Goal: Information Seeking & Learning: Check status

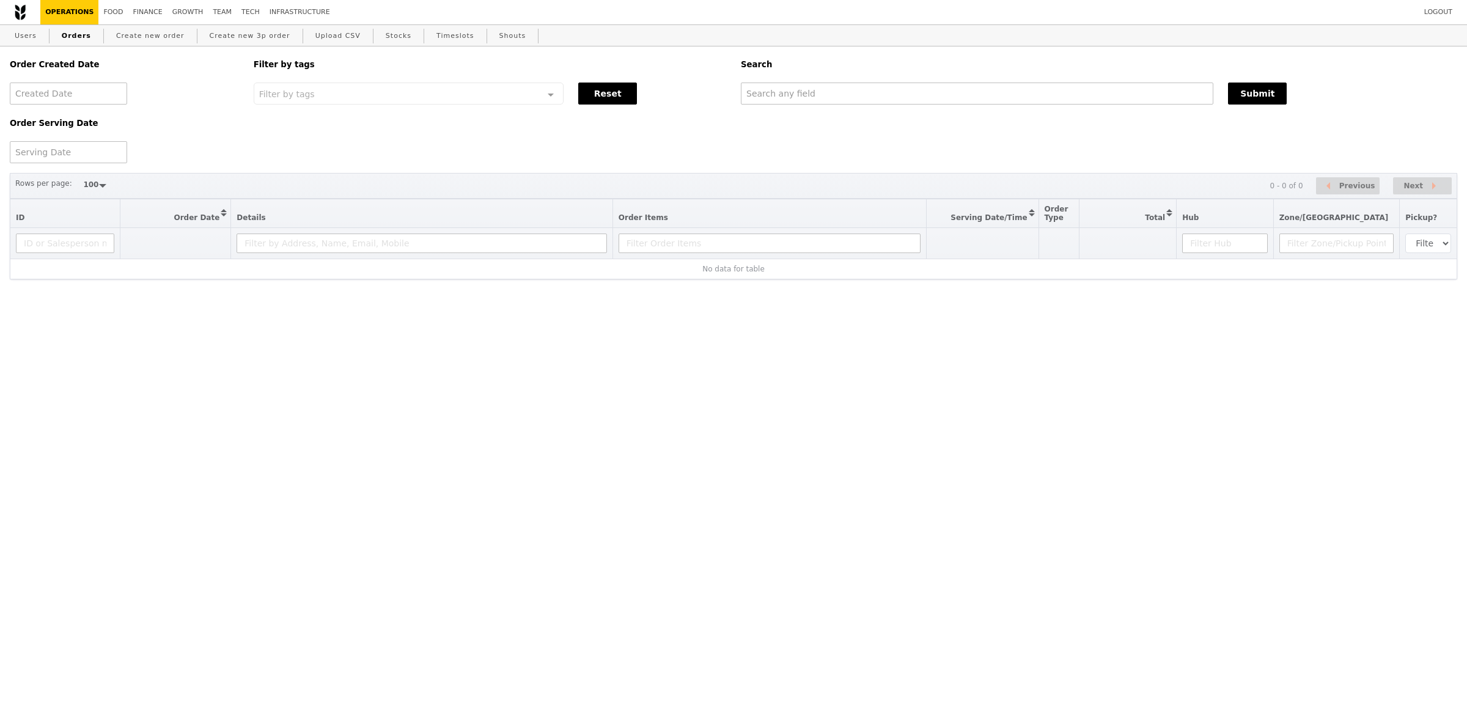
select select "100"
click at [798, 89] on input "text" at bounding box center [977, 93] width 472 height 22
paste input "GA3264999"
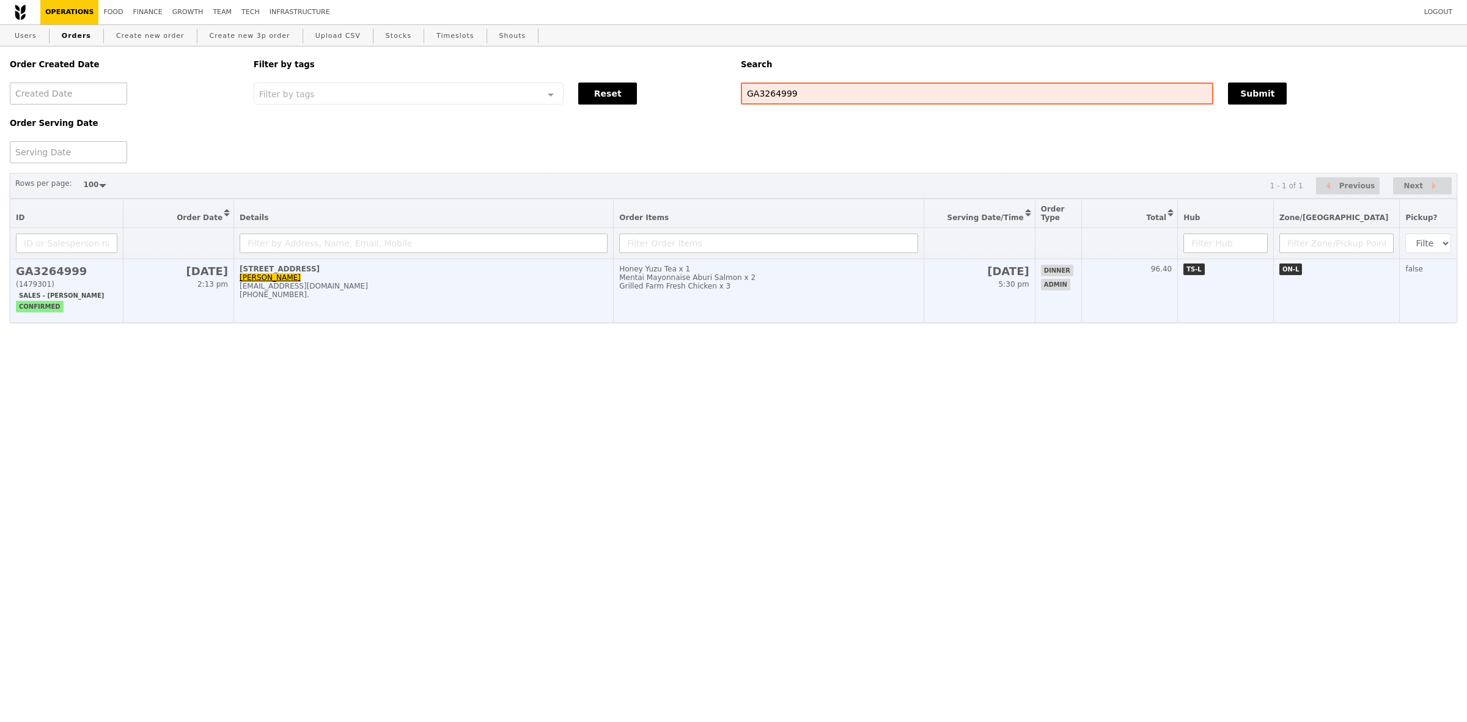
click at [571, 290] on div "alka@podiumsociety.com" at bounding box center [424, 286] width 368 height 9
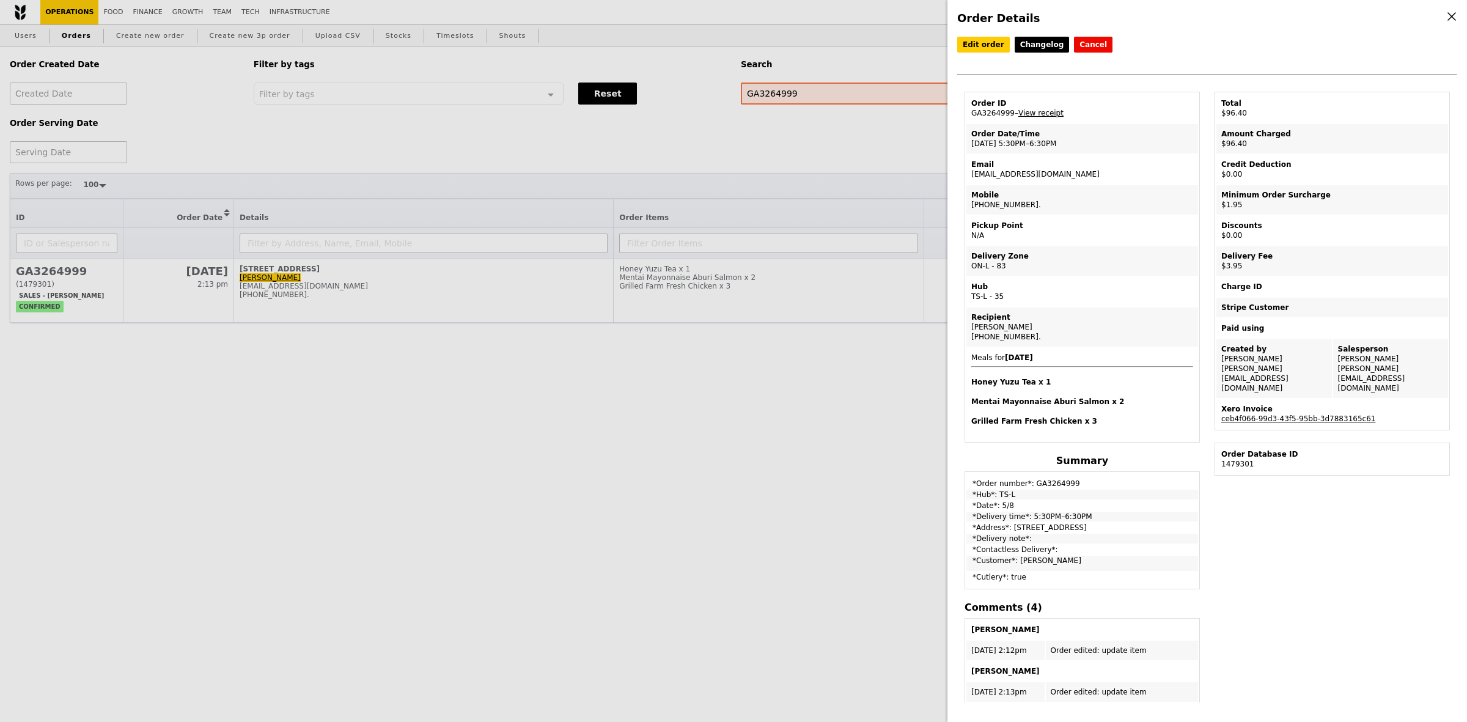
click at [1049, 117] on link "View receipt" at bounding box center [1040, 113] width 45 height 9
drag, startPoint x: 466, startPoint y: 147, endPoint x: 701, endPoint y: 103, distance: 239.3
click at [466, 147] on div "Order Details Edit order Changelog Cancel Order ID GA3264999 – View receipt Ord…" at bounding box center [733, 361] width 1467 height 722
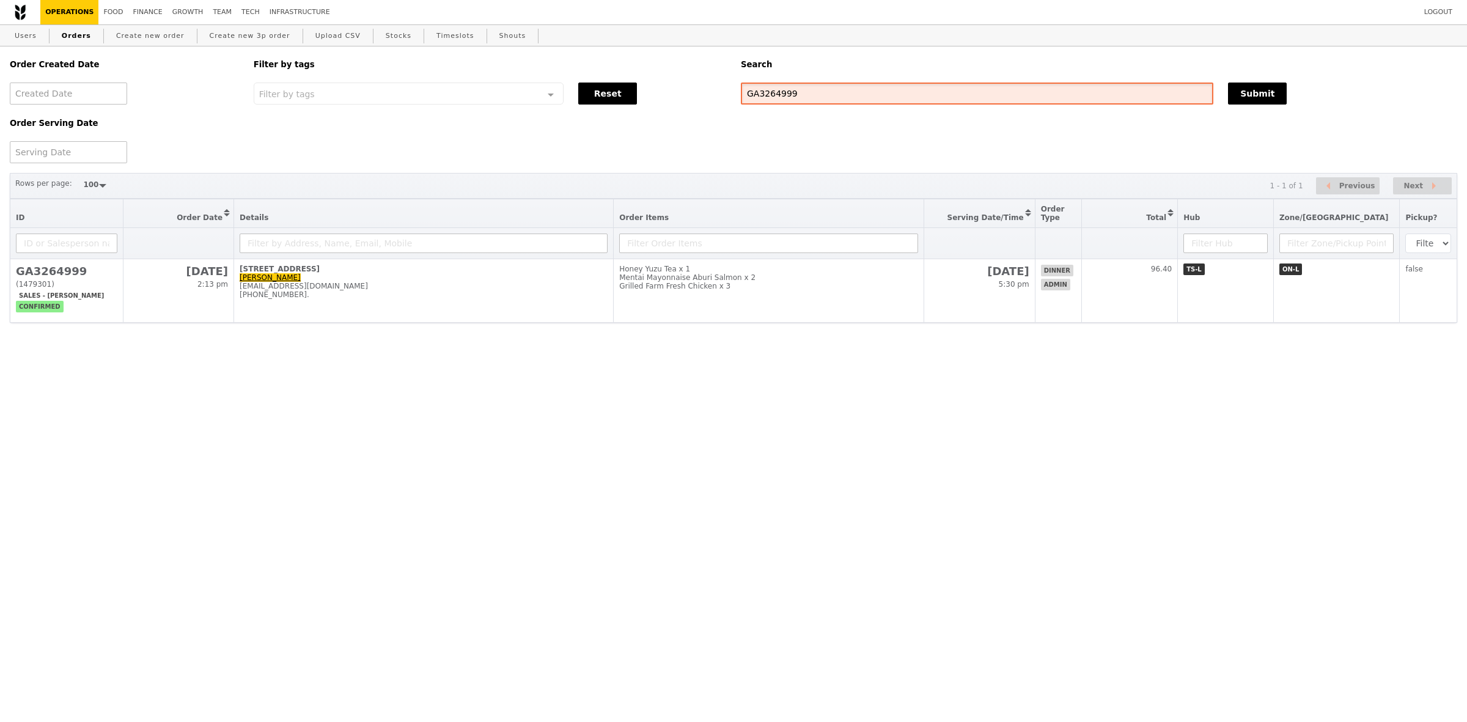
click at [774, 101] on input "GA3264999" at bounding box center [977, 93] width 472 height 22
paste input "5004"
type input "GA3265004"
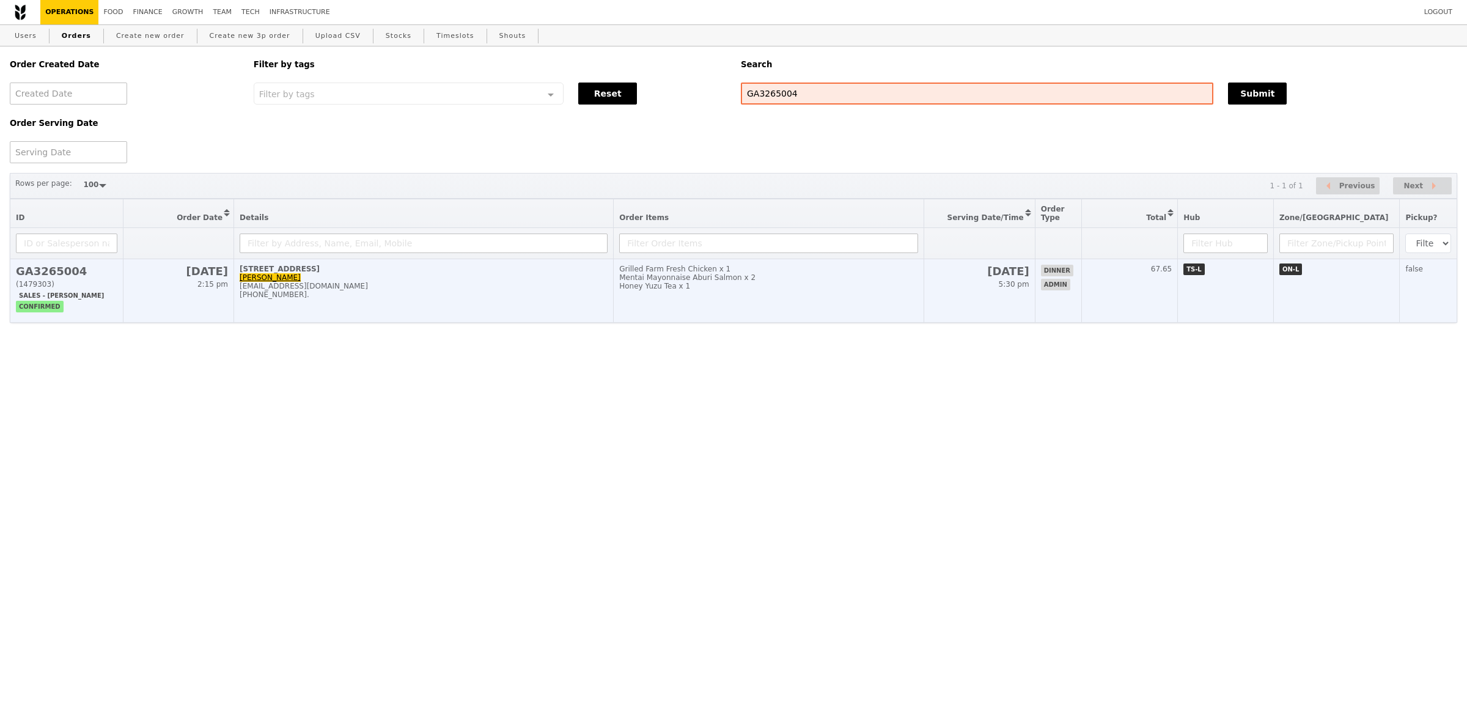
click at [475, 290] on div "alka@podiumsociety.com" at bounding box center [424, 286] width 368 height 9
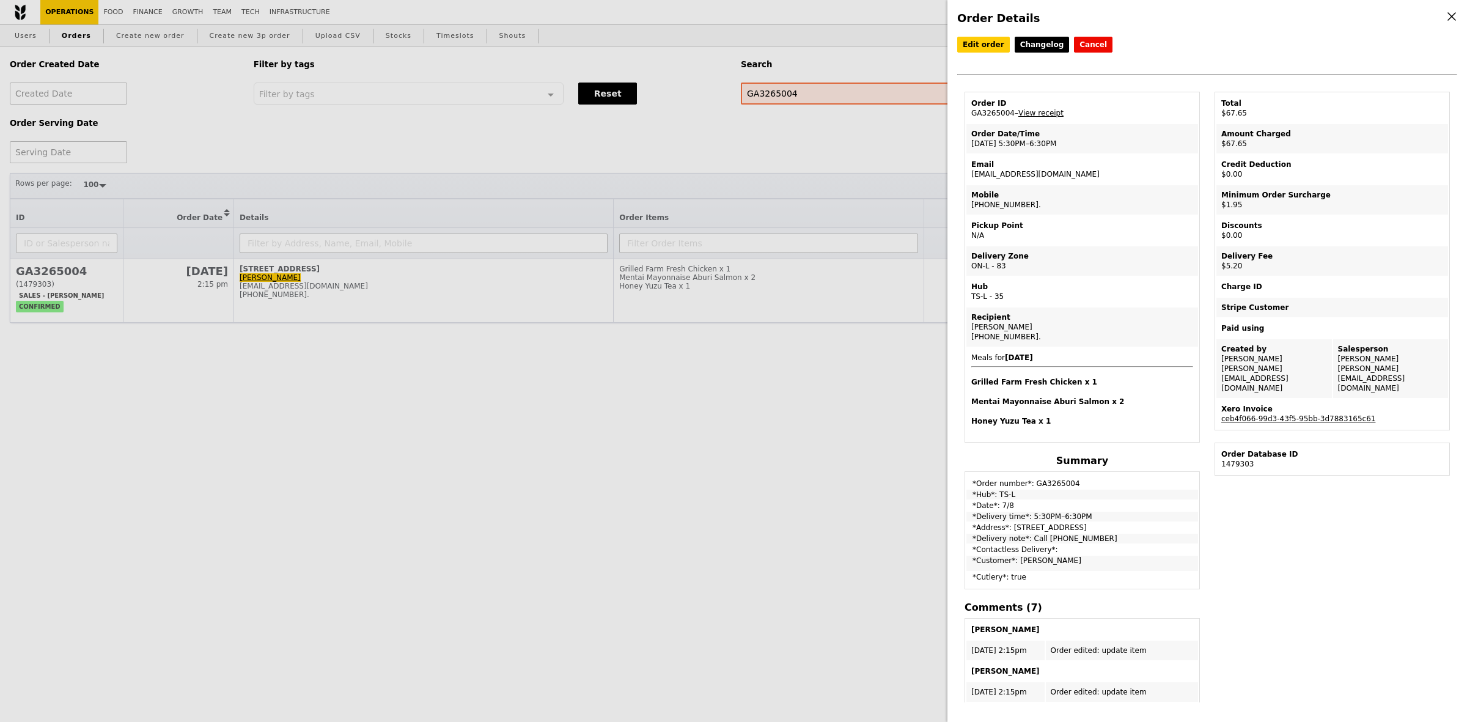
click at [1039, 122] on td "Order ID GA3265004 – View receipt" at bounding box center [1082, 107] width 232 height 29
click at [1042, 117] on link "View receipt" at bounding box center [1040, 113] width 45 height 9
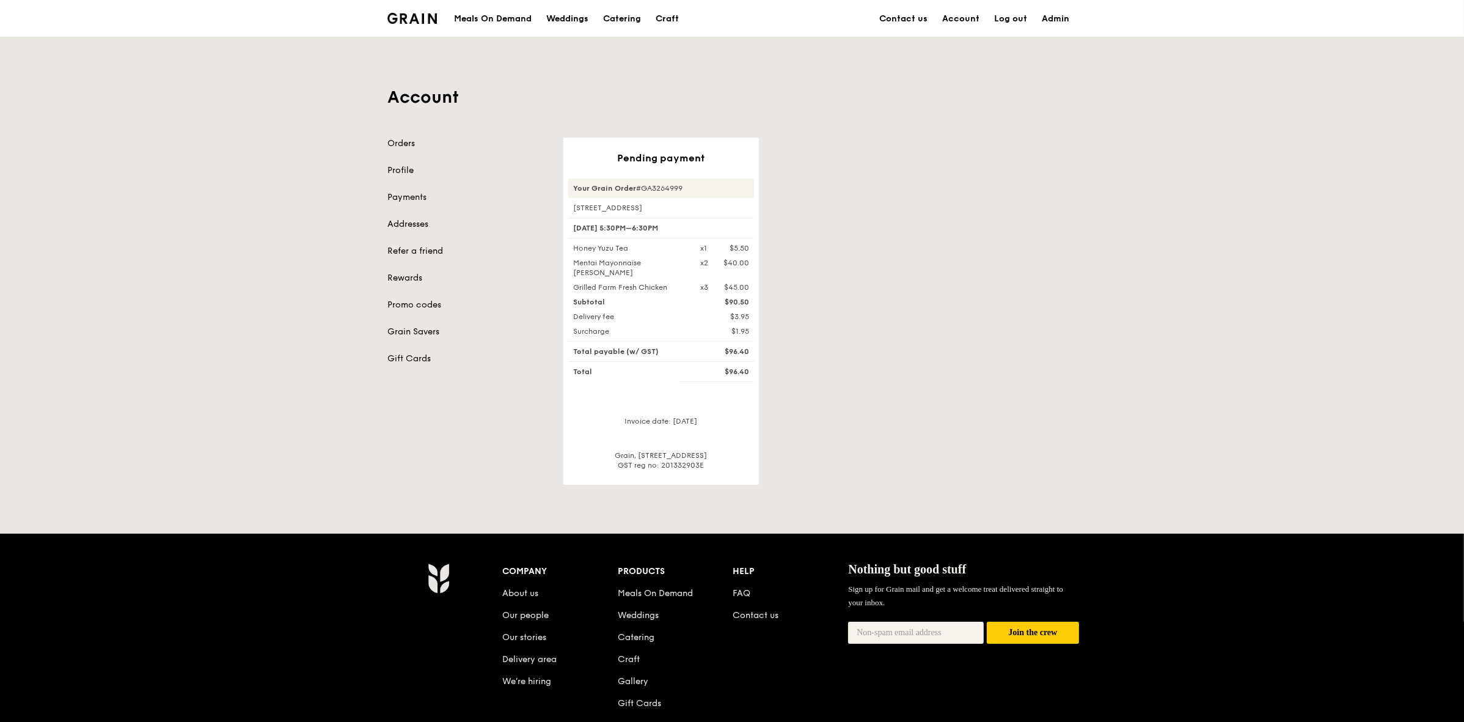
drag, startPoint x: 573, startPoint y: 247, endPoint x: 708, endPoint y: 288, distance: 140.9
click at [708, 288] on div "Honey Yuzu Tea x1 $5.50 Mentai Mayonnaise Aburi Salmon x2 $40.00 Grilled Farm F…" at bounding box center [661, 267] width 186 height 49
copy div "Honey Yuzu Tea x1 $5.50 Mentai Mayonnaise Aburi Salmon x2 $40.00 Grilled Farm F…"
click at [763, 315] on div "Pending payment Your Grain Order #GA3264999 11 Keng Cheow Street, #04-09 5 Aug,…" at bounding box center [820, 310] width 528 height 347
drag, startPoint x: 725, startPoint y: 301, endPoint x: 749, endPoint y: 299, distance: 23.3
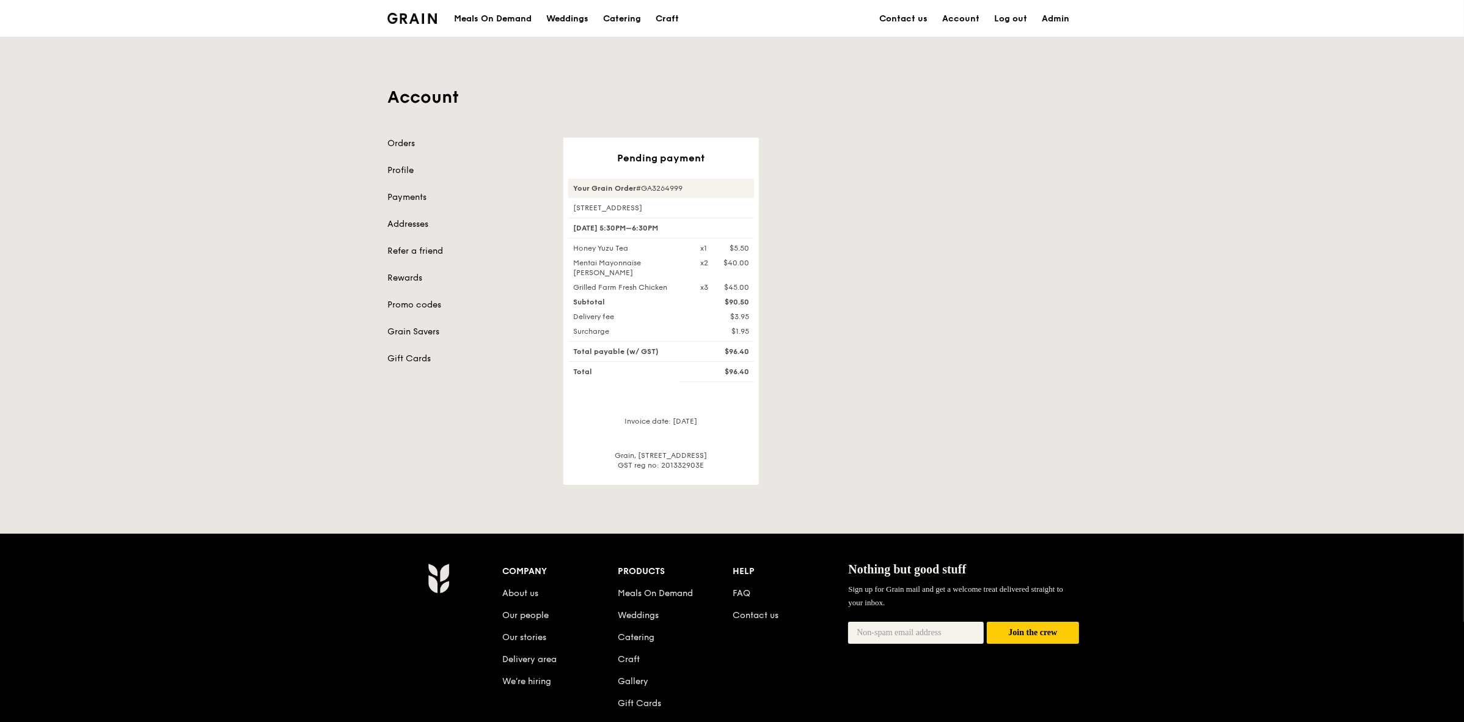
click at [749, 299] on div "$90.50" at bounding box center [725, 302] width 64 height 10
click at [738, 321] on div "$3.95" at bounding box center [725, 317] width 64 height 10
drag, startPoint x: 732, startPoint y: 316, endPoint x: 742, endPoint y: 315, distance: 10.5
click at [742, 315] on div "$3.95" at bounding box center [725, 317] width 64 height 10
click at [746, 318] on div "$3.95" at bounding box center [725, 317] width 64 height 10
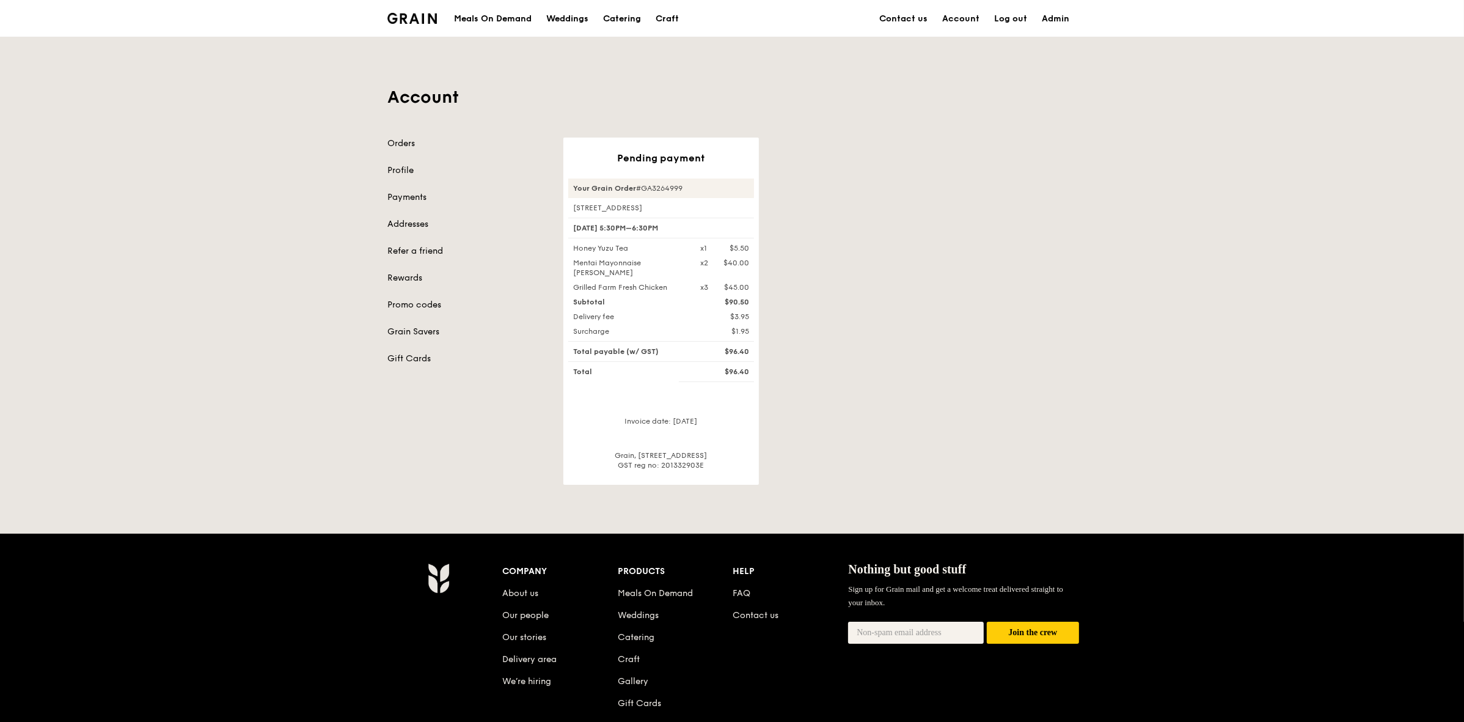
drag, startPoint x: 734, startPoint y: 315, endPoint x: 744, endPoint y: 315, distance: 9.8
click at [744, 315] on div "$3.95" at bounding box center [725, 317] width 64 height 10
click at [749, 324] on div "Your Grain Order #GA3264999 11 Keng Cheow Street, #04-09 5 Aug, 5:30PM–6:30PM H…" at bounding box center [661, 323] width 186 height 291
drag, startPoint x: 728, startPoint y: 247, endPoint x: 744, endPoint y: 246, distance: 15.4
click at [744, 246] on div "$5.50" at bounding box center [740, 248] width 20 height 10
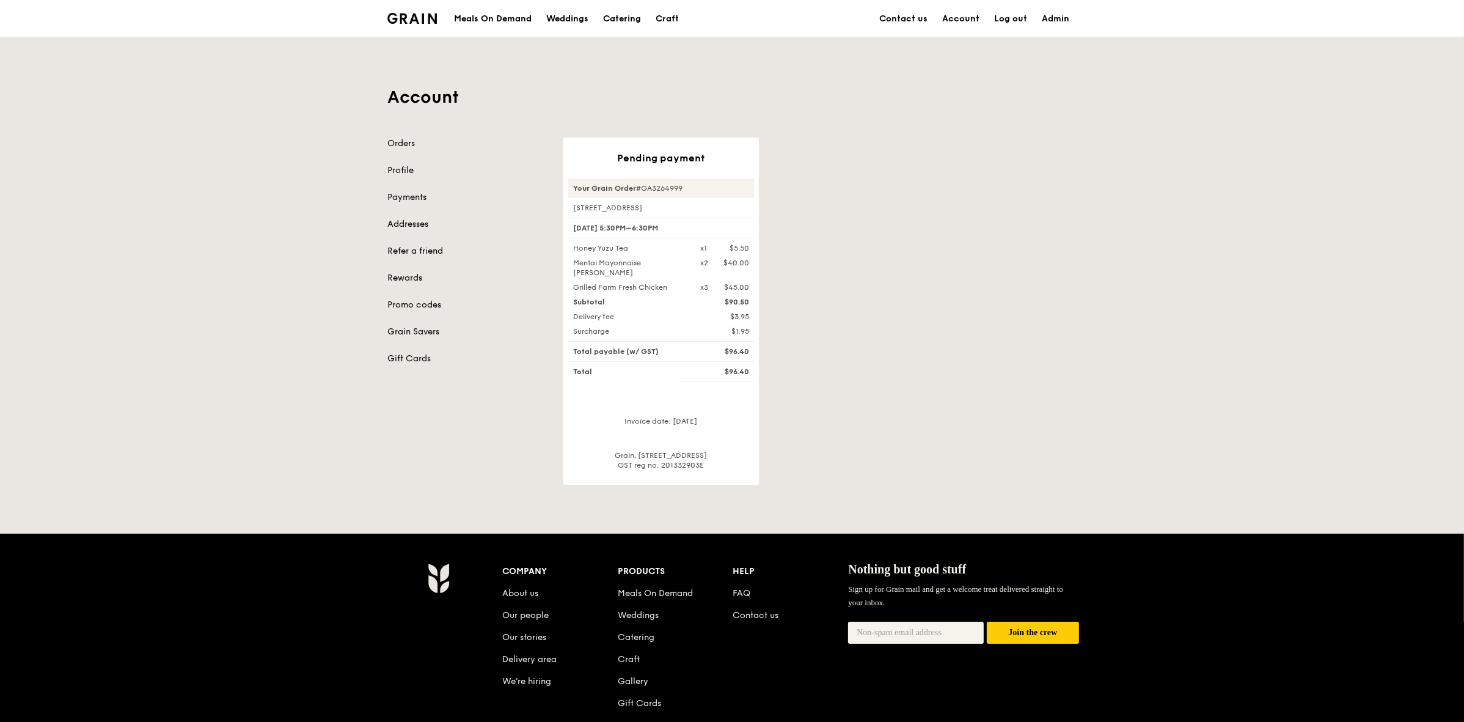
click at [742, 352] on div "$96.40" at bounding box center [725, 351] width 64 height 10
drag, startPoint x: 725, startPoint y: 355, endPoint x: 767, endPoint y: 354, distance: 42.2
click at [767, 354] on div "Pending payment Your Grain Order #GA3264999 11 Keng Cheow Street, #04-09 5 Aug,…" at bounding box center [820, 310] width 528 height 347
click at [877, 333] on div "Pending payment Your Grain Order #GA3264999 11 Keng Cheow Street, #04-09 5 Aug,…" at bounding box center [820, 310] width 528 height 347
drag, startPoint x: 734, startPoint y: 370, endPoint x: 749, endPoint y: 372, distance: 14.7
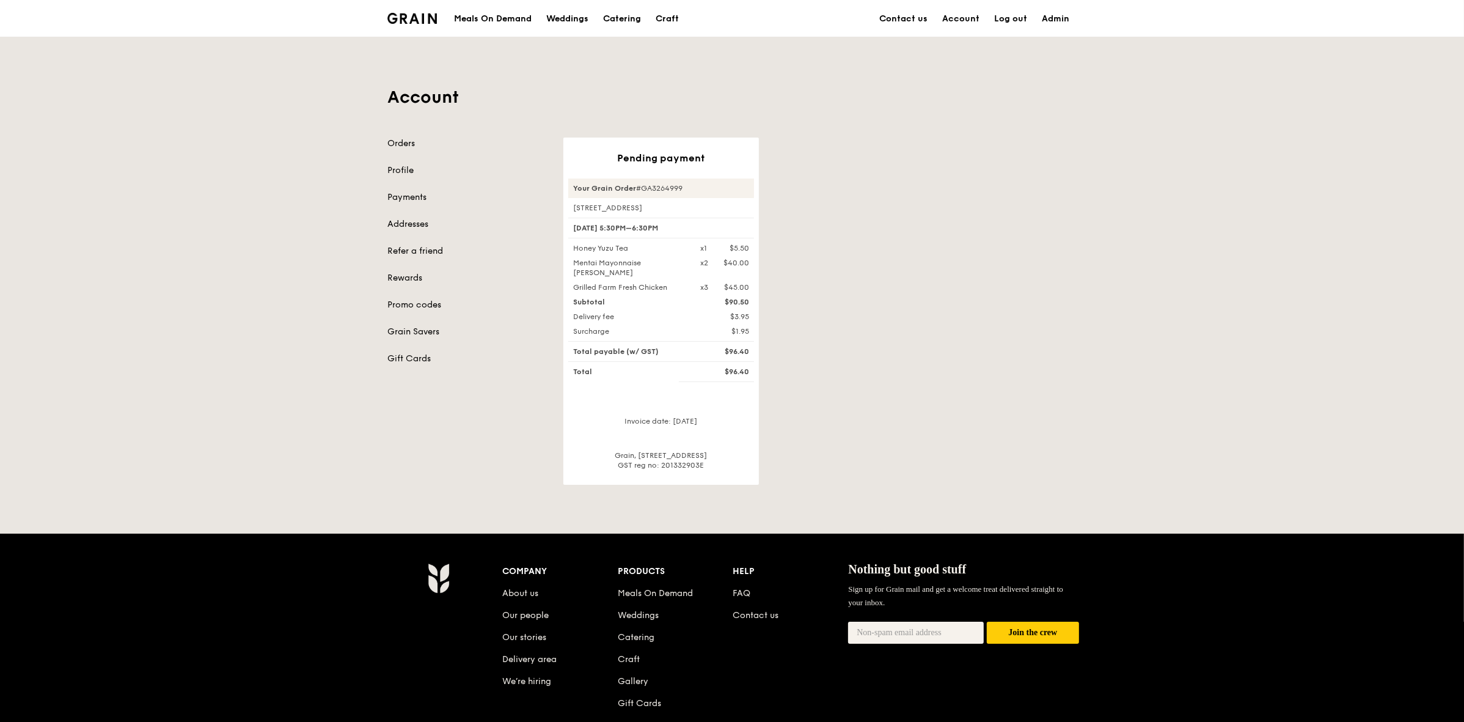
click at [749, 372] on div "$96.40" at bounding box center [725, 372] width 64 height 10
copy div "$96.40"
click at [647, 190] on div "Your Grain Order #GA3265004" at bounding box center [661, 188] width 186 height 20
copy div "GA3265004"
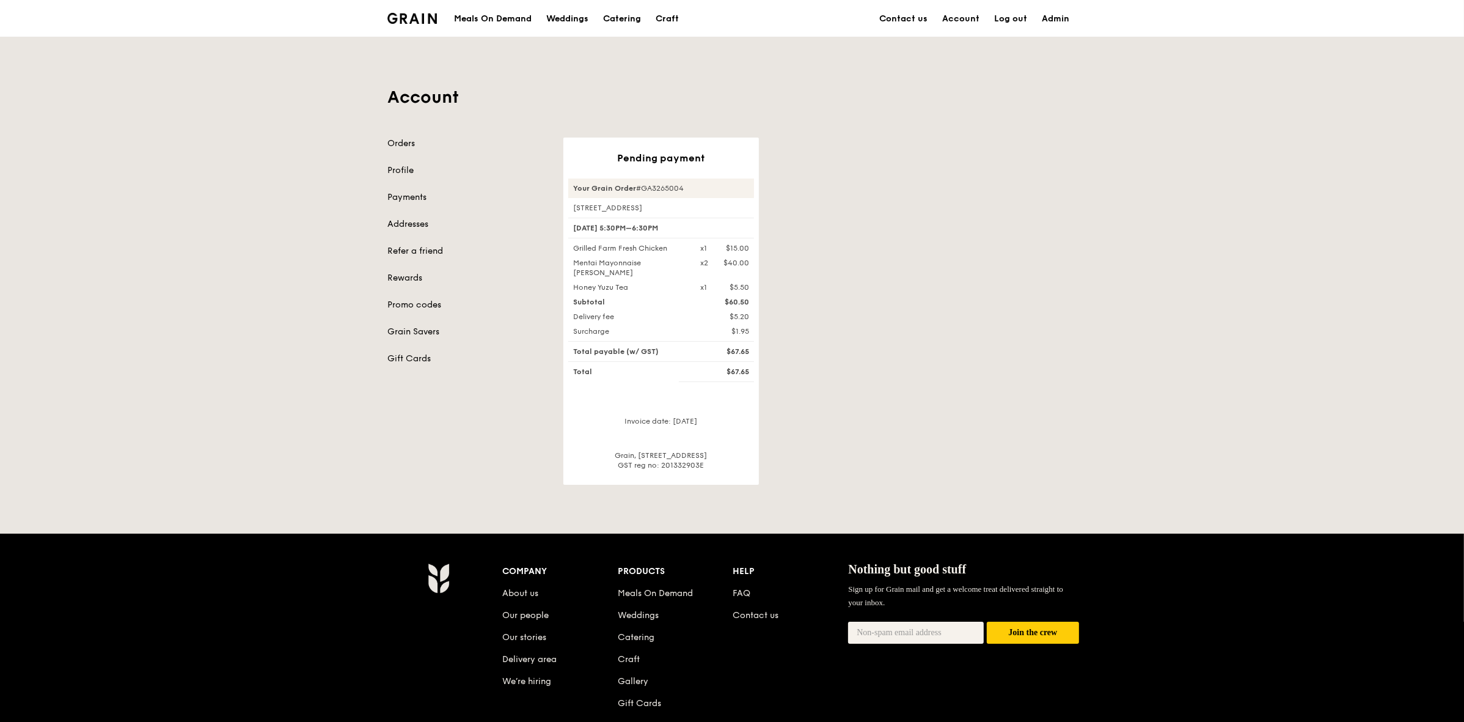
click at [601, 252] on div "Grilled Farm Fresh Chicken" at bounding box center [629, 248] width 127 height 10
drag, startPoint x: 571, startPoint y: 251, endPoint x: 722, endPoint y: 283, distance: 154.4
click at [722, 283] on div "Grilled Farm Fresh Chicken x1 $15.00 Mentai Mayonnaise Aburi Salmon x2 $40.00 H…" at bounding box center [661, 267] width 186 height 49
copy div "Grilled Farm Fresh Chicken x1 $15.00 Mentai Mayonnaise Aburi Salmon x2 $40.00 H…"
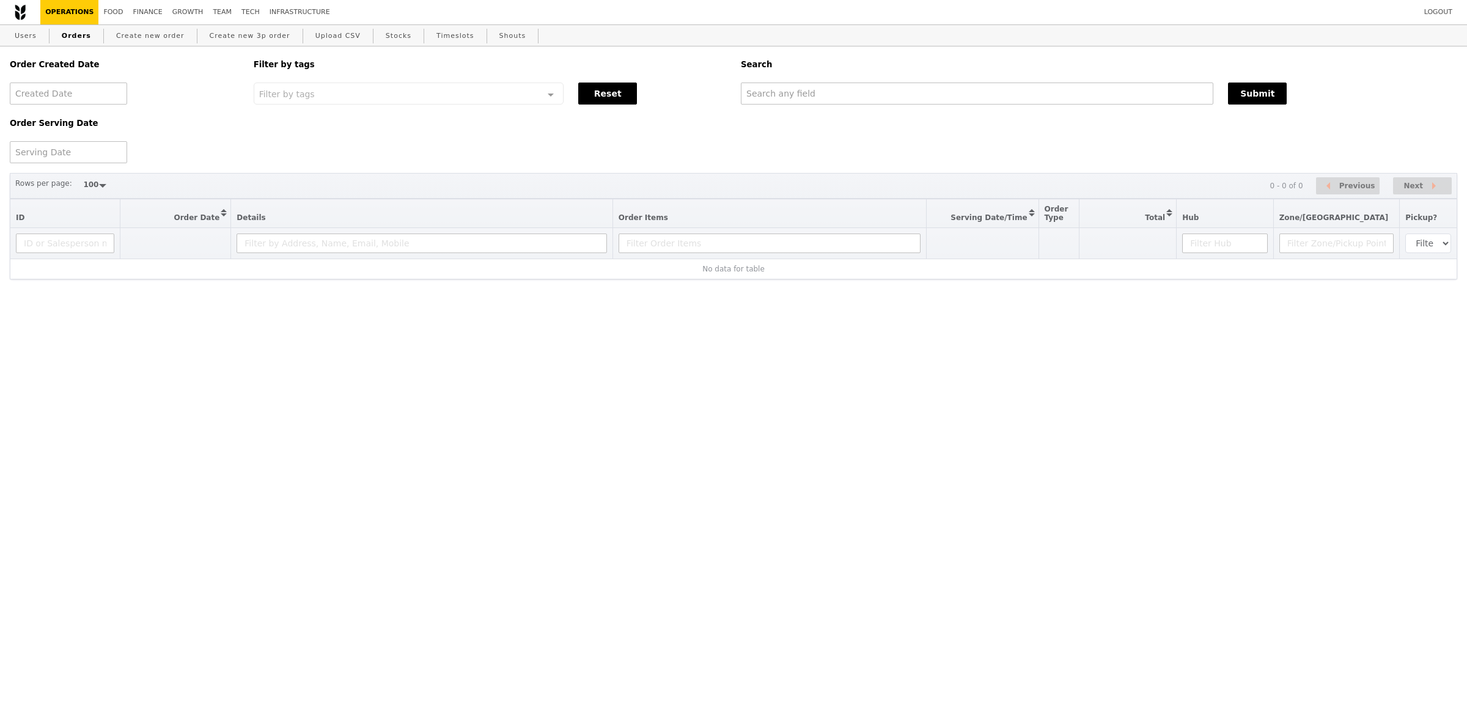
select select "100"
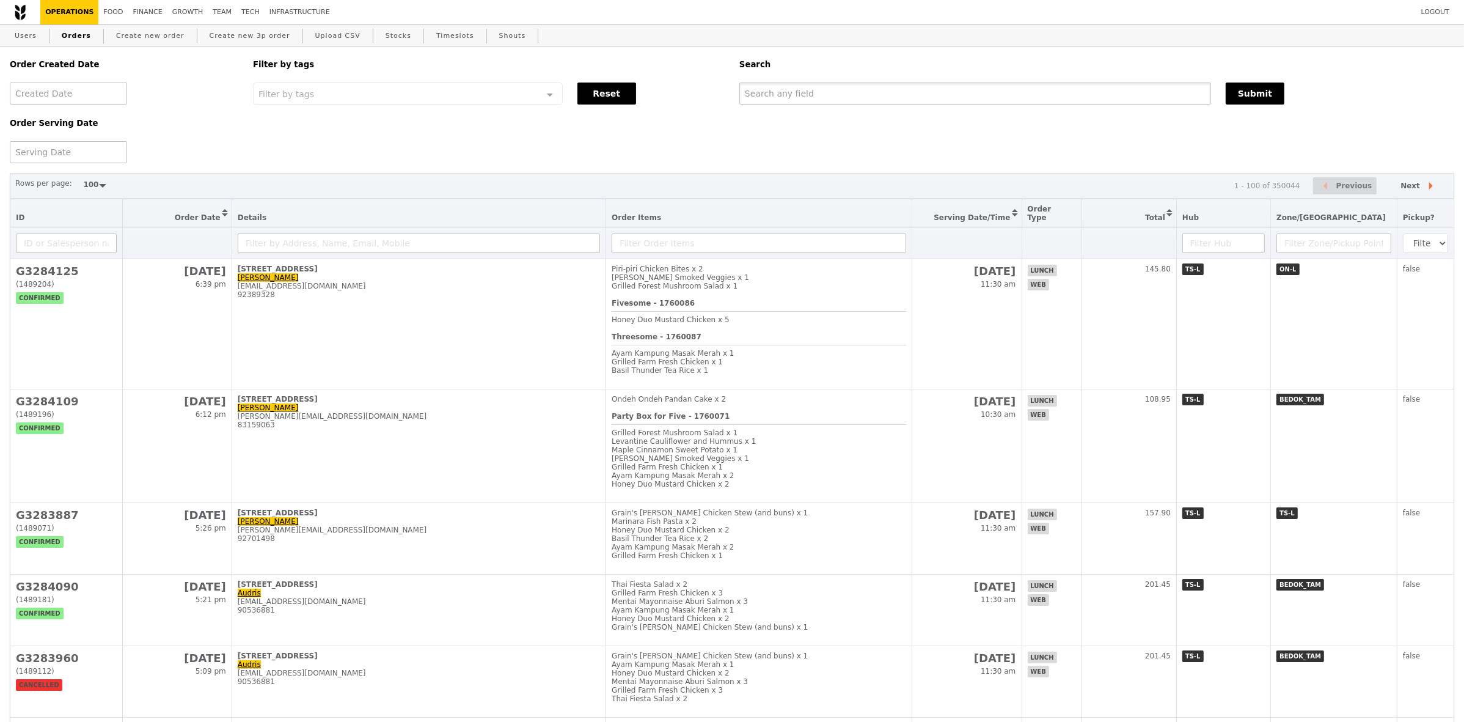
click at [781, 90] on input "text" at bounding box center [975, 93] width 472 height 22
paste input "GA3265008"
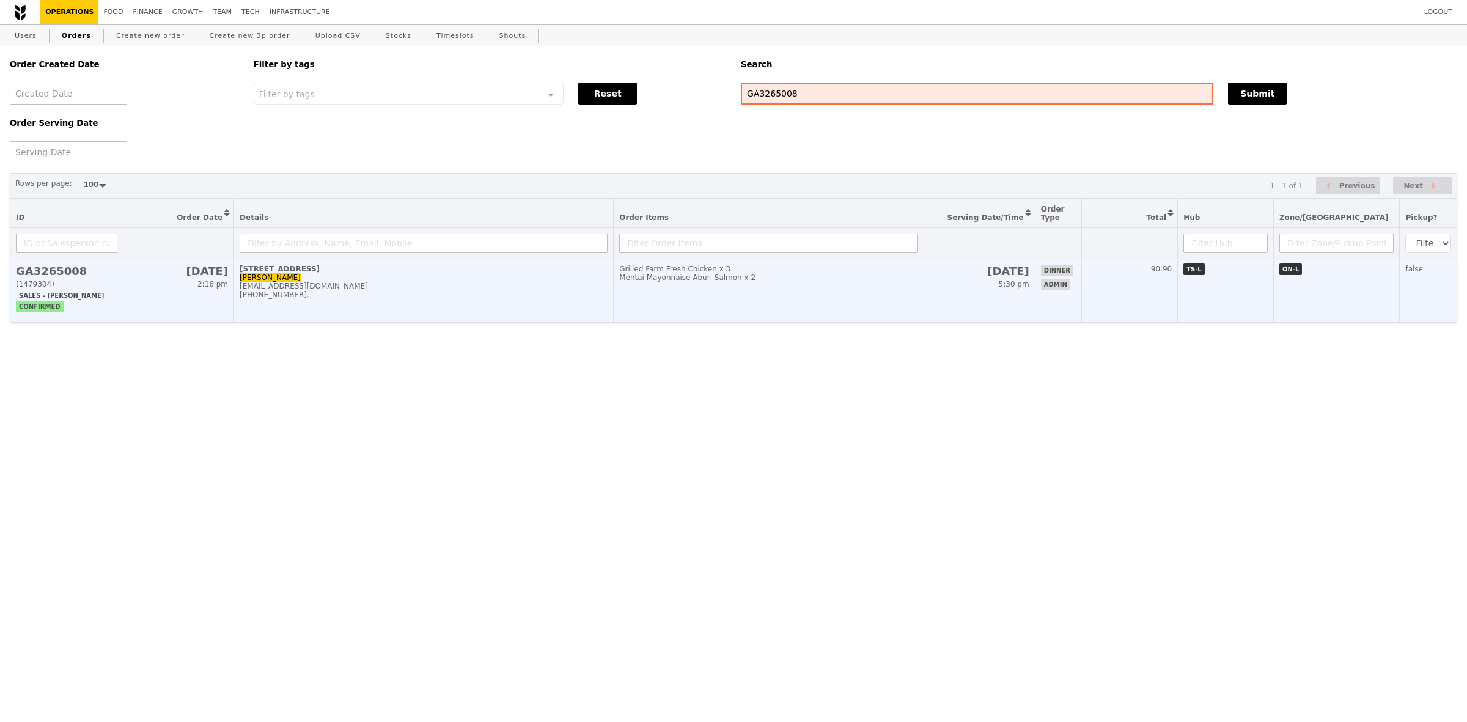
click at [482, 290] on div "alka@podiumsociety.com" at bounding box center [424, 286] width 368 height 9
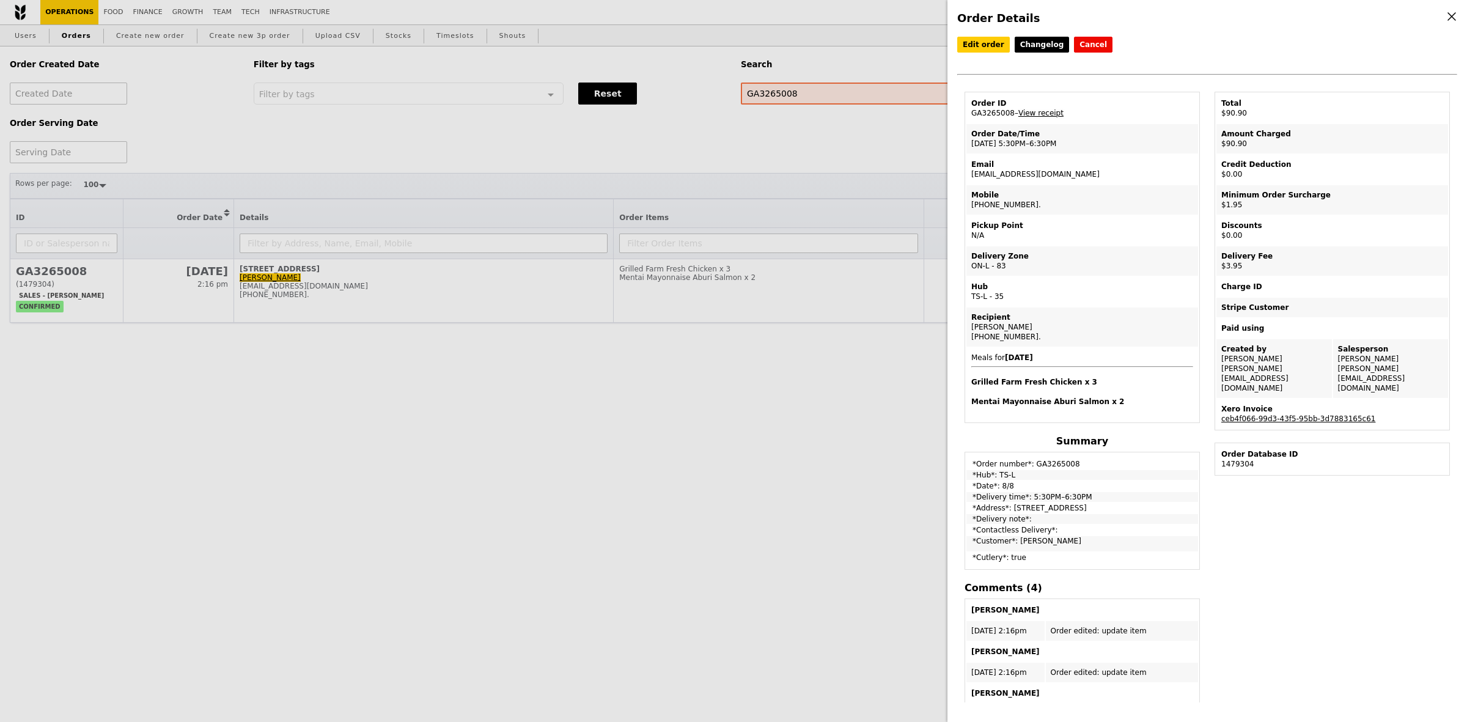
click at [1052, 117] on link "View receipt" at bounding box center [1040, 113] width 45 height 9
click at [879, 98] on div "Order Details Edit order Changelog Cancel Order ID GA3265008 – View receipt Ord…" at bounding box center [733, 361] width 1467 height 722
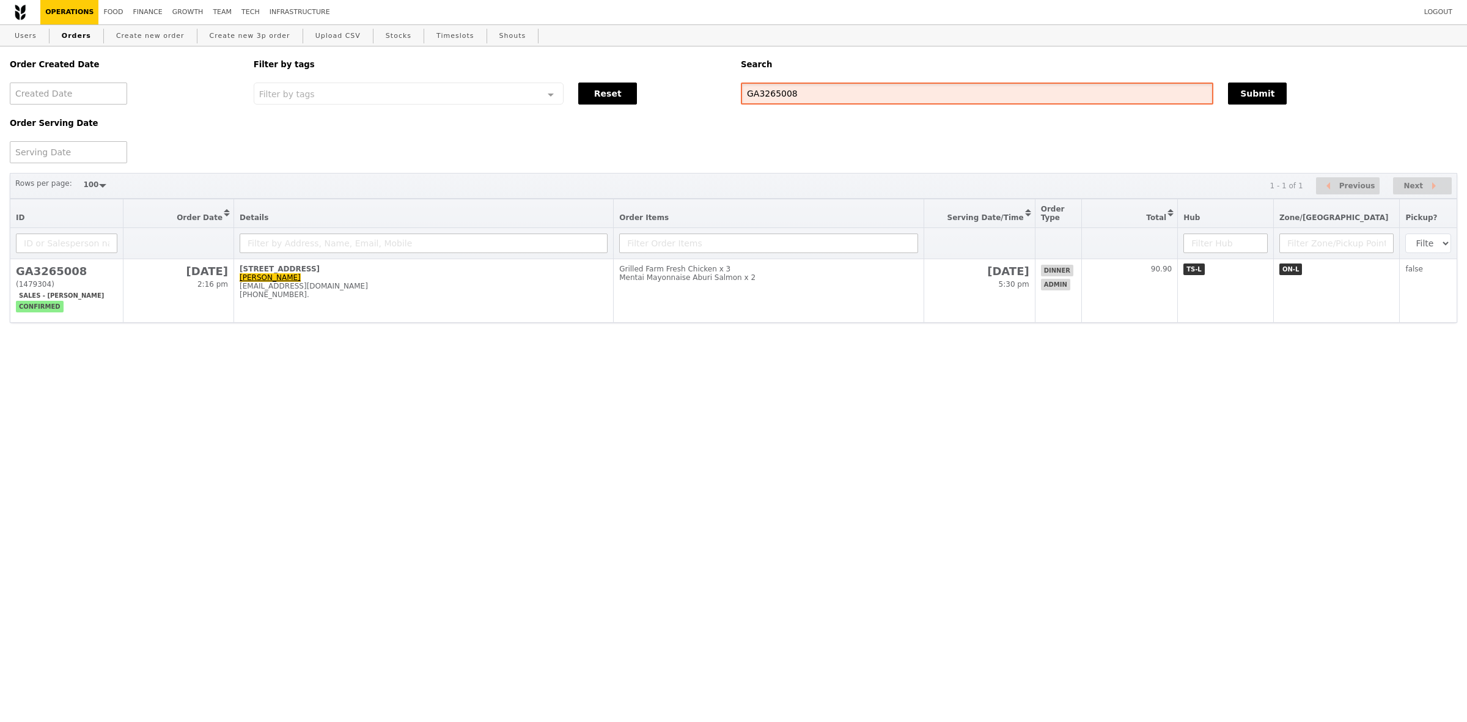
click at [879, 98] on input "GA3265008" at bounding box center [977, 93] width 472 height 22
paste input "11"
click at [1234, 92] on button "Submit" at bounding box center [1257, 93] width 59 height 22
click at [889, 96] on input "GA3265011" at bounding box center [977, 93] width 472 height 22
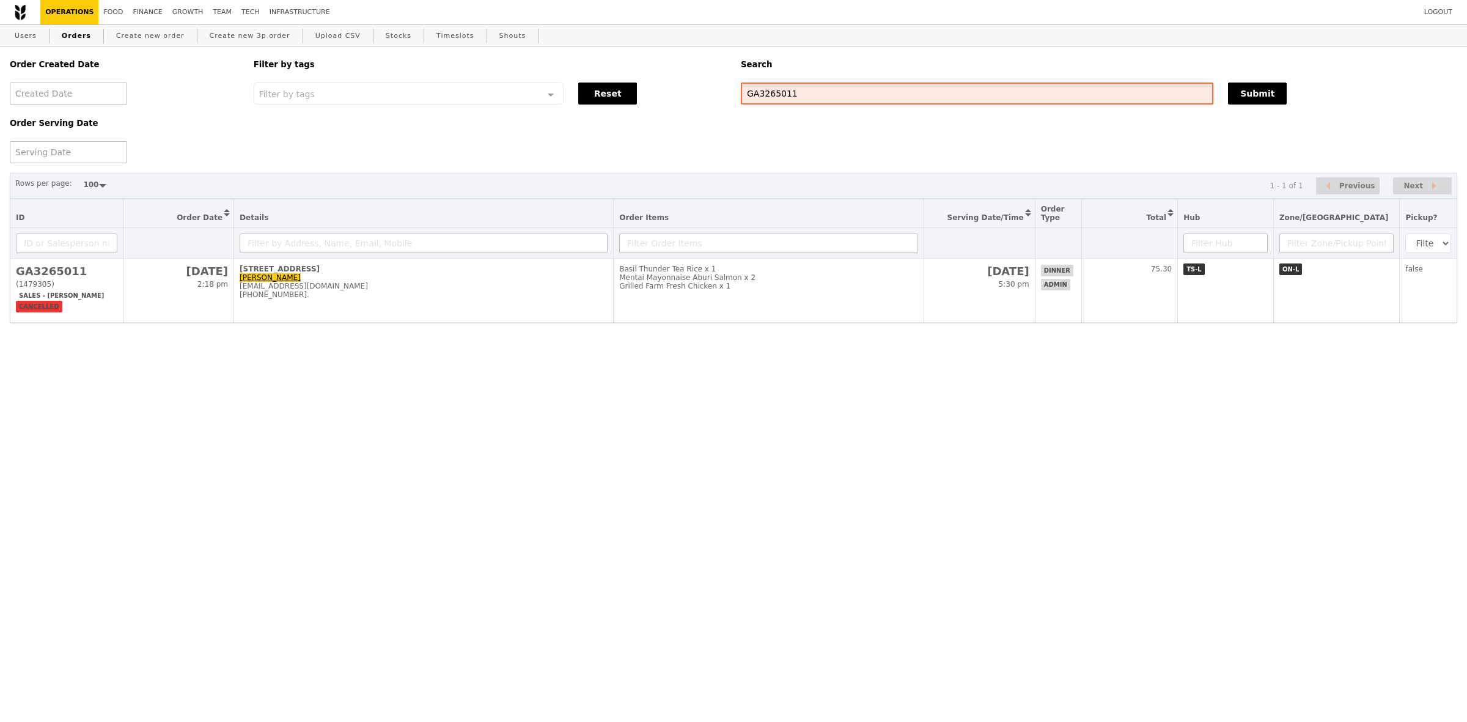
click at [889, 96] on input "GA3265011" at bounding box center [977, 93] width 472 height 22
paste input "70806"
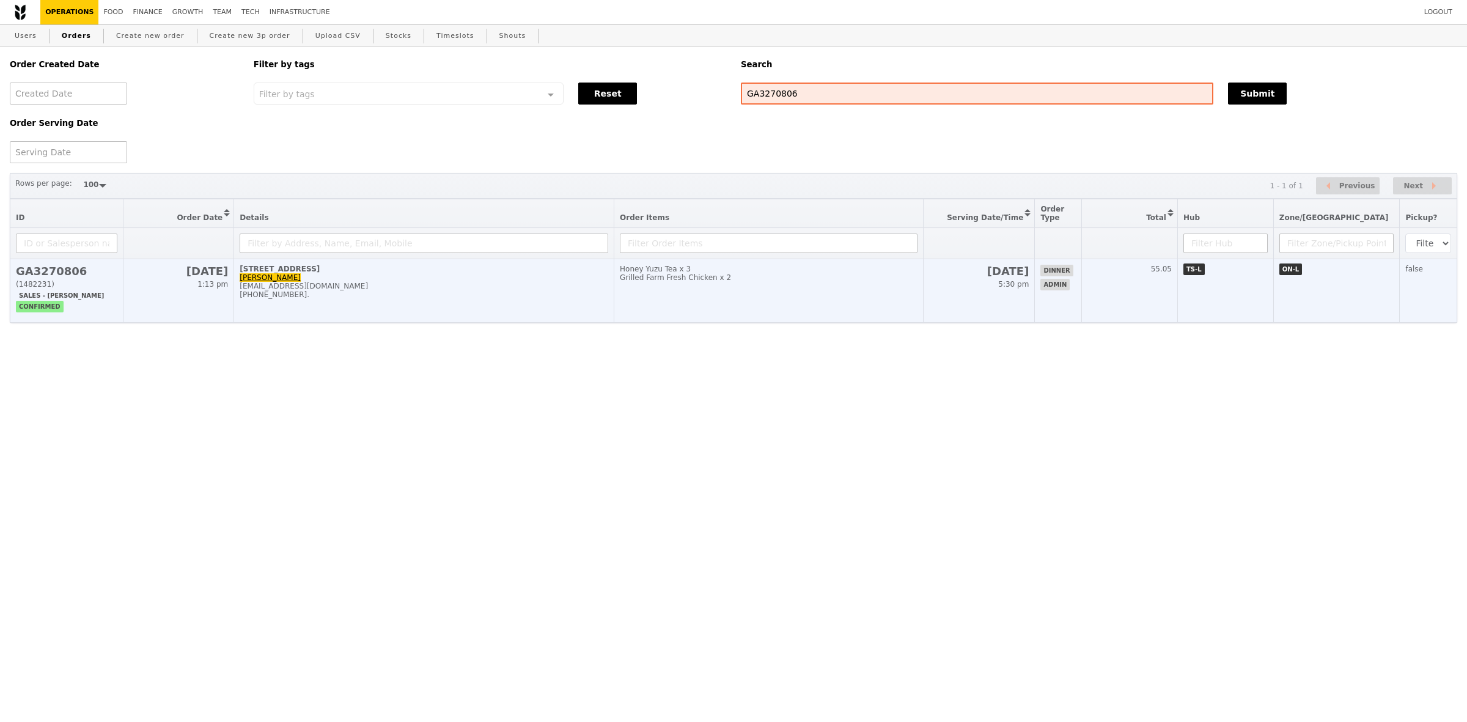
click at [565, 270] on div "[STREET_ADDRESS]" at bounding box center [424, 269] width 368 height 9
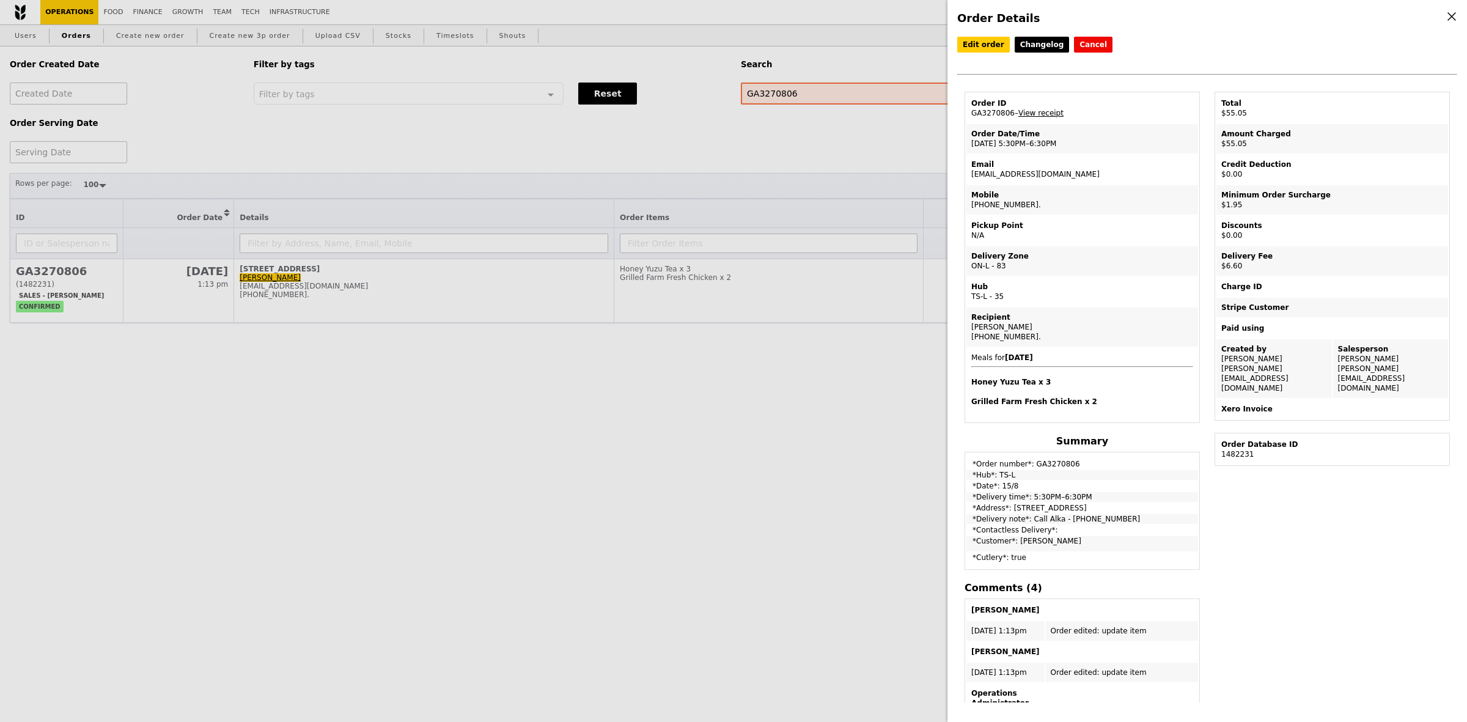
click at [1049, 112] on link "View receipt" at bounding box center [1040, 113] width 45 height 9
click at [840, 87] on div "Order Details Edit order Changelog Cancel Order ID GA3270806 – View receipt Ord…" at bounding box center [733, 361] width 1467 height 722
click at [840, 87] on input "GA3270806" at bounding box center [977, 93] width 472 height 22
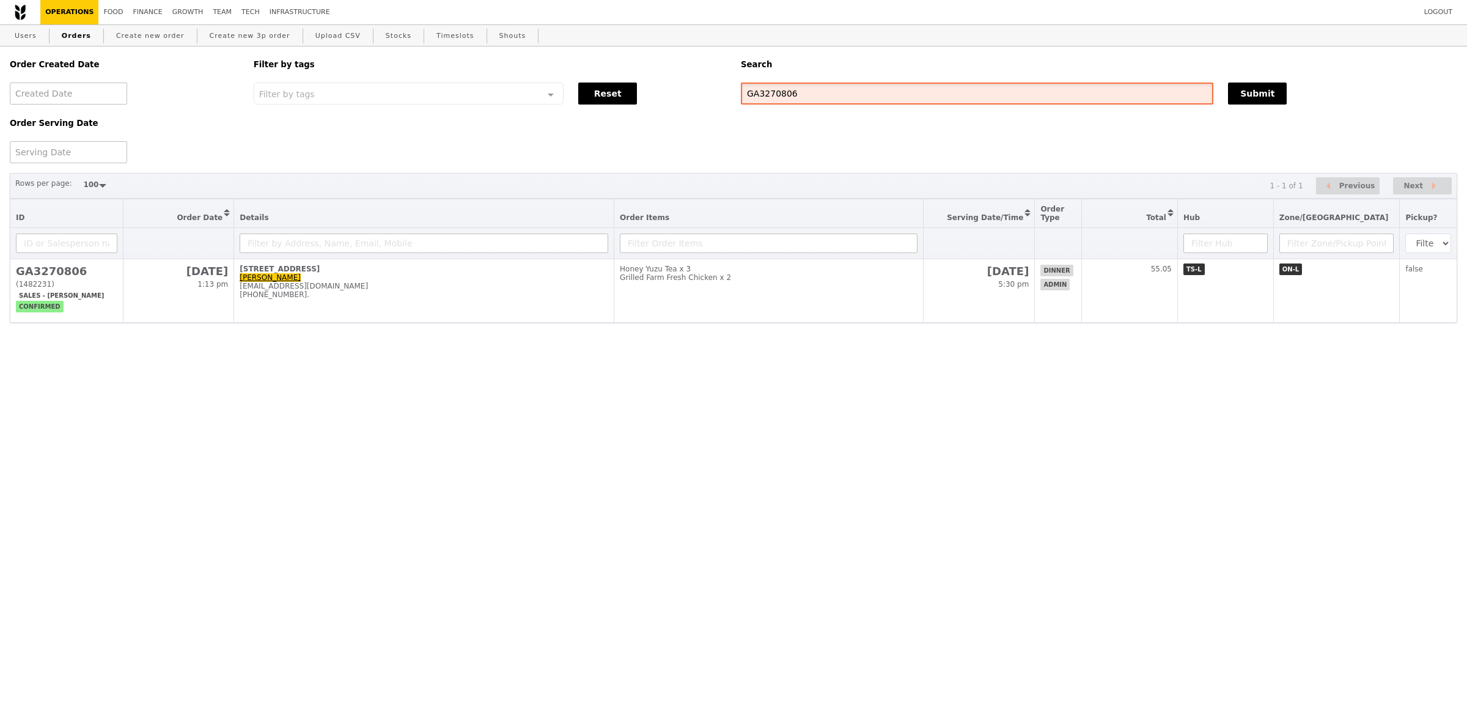
paste input "11"
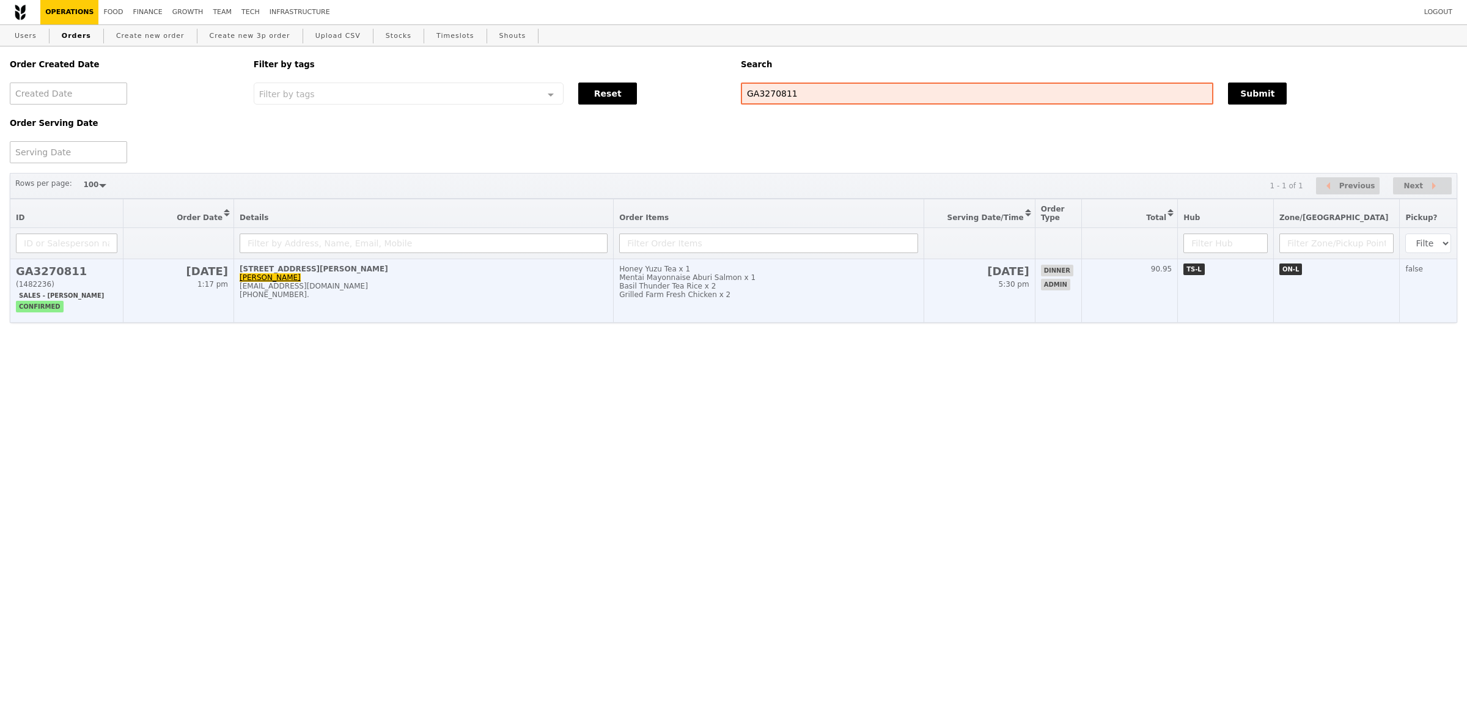
click at [576, 315] on td "141 Cecil Street, #02-02 Alka Gupta alka@podiumsociety.com +918527370099." at bounding box center [423, 291] width 379 height 64
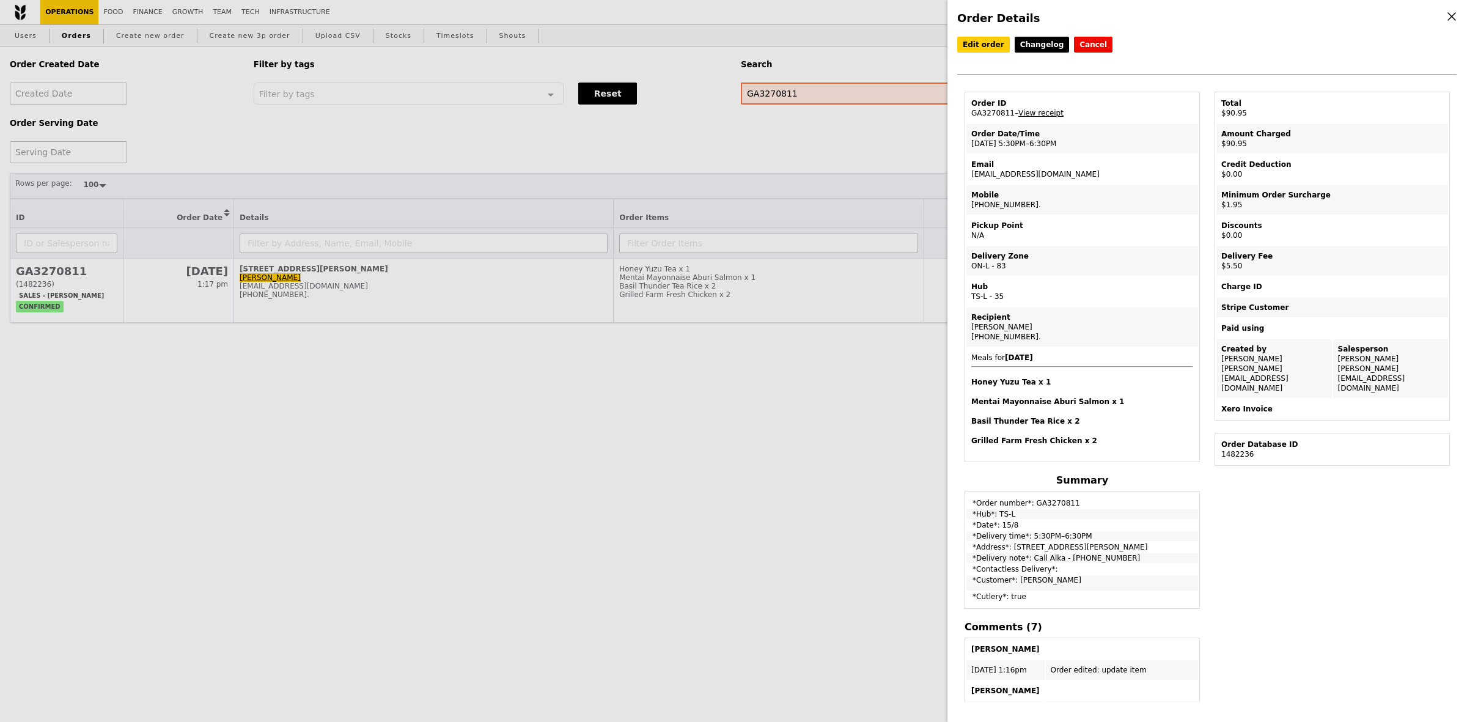
click at [1045, 117] on link "View receipt" at bounding box center [1040, 113] width 45 height 9
click at [821, 87] on div "Order Details Edit order Changelog Cancel Order ID GA3270811 – View receipt Ord…" at bounding box center [733, 361] width 1467 height 722
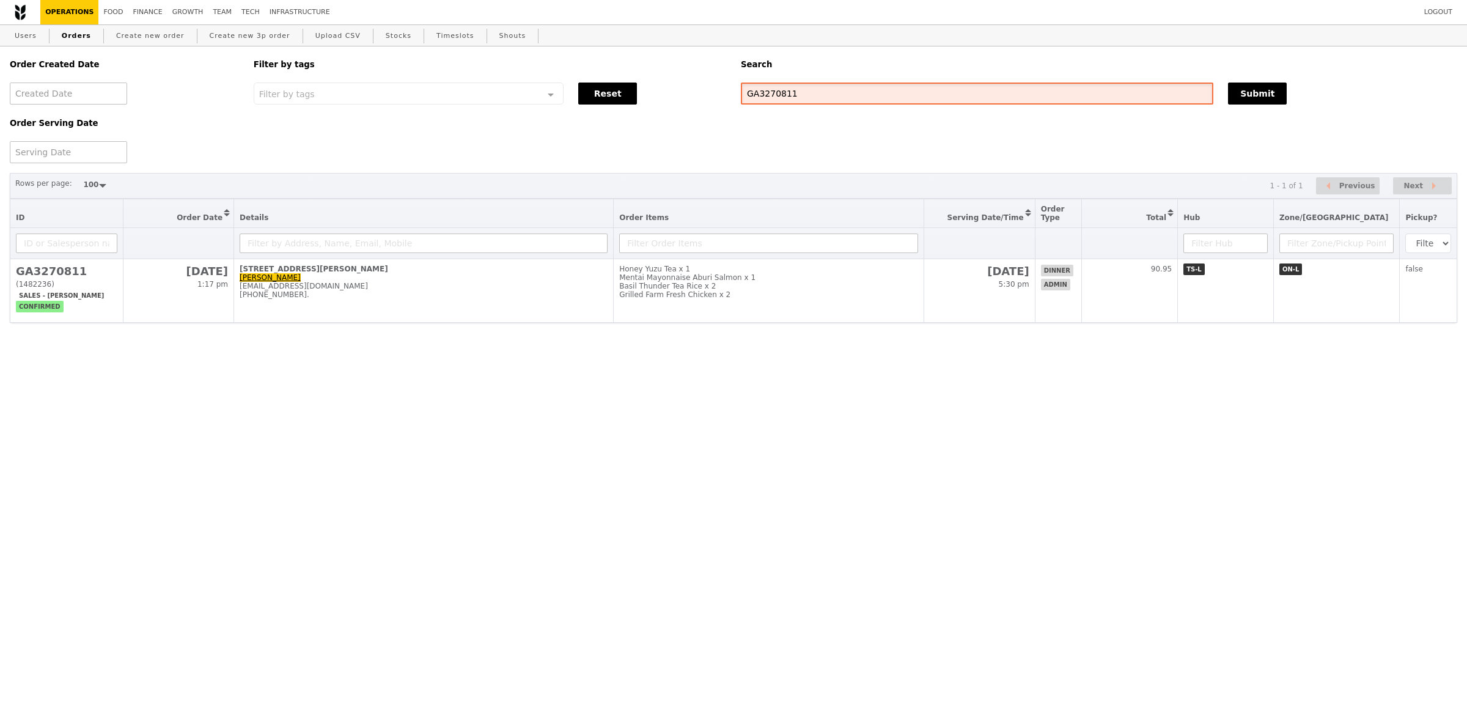
click at [821, 87] on input "GA3270811" at bounding box center [977, 93] width 472 height 22
paste input "2675"
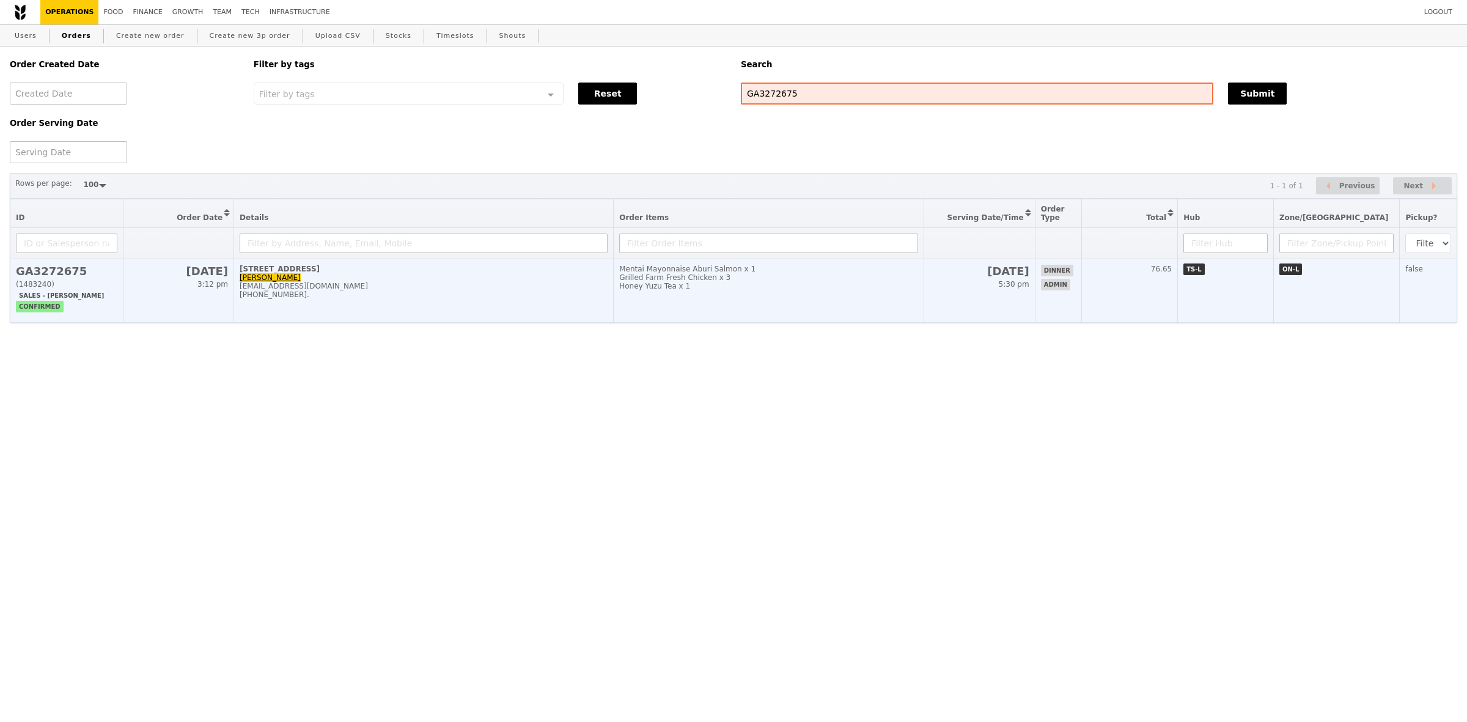
click at [499, 273] on div "11 Keng Cheow Street, #04-09" at bounding box center [424, 269] width 368 height 9
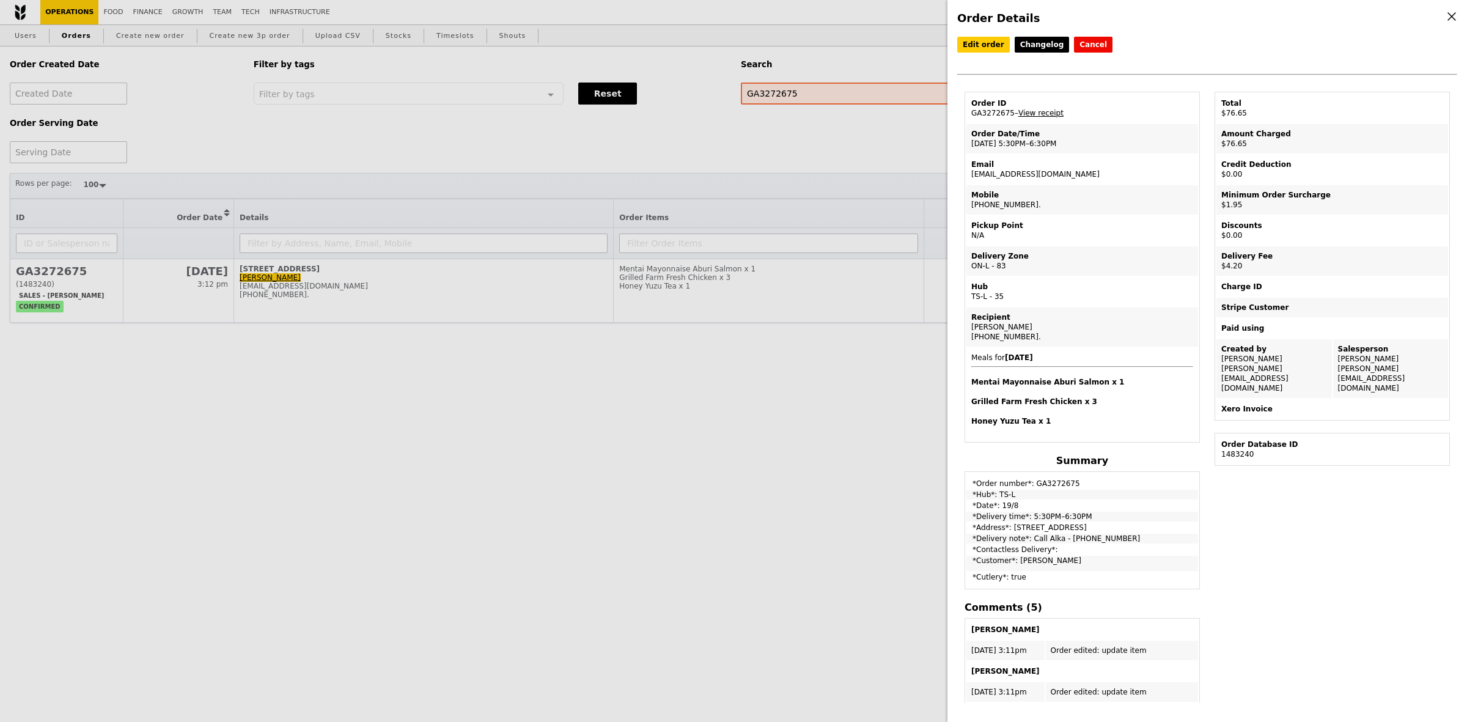
click at [1046, 113] on link "View receipt" at bounding box center [1040, 113] width 45 height 9
click at [862, 93] on div "Order Details Edit order Changelog Cancel Order ID GA3272675 – View receipt Ord…" at bounding box center [733, 361] width 1467 height 722
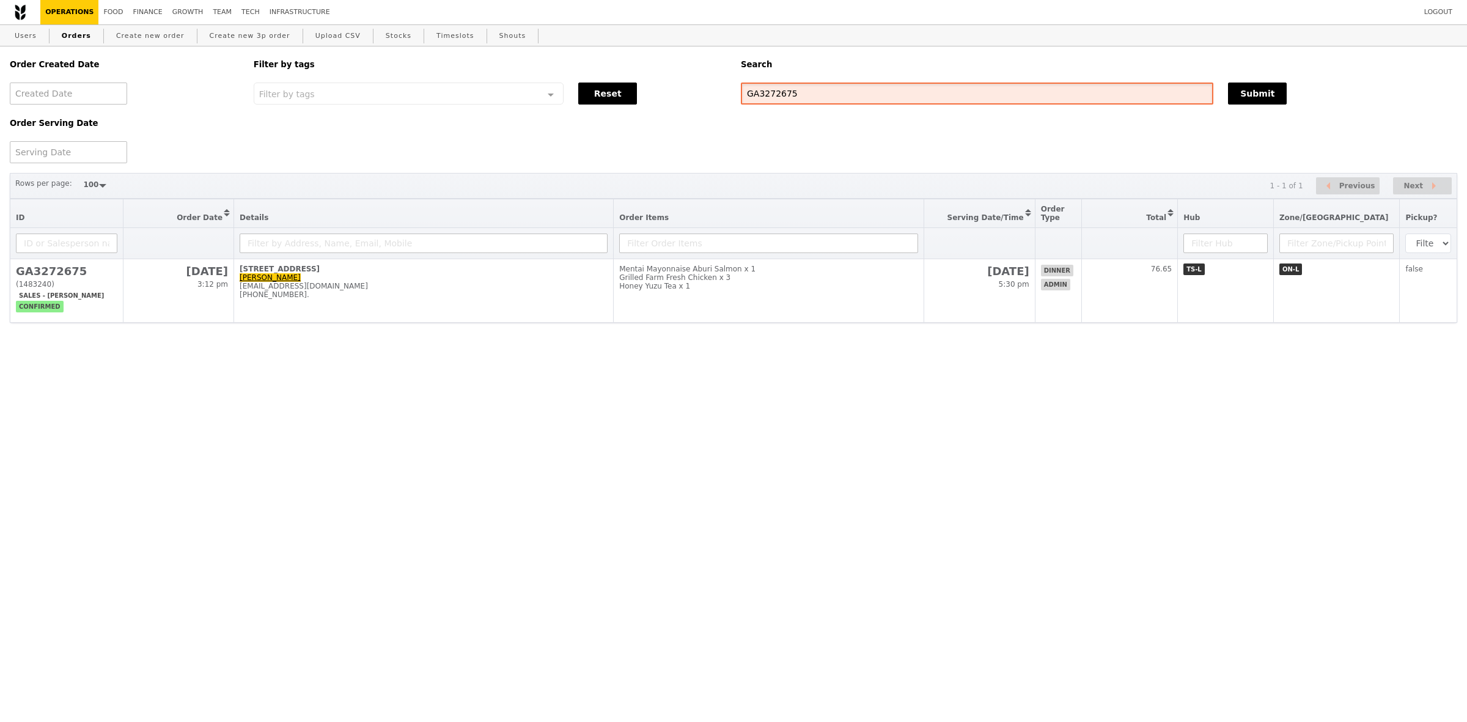
click at [842, 89] on input "GA3272675" at bounding box center [977, 93] width 472 height 22
paste input "770"
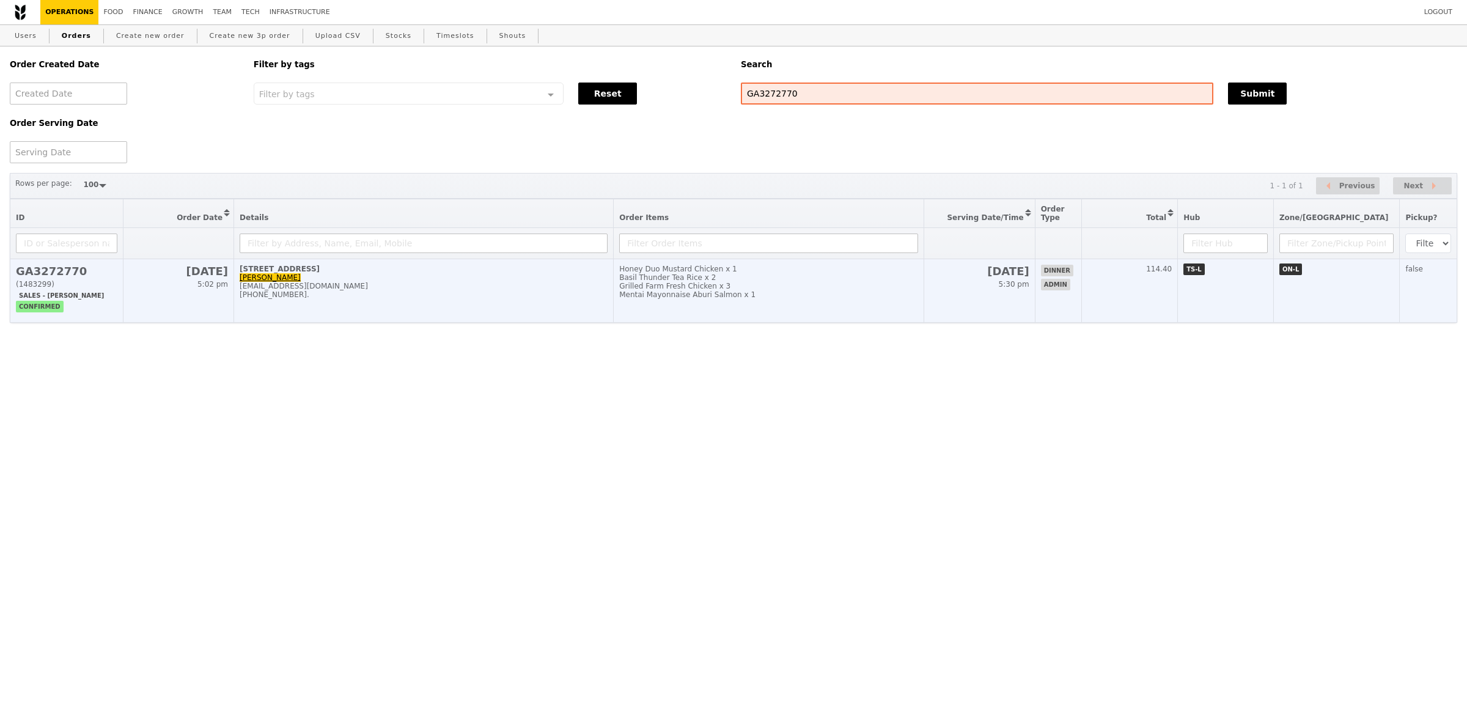
click at [579, 281] on td "11 Keng Cheow Street, #04-09 Alka Gupta alka@podiumsociety.com +918527370099." at bounding box center [423, 291] width 379 height 64
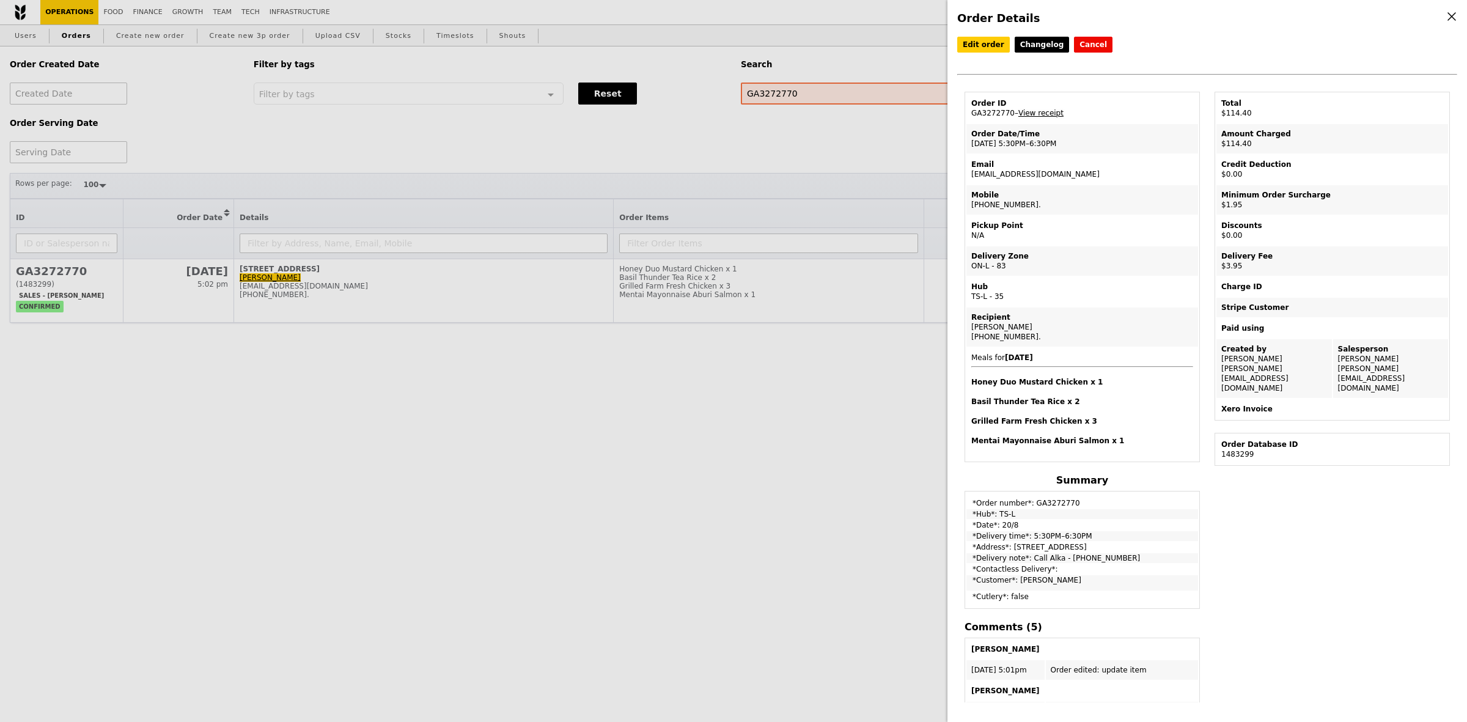
click at [1046, 114] on link "View receipt" at bounding box center [1040, 113] width 45 height 9
click at [781, 95] on div "Order Details Edit order Changelog Cancel Order ID GA3272770 – View receipt Ord…" at bounding box center [733, 361] width 1467 height 722
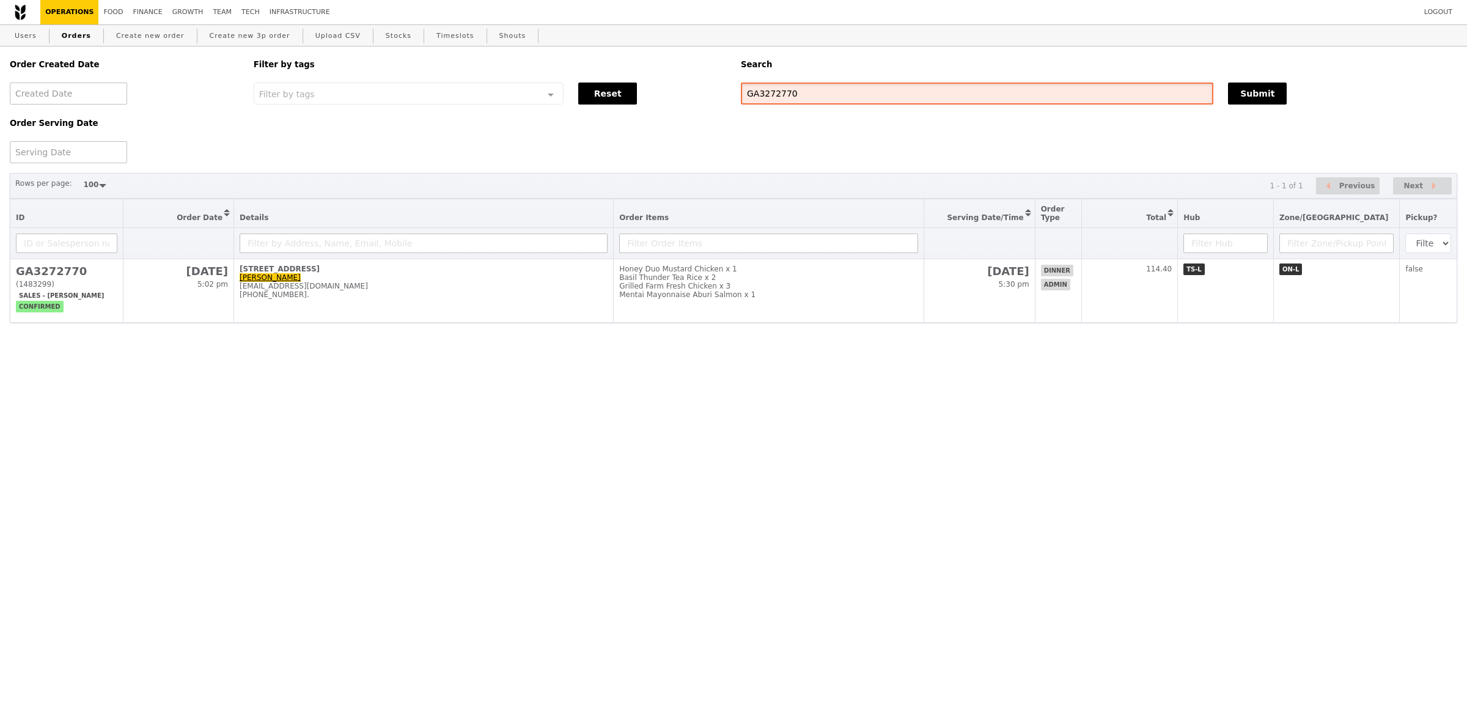
click at [786, 93] on input "GA3272770" at bounding box center [977, 93] width 472 height 22
paste input "3917"
click at [1244, 92] on button "Submit" at bounding box center [1257, 93] width 59 height 22
click at [1108, 101] on input "GA3273917" at bounding box center [977, 93] width 472 height 22
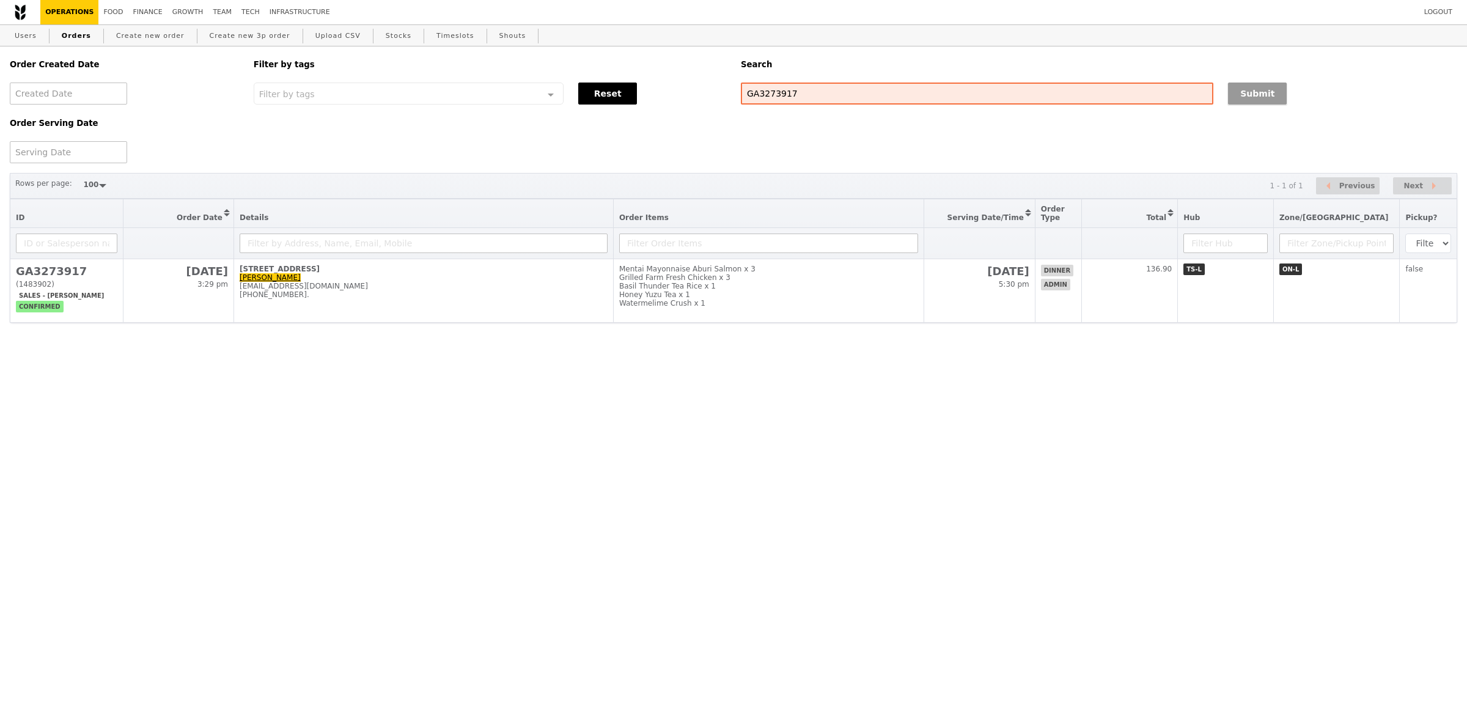
click at [1270, 92] on button "Submit" at bounding box center [1257, 93] width 59 height 22
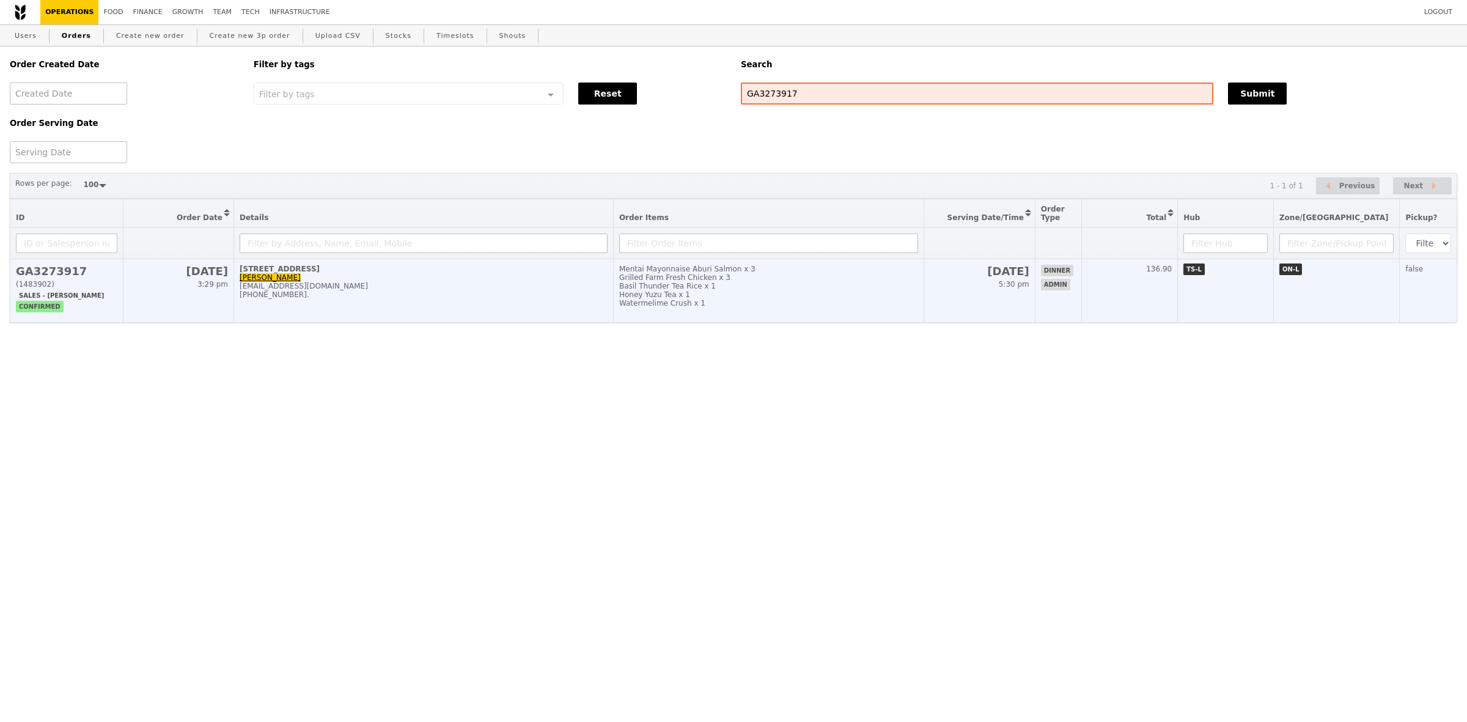
click at [783, 290] on div "Basil Thunder Tea Rice x 1" at bounding box center [768, 286] width 299 height 9
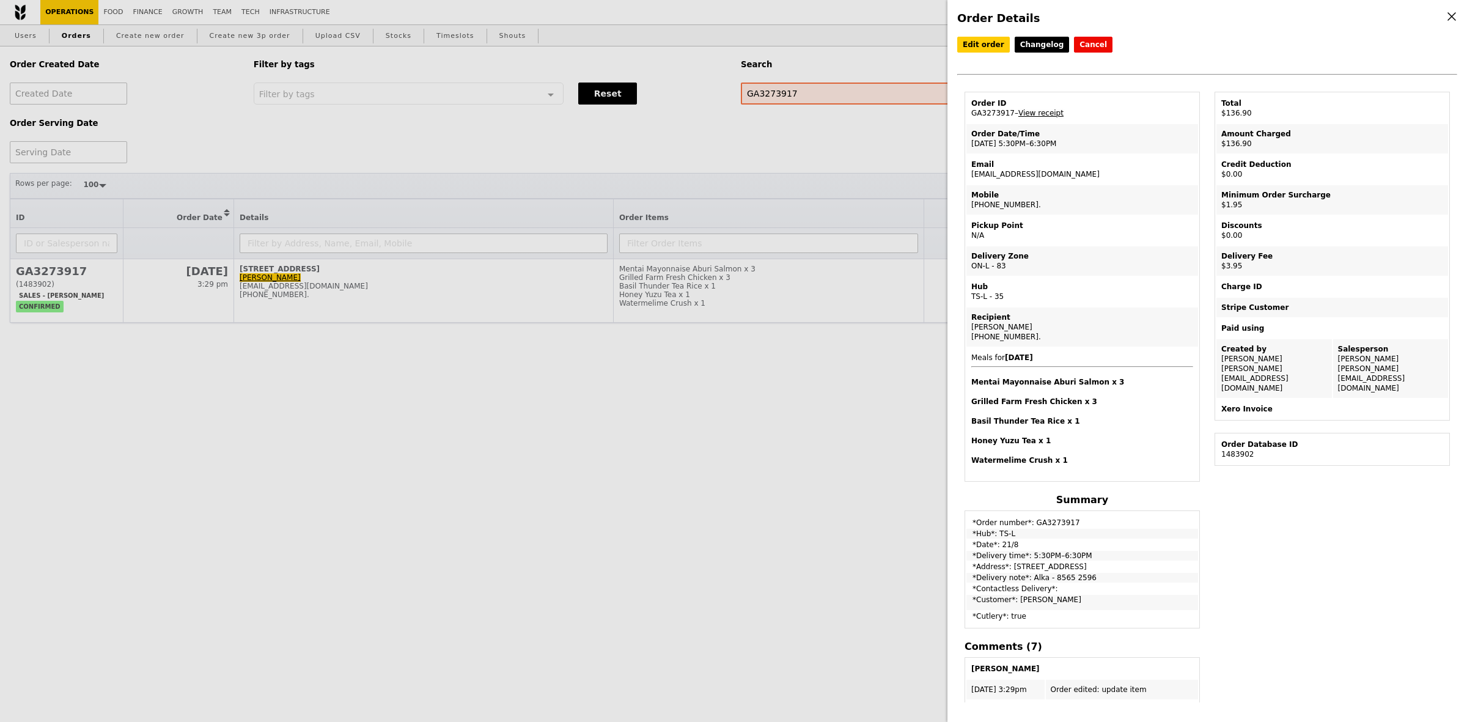
click at [1030, 117] on link "View receipt" at bounding box center [1040, 113] width 45 height 9
click at [836, 87] on div "Order Details Edit order Changelog Cancel Order ID GA3273917 – View receipt Ord…" at bounding box center [733, 361] width 1467 height 722
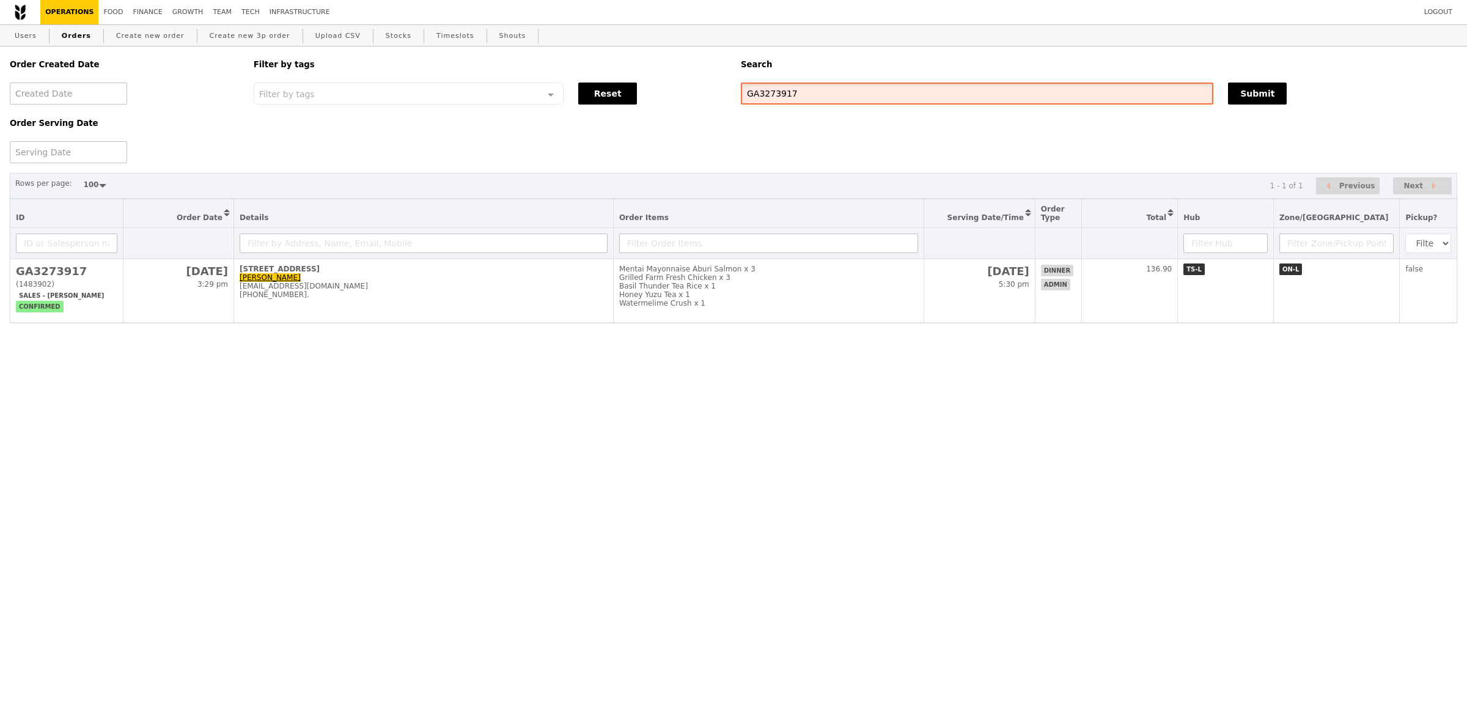
click at [808, 93] on input "GA3273917" at bounding box center [977, 93] width 472 height 22
paste input "4325"
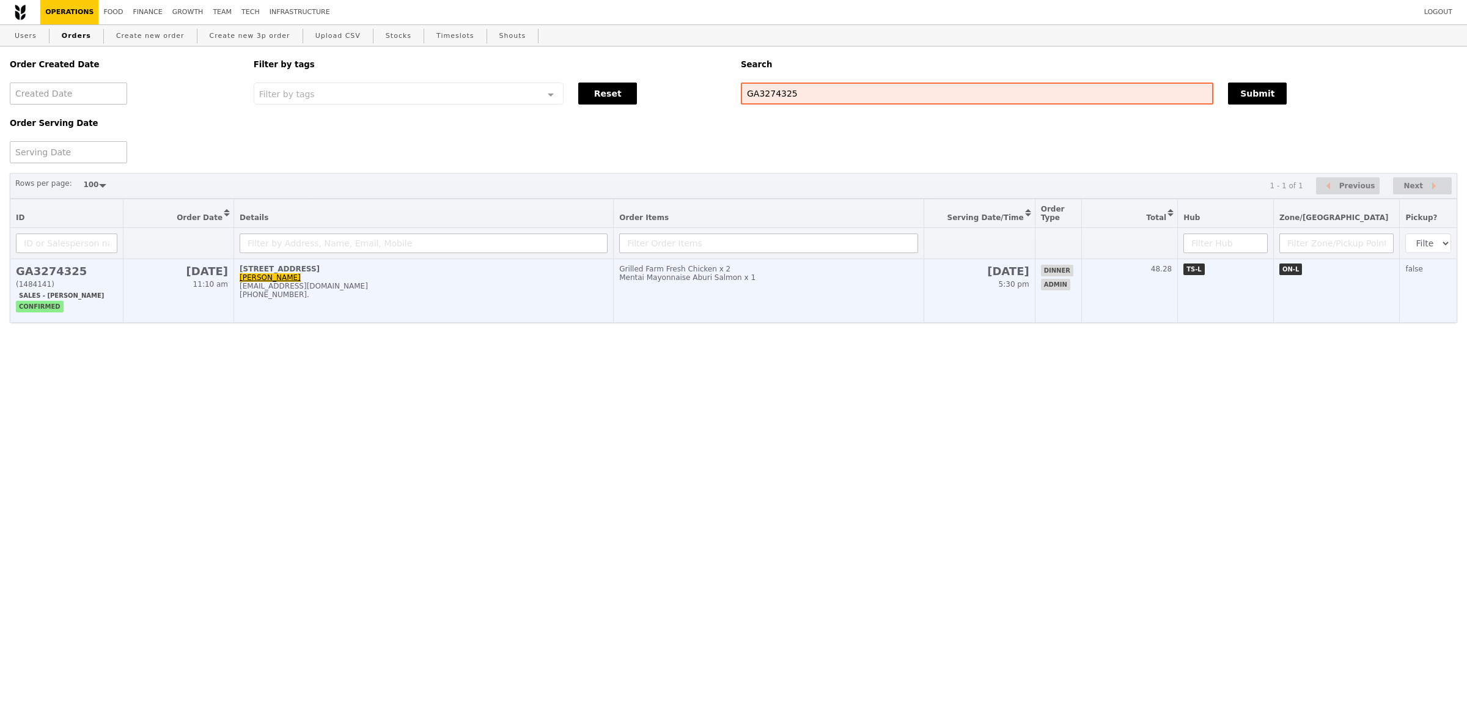
click at [542, 318] on td "11 Keng Cheow Street, #04-09 Alka Gupta alka@podiumsociety.com +918527370099." at bounding box center [423, 291] width 379 height 64
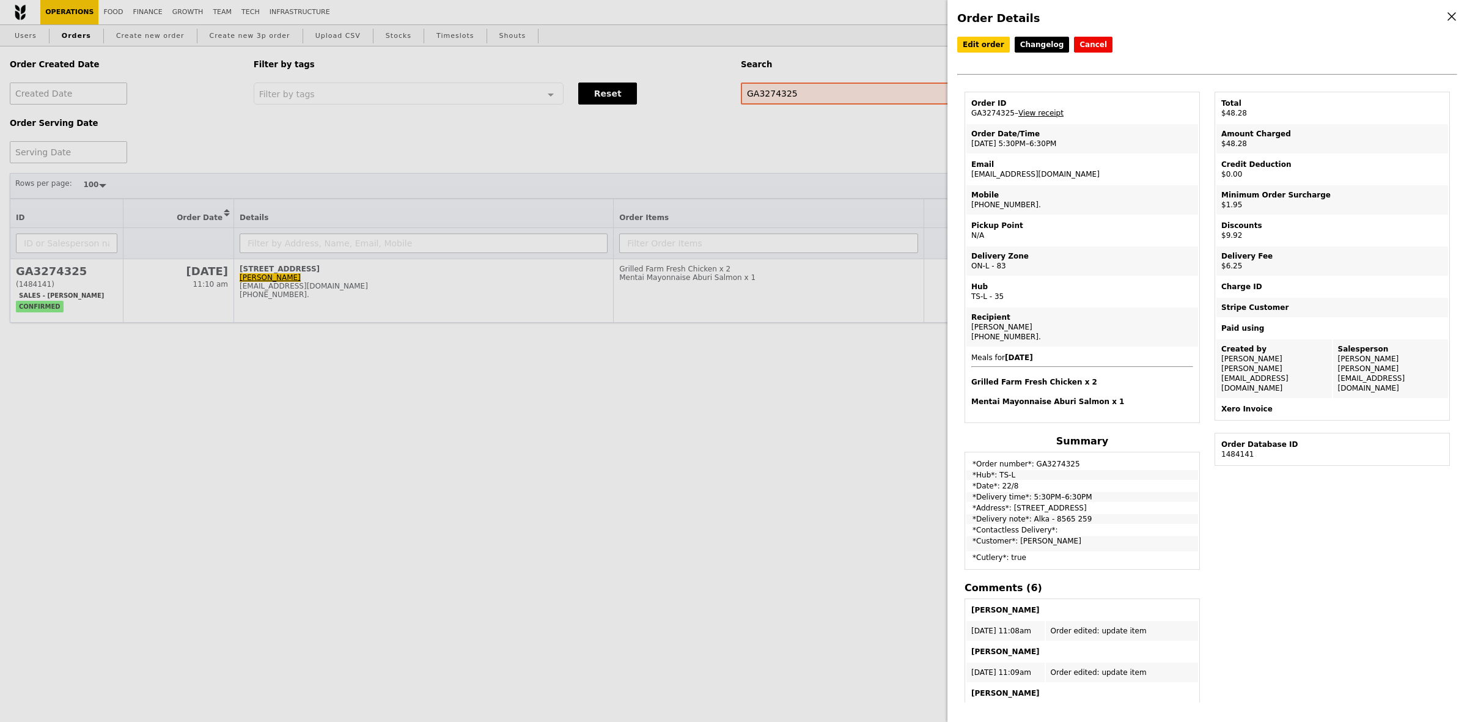
click at [1037, 113] on link "View receipt" at bounding box center [1040, 113] width 45 height 9
click at [780, 93] on div "Order Details Edit order Changelog Cancel Order ID GA3274325 – View receipt Ord…" at bounding box center [733, 361] width 1467 height 722
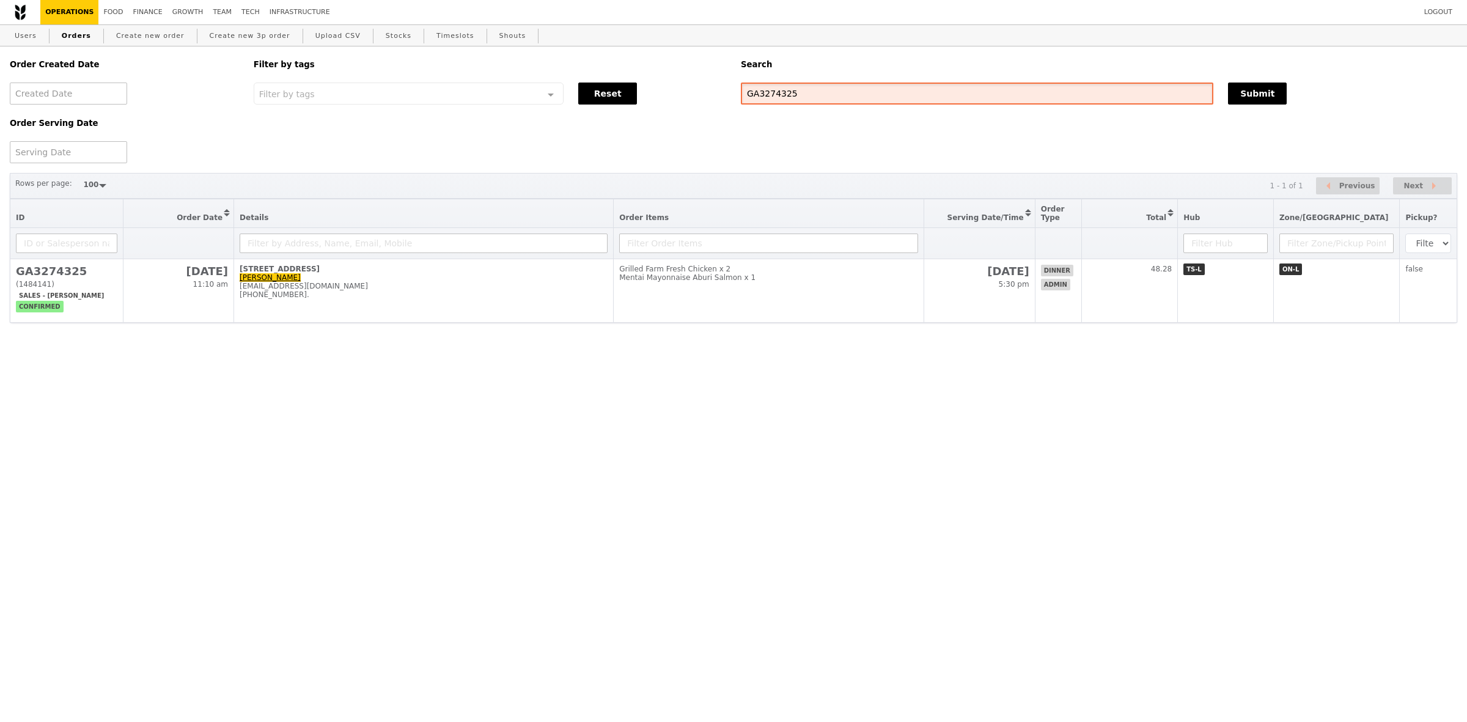
click at [780, 93] on input "GA3274325" at bounding box center [977, 93] width 472 height 22
paste input "6426"
click at [857, 253] on input "text" at bounding box center [768, 243] width 299 height 20
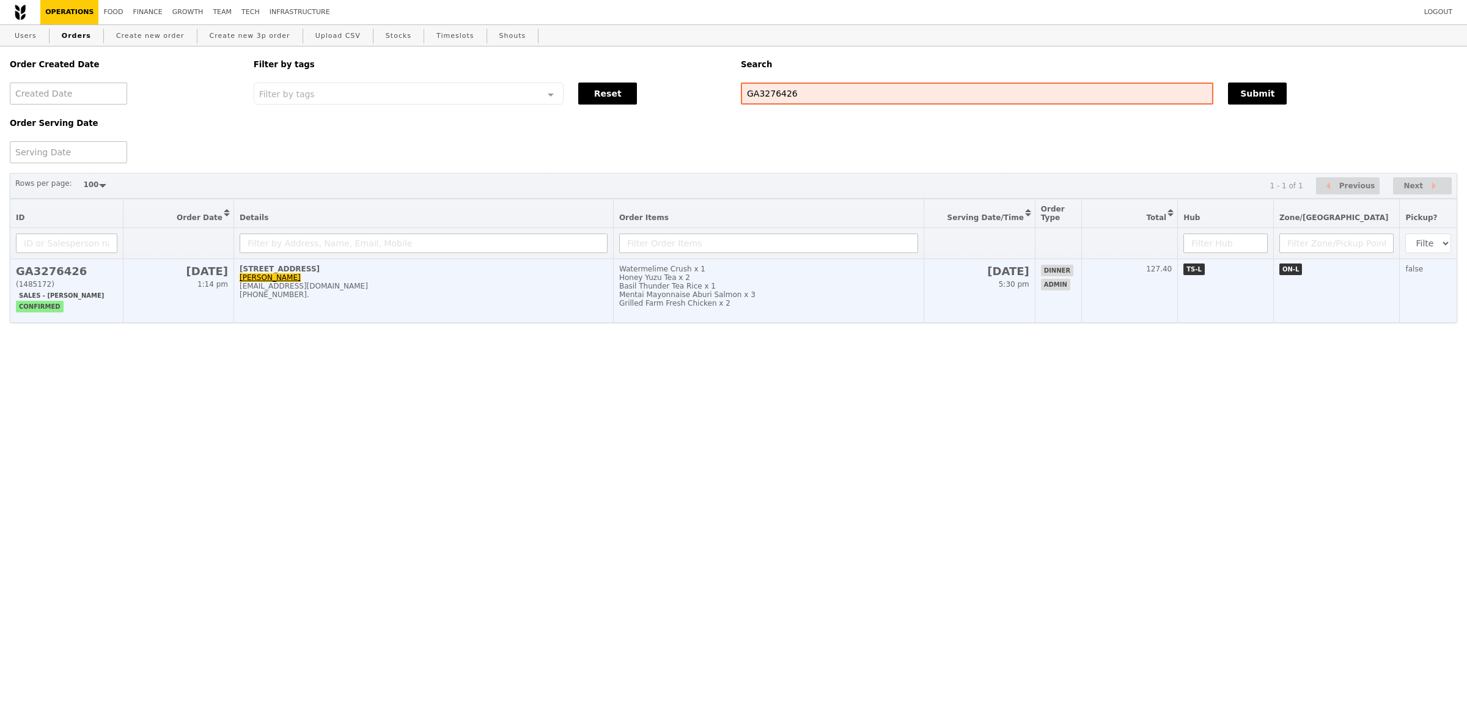
click at [848, 290] on div "Basil Thunder Tea Rice x 1" at bounding box center [768, 286] width 299 height 9
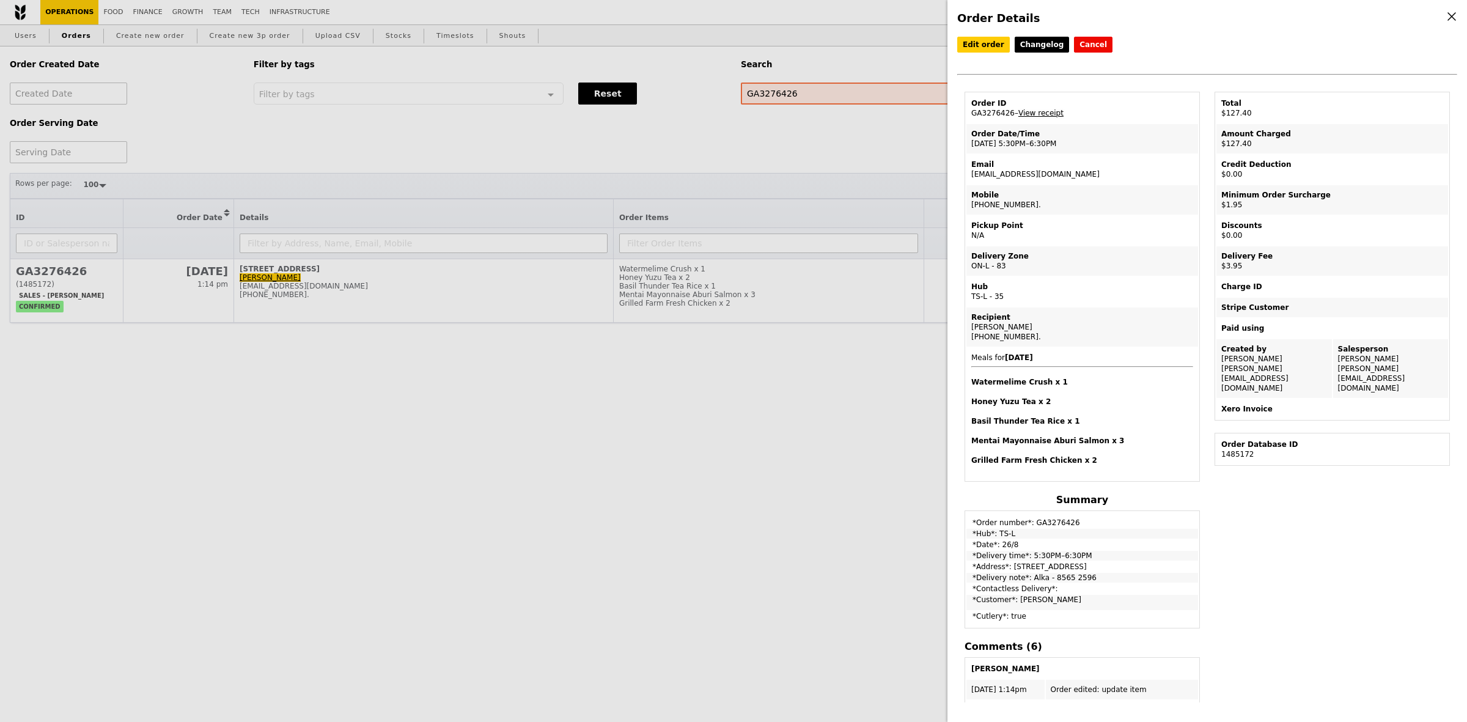
click at [1030, 111] on link "View receipt" at bounding box center [1040, 113] width 45 height 9
click at [777, 84] on div "Order Details Edit order Changelog Cancel Order ID GA3276426 – View receipt Ord…" at bounding box center [733, 361] width 1467 height 722
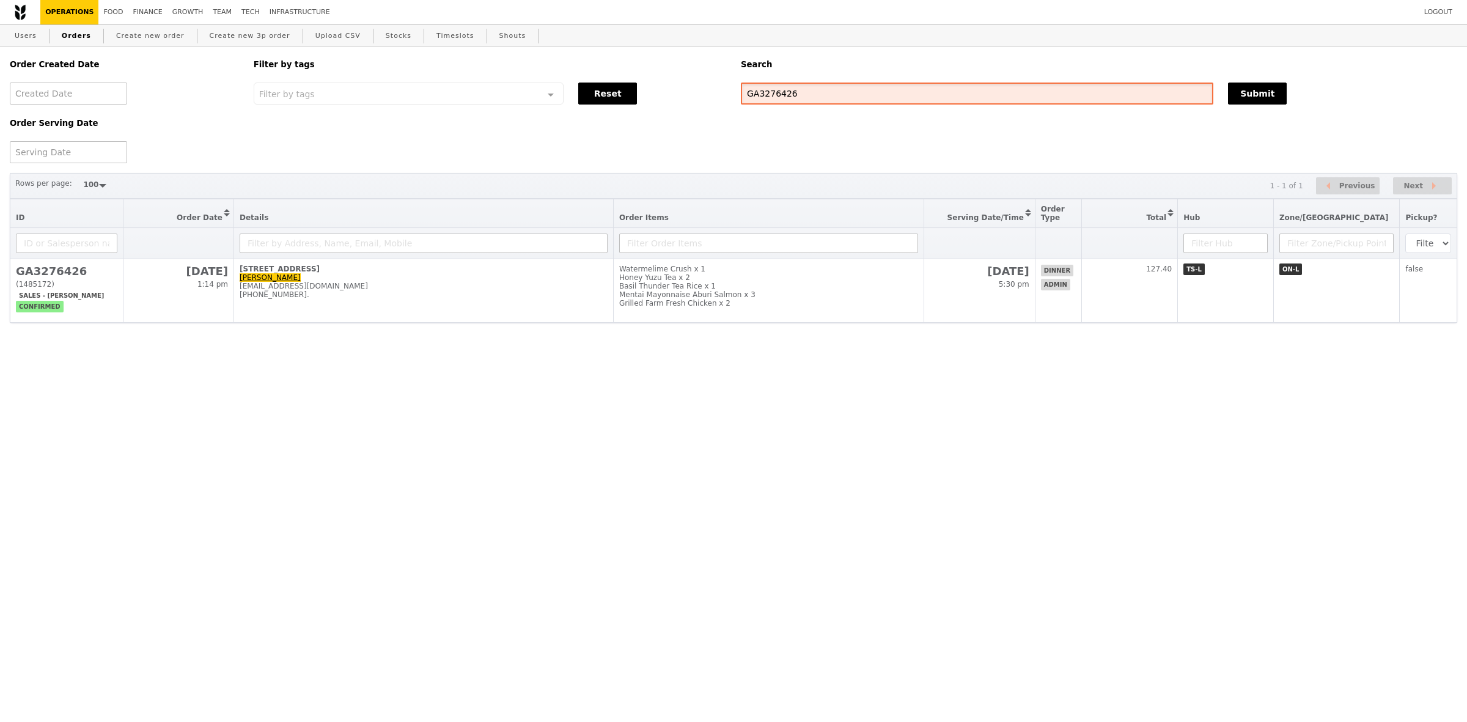
click at [774, 95] on input "GA3276426" at bounding box center [977, 93] width 472 height 22
paste input "7296"
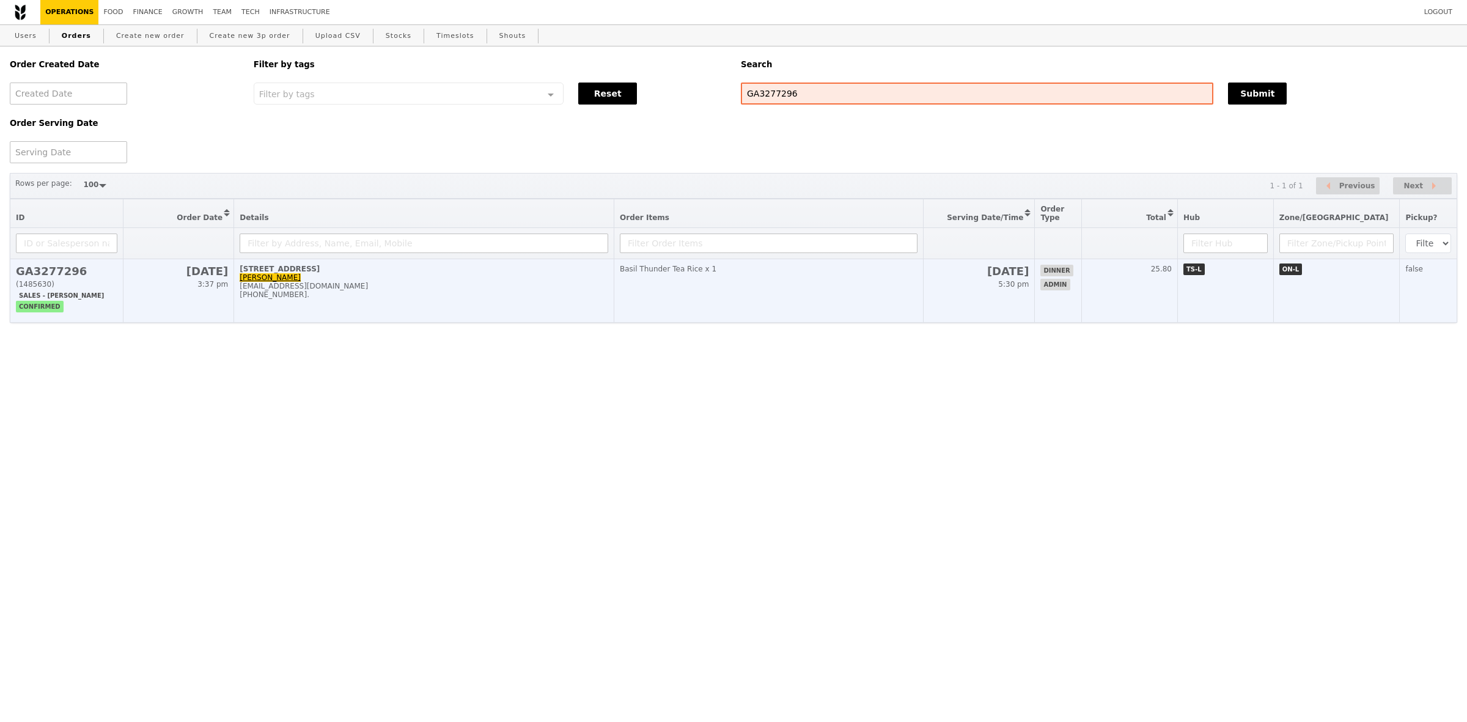
click at [717, 303] on td "Basil Thunder Tea Rice x 1" at bounding box center [768, 291] width 309 height 64
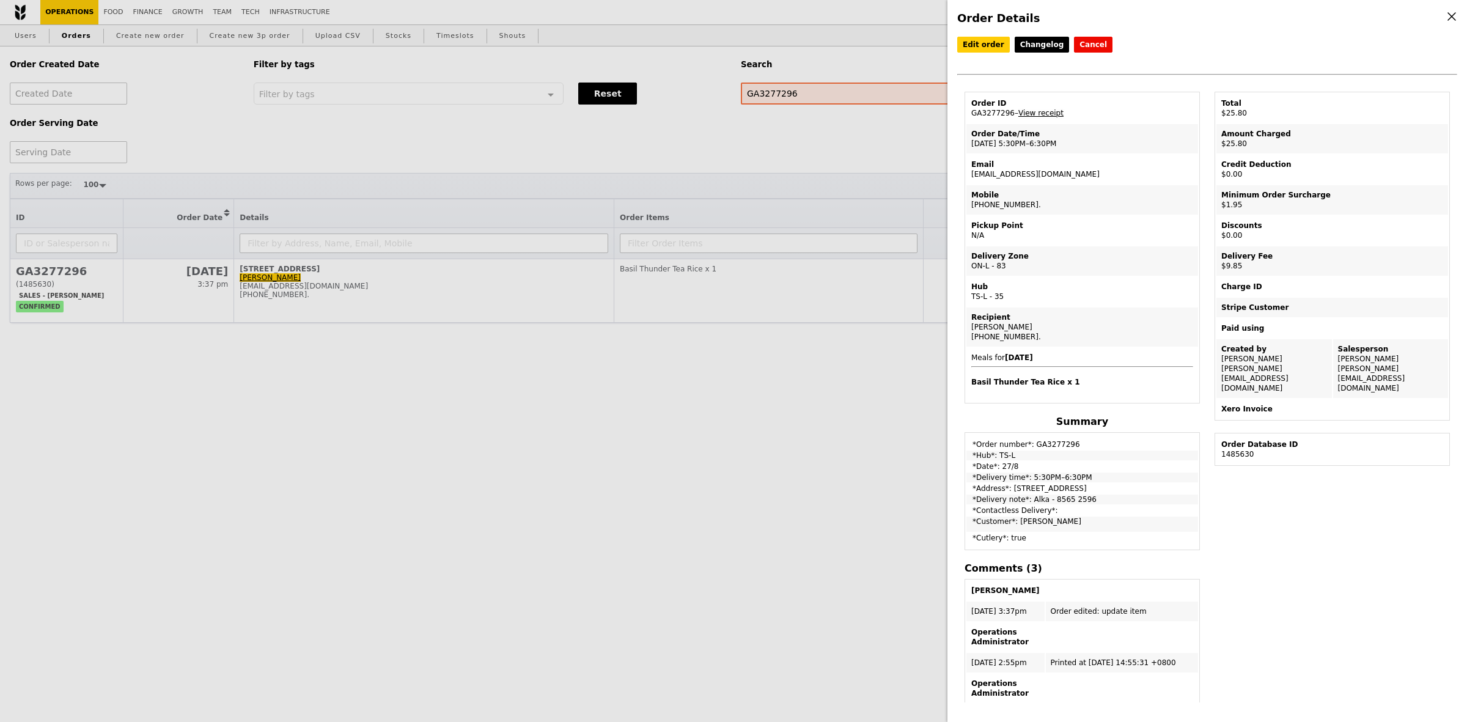
click at [1045, 117] on link "View receipt" at bounding box center [1040, 113] width 45 height 9
click at [830, 95] on div "Order Details Edit order Changelog Cancel Order ID GA3277296 – View receipt Ord…" at bounding box center [733, 361] width 1467 height 722
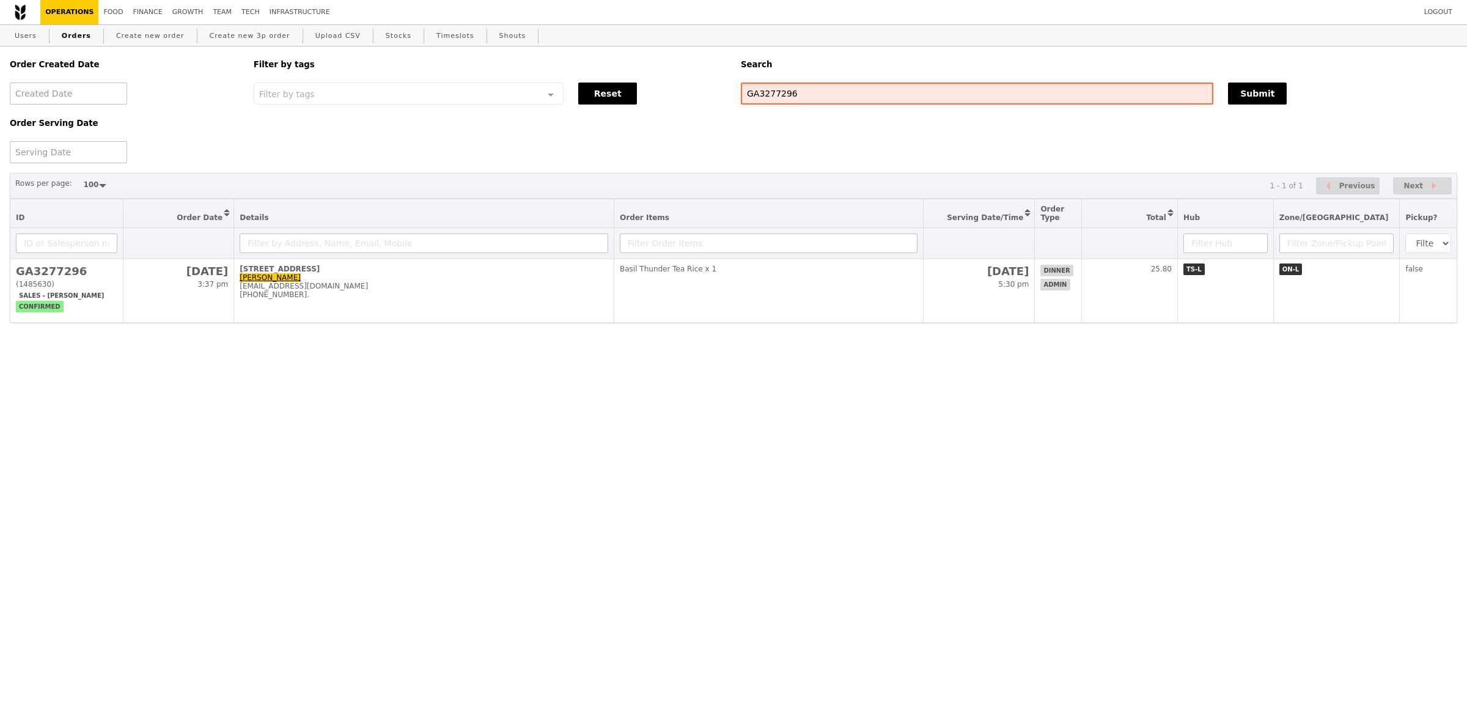
click at [830, 95] on input "GA3277296" at bounding box center [977, 93] width 472 height 22
paste input "8"
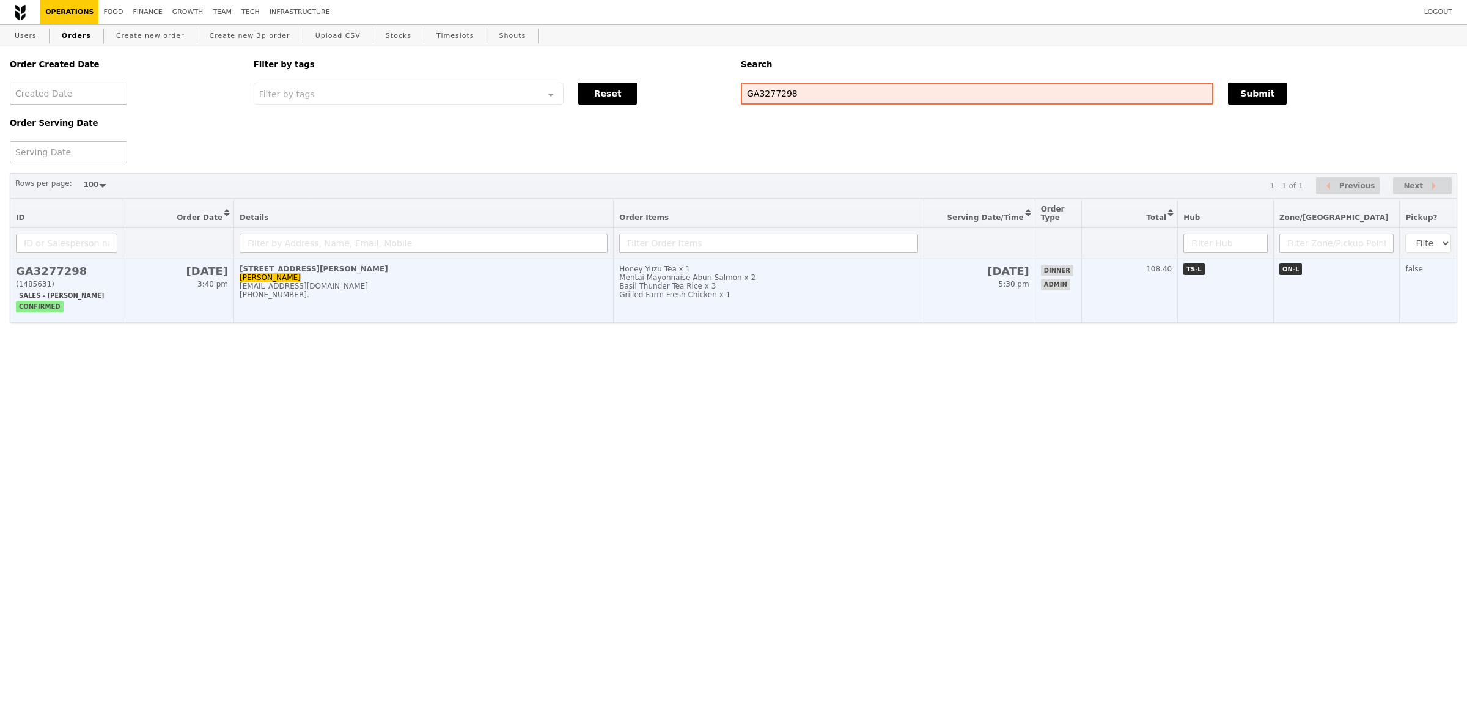
click at [723, 273] on div "Honey Yuzu Tea x 1" at bounding box center [768, 269] width 299 height 9
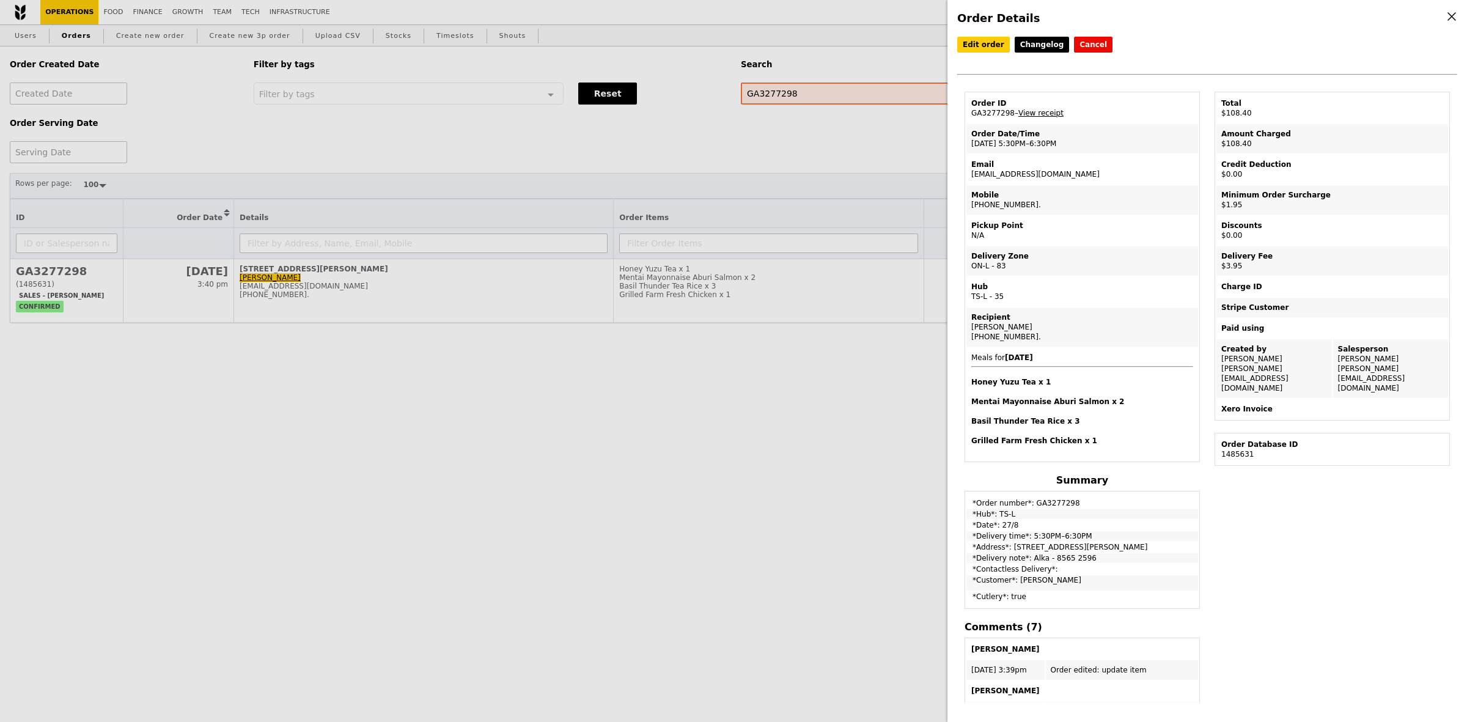
click at [1051, 117] on link "View receipt" at bounding box center [1040, 113] width 45 height 9
click at [765, 100] on div "Order Details Edit order Changelog Cancel Order ID GA3277298 – View receipt Ord…" at bounding box center [733, 361] width 1467 height 722
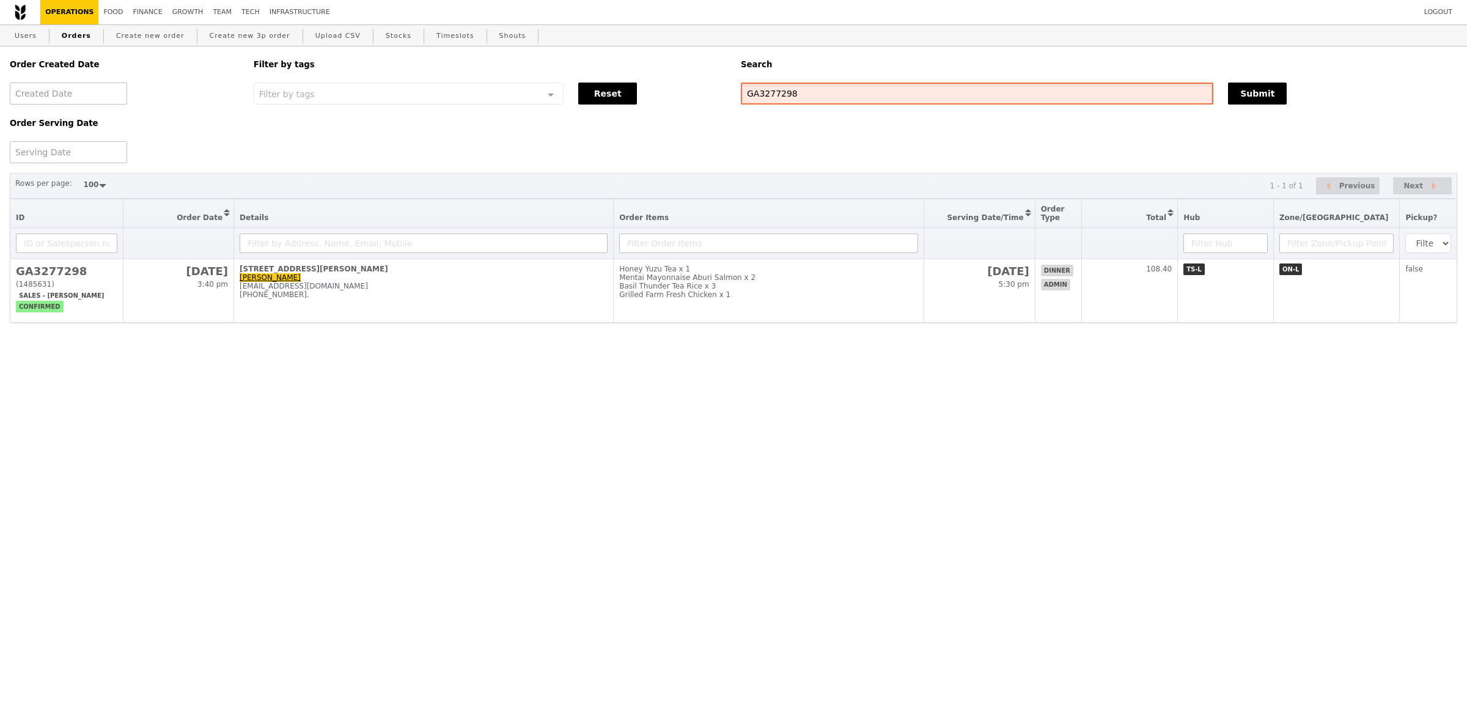
click at [765, 100] on input "GA3277298" at bounding box center [977, 93] width 472 height 22
paste input "792"
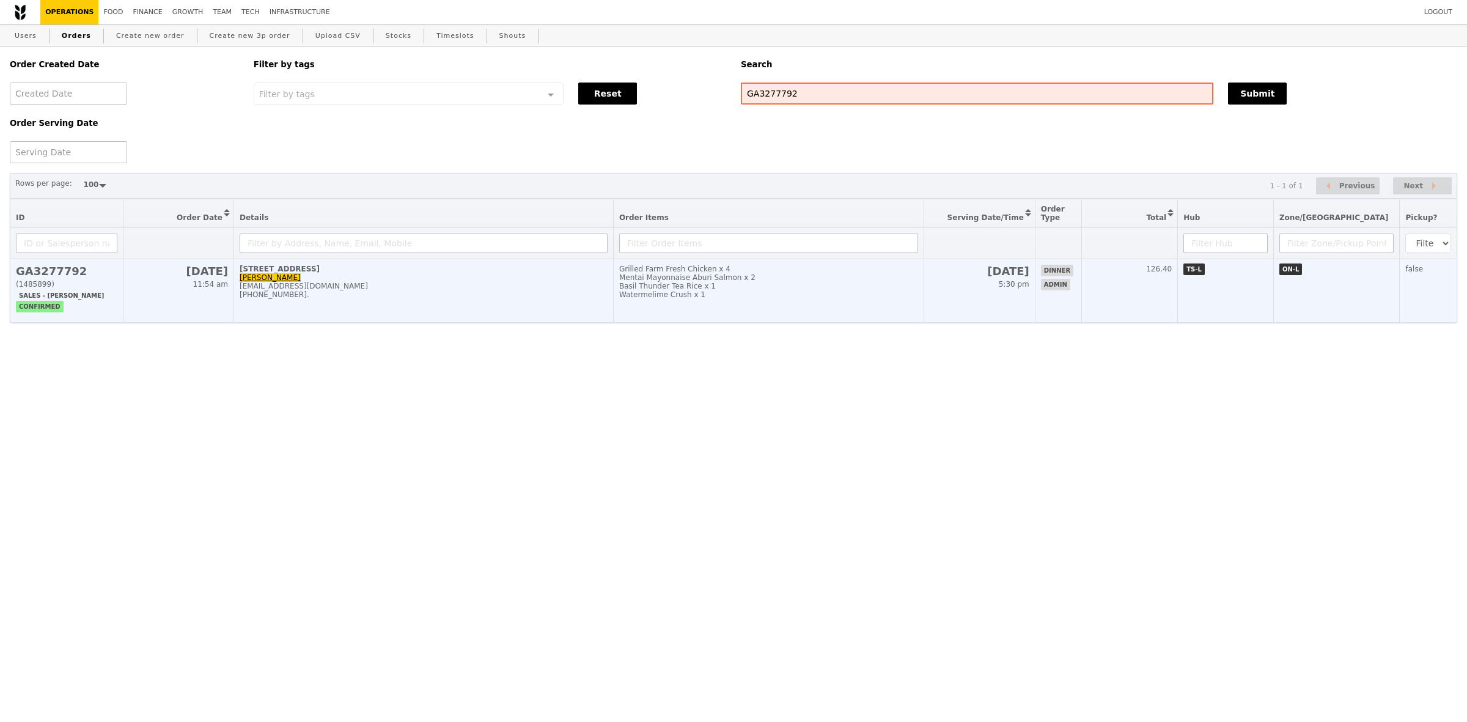
click at [802, 282] on div "Mentai Mayonnaise Aburi Salmon x 2" at bounding box center [768, 277] width 299 height 9
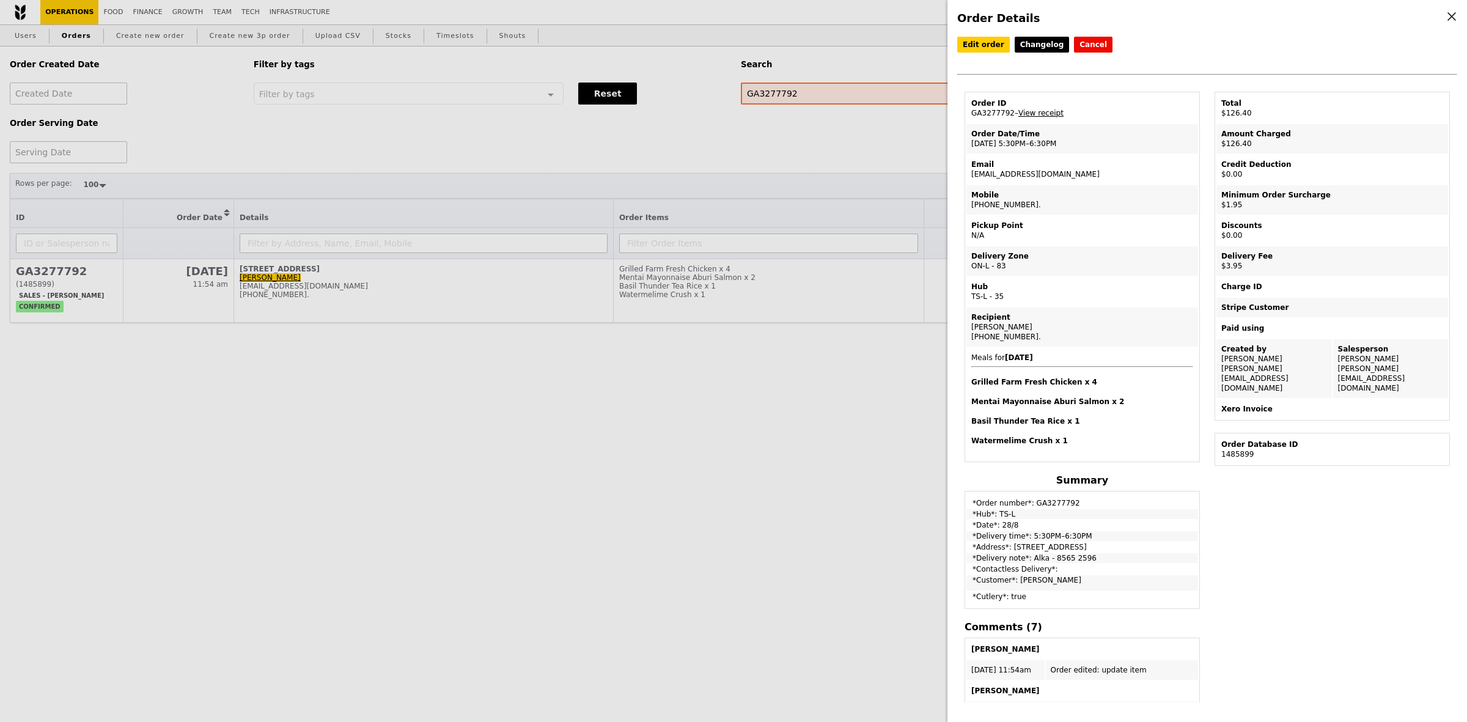
click at [1051, 117] on link "View receipt" at bounding box center [1040, 113] width 45 height 9
click at [856, 89] on div "Order Details Edit order Changelog Cancel Order ID GA3277792 – View receipt Ord…" at bounding box center [733, 361] width 1467 height 722
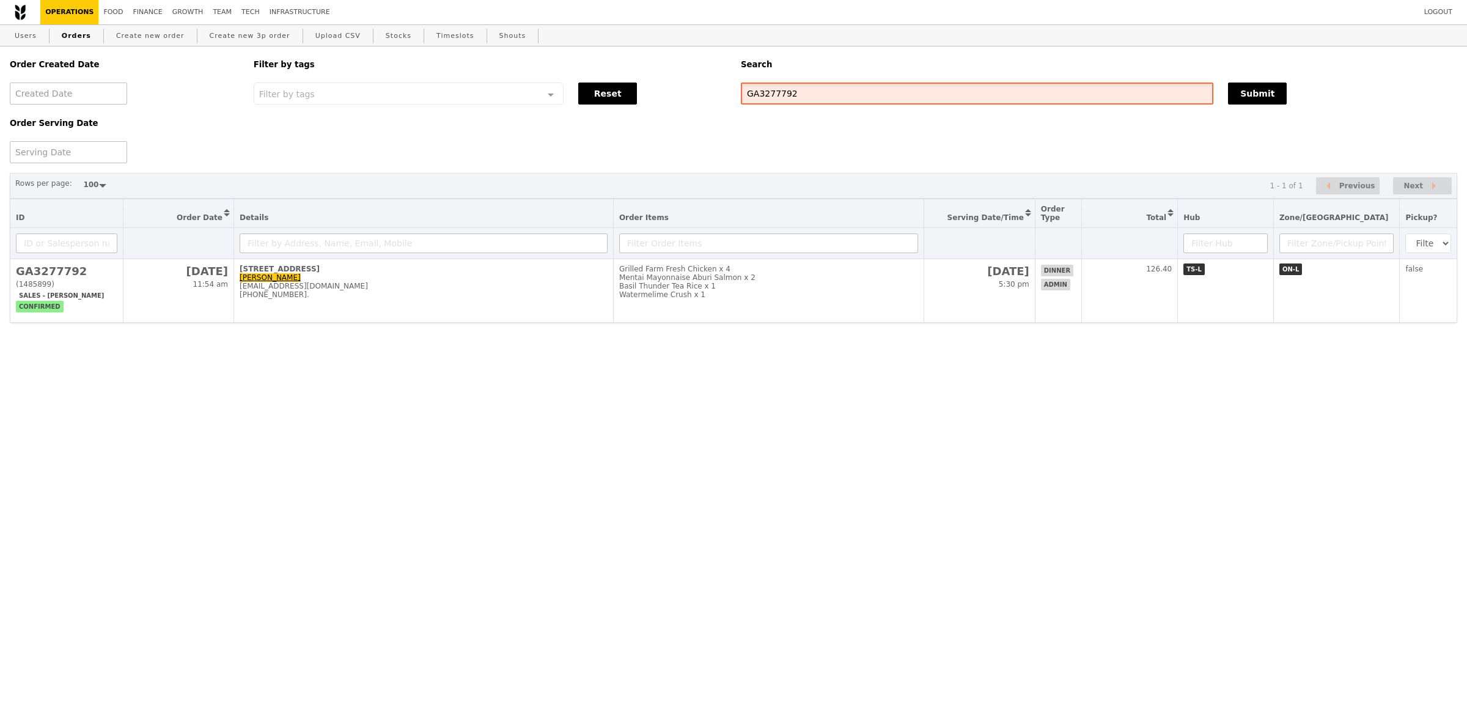
click at [856, 89] on input "GA3277792" at bounding box center [977, 93] width 472 height 22
paste input "885"
type input "GA3277885"
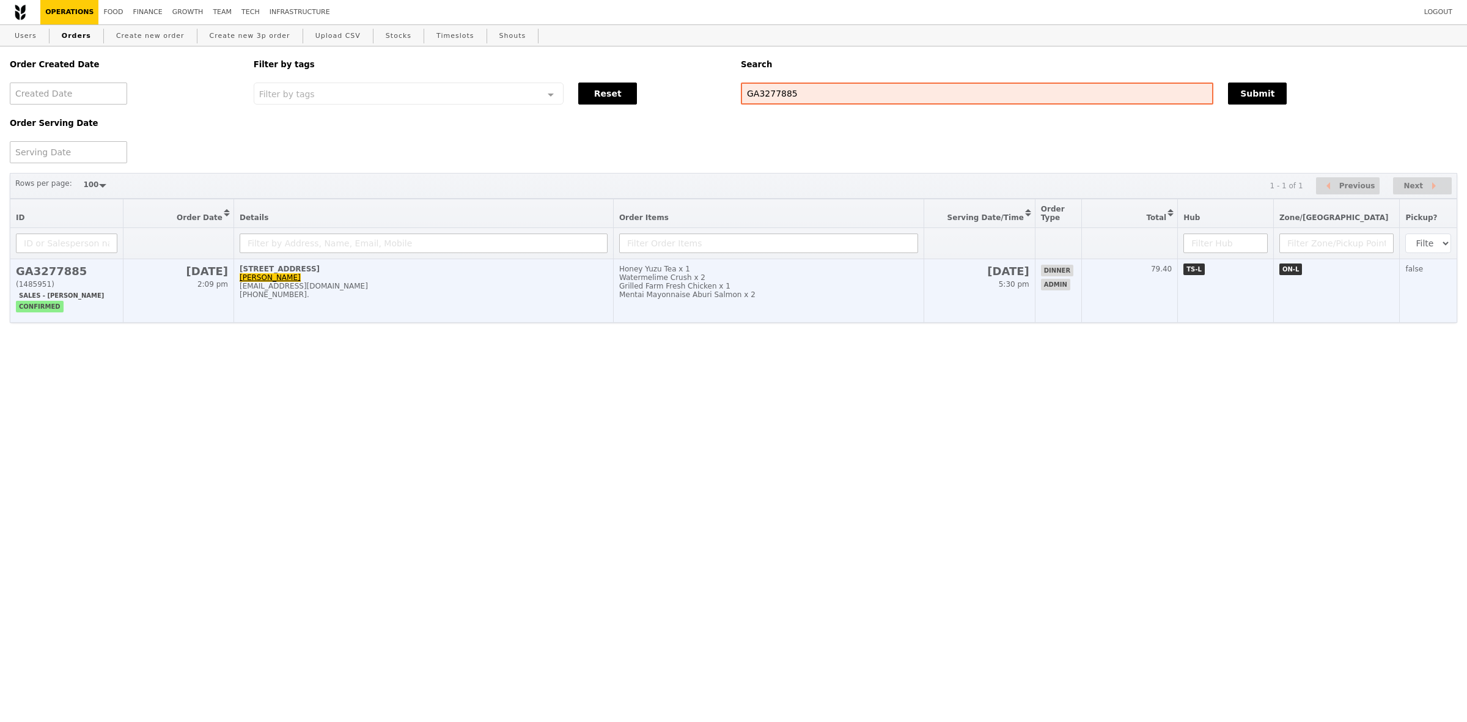
click at [679, 273] on div "Honey Yuzu Tea x 1" at bounding box center [768, 269] width 299 height 9
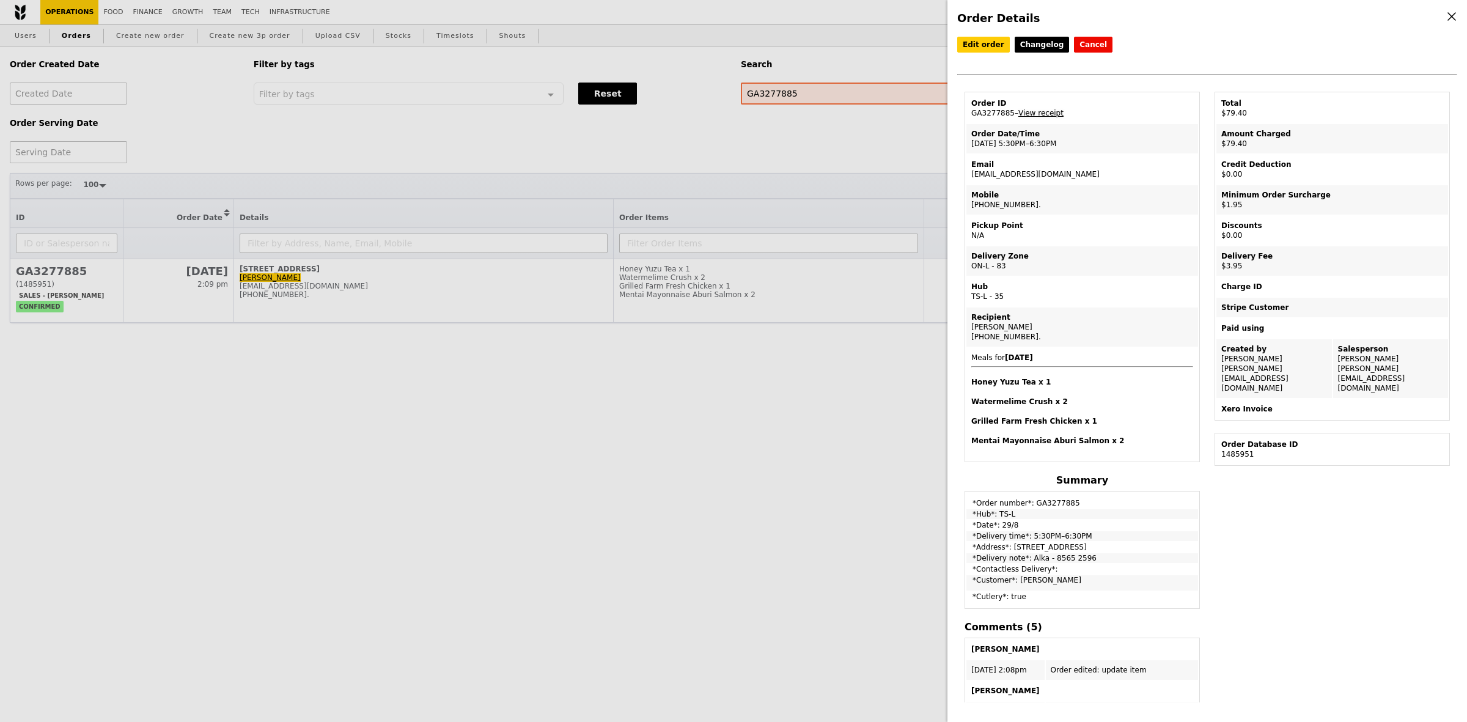
click at [1036, 117] on link "View receipt" at bounding box center [1040, 113] width 45 height 9
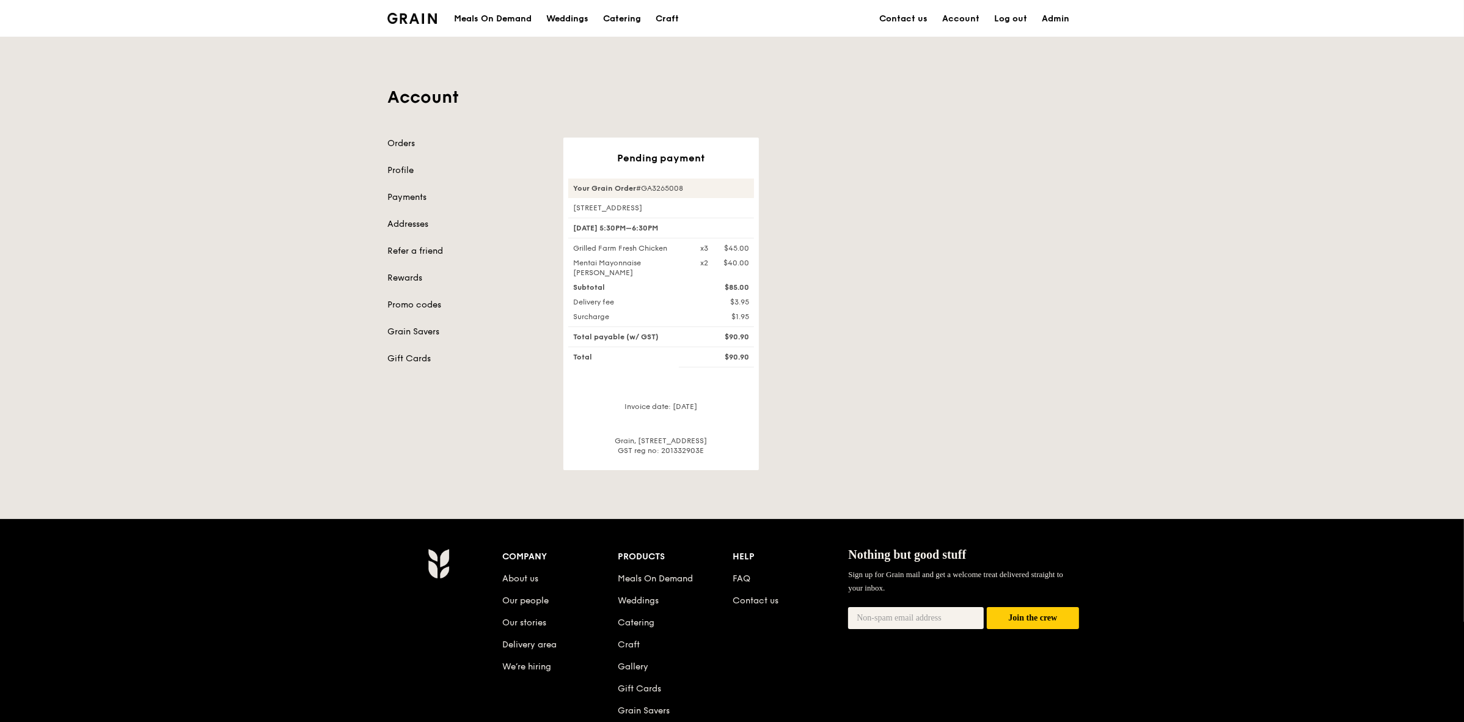
click at [659, 188] on div "Your Grain Order #GA3265008" at bounding box center [661, 188] width 186 height 20
copy div "GA3265008"
drag, startPoint x: 572, startPoint y: 252, endPoint x: 708, endPoint y: 246, distance: 135.8
click at [708, 246] on div "Grilled Farm Fresh Chicken x3 $45.00" at bounding box center [661, 248] width 191 height 10
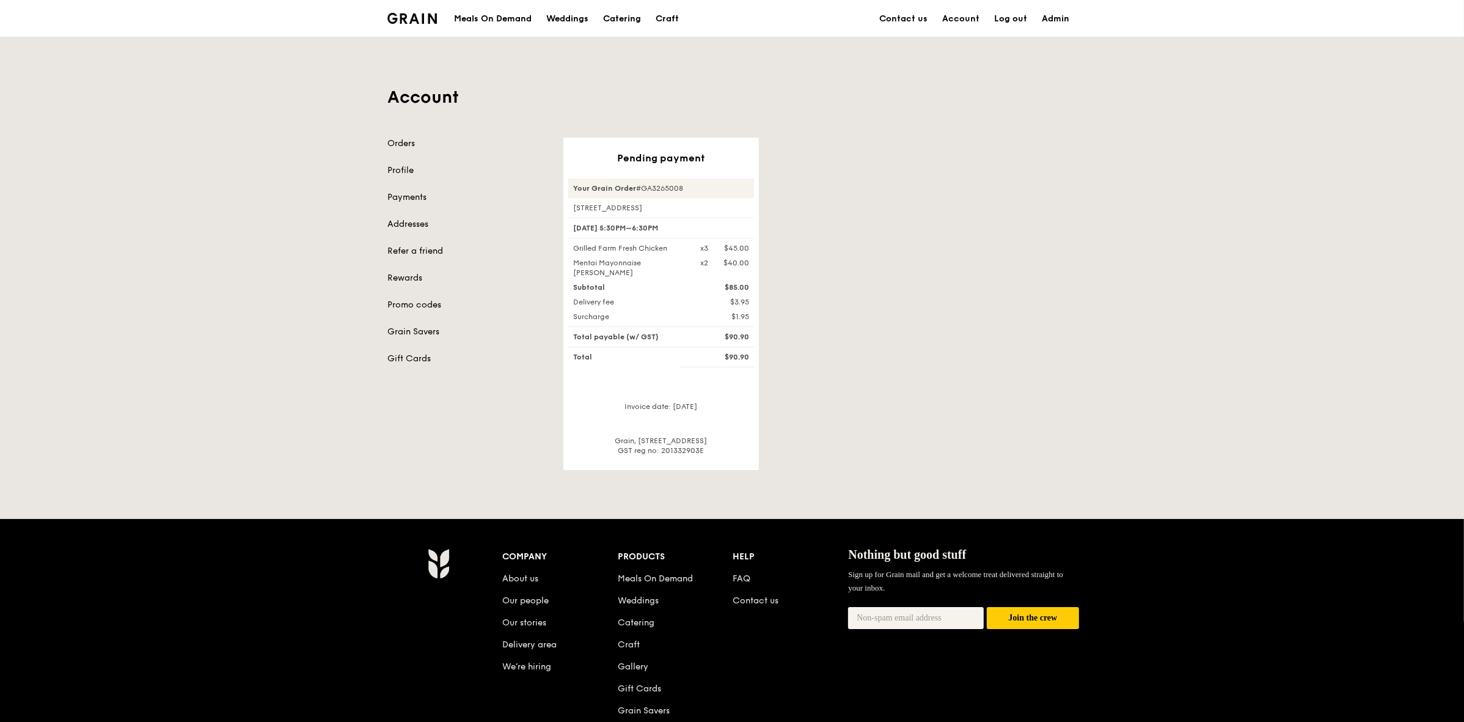
copy div "Grilled Farm Fresh Chicken x3"
click at [606, 277] on div "Mentai Mayonnaise [PERSON_NAME]" at bounding box center [629, 268] width 127 height 20
drag, startPoint x: 574, startPoint y: 263, endPoint x: 599, endPoint y: 275, distance: 27.6
click at [599, 275] on div "Mentai Mayonnaise [PERSON_NAME]" at bounding box center [629, 268] width 127 height 20
copy div "Mentai Mayonnaise [PERSON_NAME]"
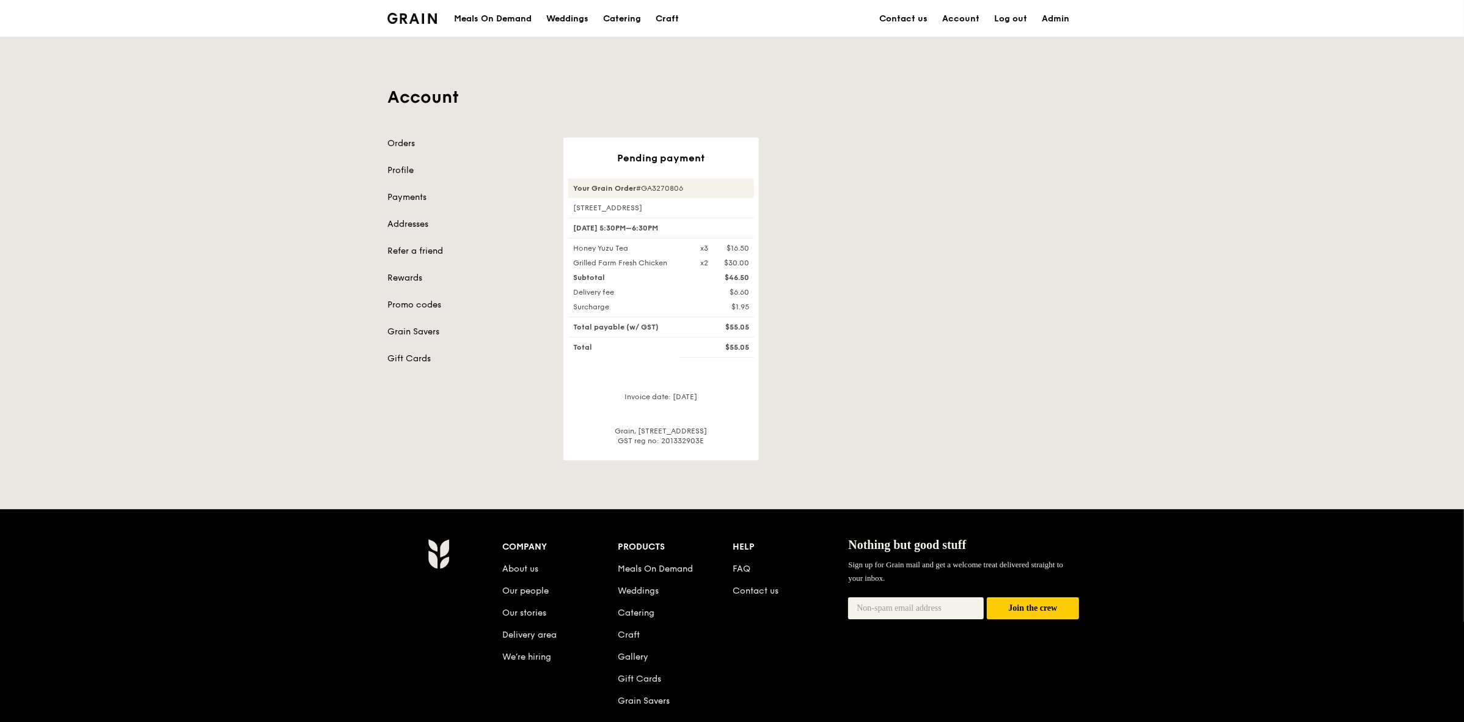
click at [706, 247] on div "x3" at bounding box center [704, 248] width 8 height 10
drag, startPoint x: 631, startPoint y: 247, endPoint x: 587, endPoint y: 248, distance: 44.6
click at [587, 248] on div "Honey Yuzu Tea" at bounding box center [629, 248] width 127 height 10
drag, startPoint x: 575, startPoint y: 262, endPoint x: 671, endPoint y: 262, distance: 95.9
click at [671, 262] on div "Grilled Farm Fresh Chicken" at bounding box center [629, 263] width 127 height 10
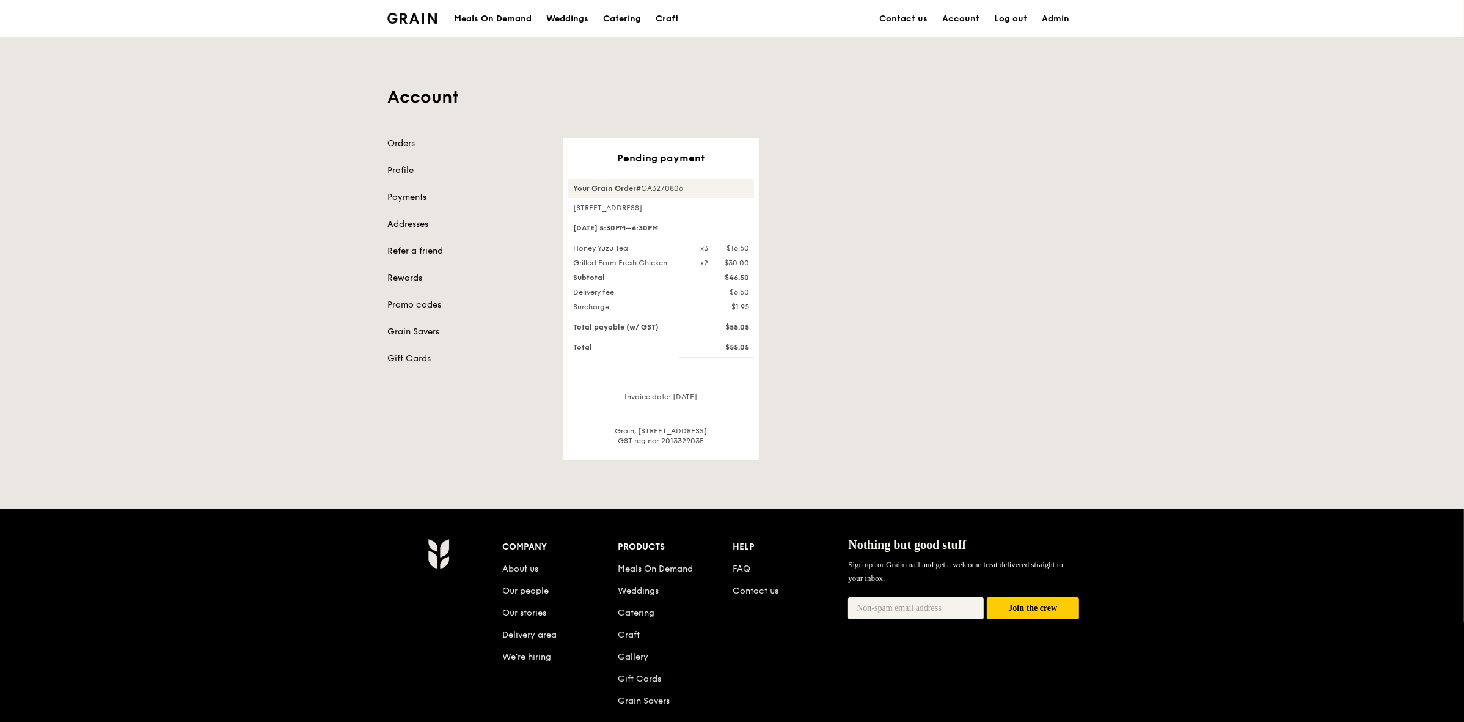
copy div "Grilled Farm Fresh Chicken"
drag, startPoint x: 573, startPoint y: 248, endPoint x: 633, endPoint y: 251, distance: 60.5
click at [633, 251] on div "Honey Yuzu Tea" at bounding box center [629, 248] width 127 height 10
copy div "Honey Yuzu Tea"
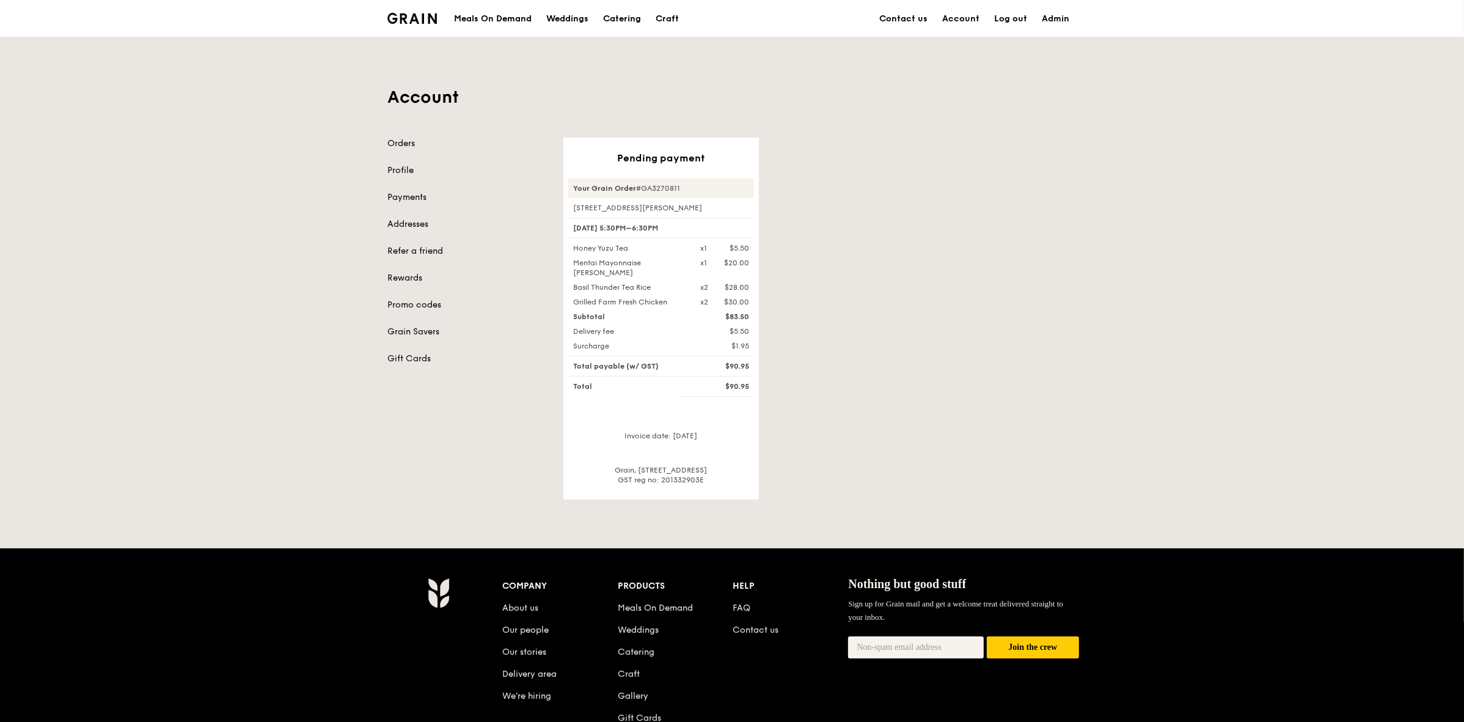
drag, startPoint x: 573, startPoint y: 298, endPoint x: 672, endPoint y: 306, distance: 99.9
click at [672, 306] on div "Grilled Farm Fresh Chicken" at bounding box center [629, 302] width 127 height 10
copy div "Grilled Farm Fresh Chicken"
drag, startPoint x: 652, startPoint y: 283, endPoint x: 576, endPoint y: 289, distance: 76.6
click at [576, 289] on div "Basil Thunder Tea Rice" at bounding box center [629, 287] width 127 height 10
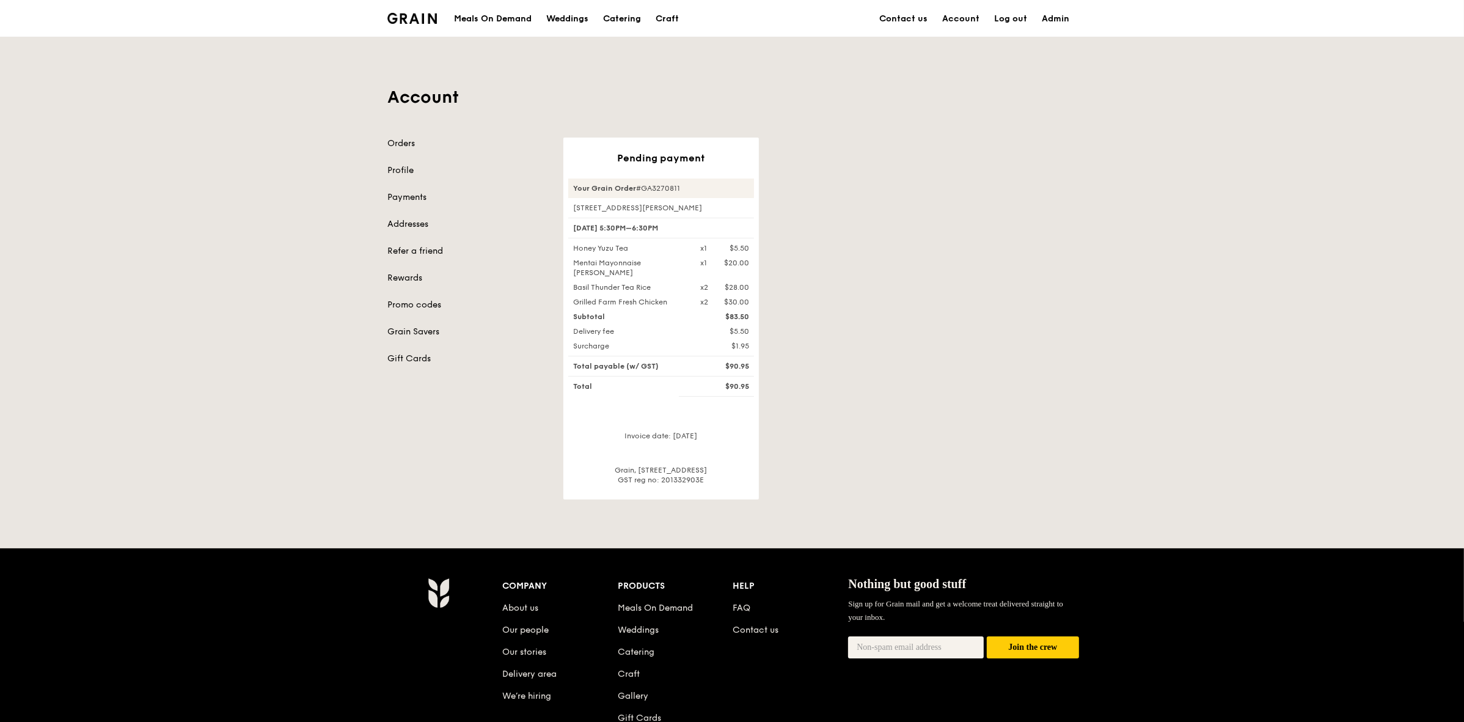
click at [559, 263] on div "Pending payment Your Grain Order #GA3270811 [STREET_ADDRESS][PERSON_NAME] [DATE…" at bounding box center [820, 318] width 528 height 362
drag, startPoint x: 570, startPoint y: 266, endPoint x: 599, endPoint y: 273, distance: 30.2
click at [599, 273] on div "Mentai Mayonnaise [PERSON_NAME]" at bounding box center [629, 268] width 127 height 20
copy div "Mentai Mayonnaise [PERSON_NAME]"
drag, startPoint x: 571, startPoint y: 285, endPoint x: 656, endPoint y: 287, distance: 84.3
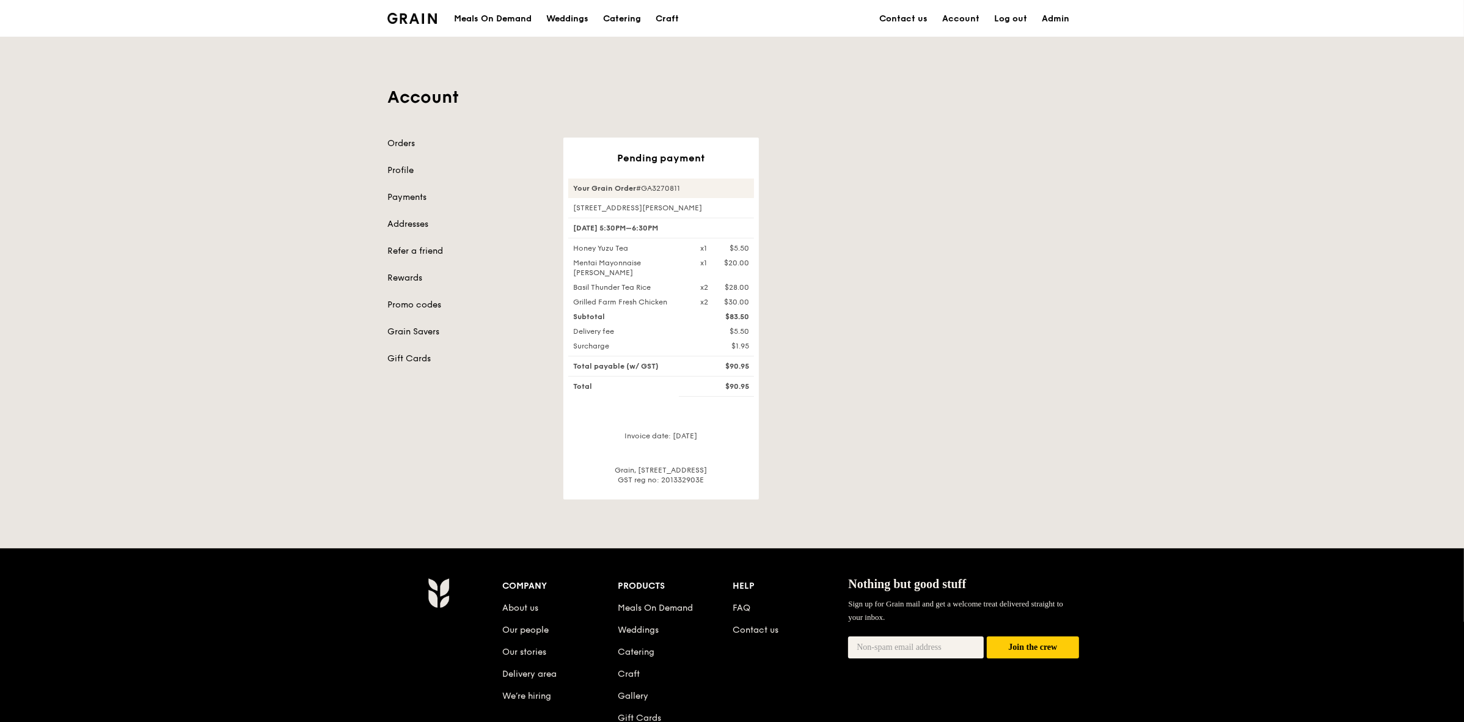
click at [656, 287] on div "Basil Thunder Tea Rice" at bounding box center [629, 287] width 127 height 10
copy div "Basil Thunder Tea Rice"
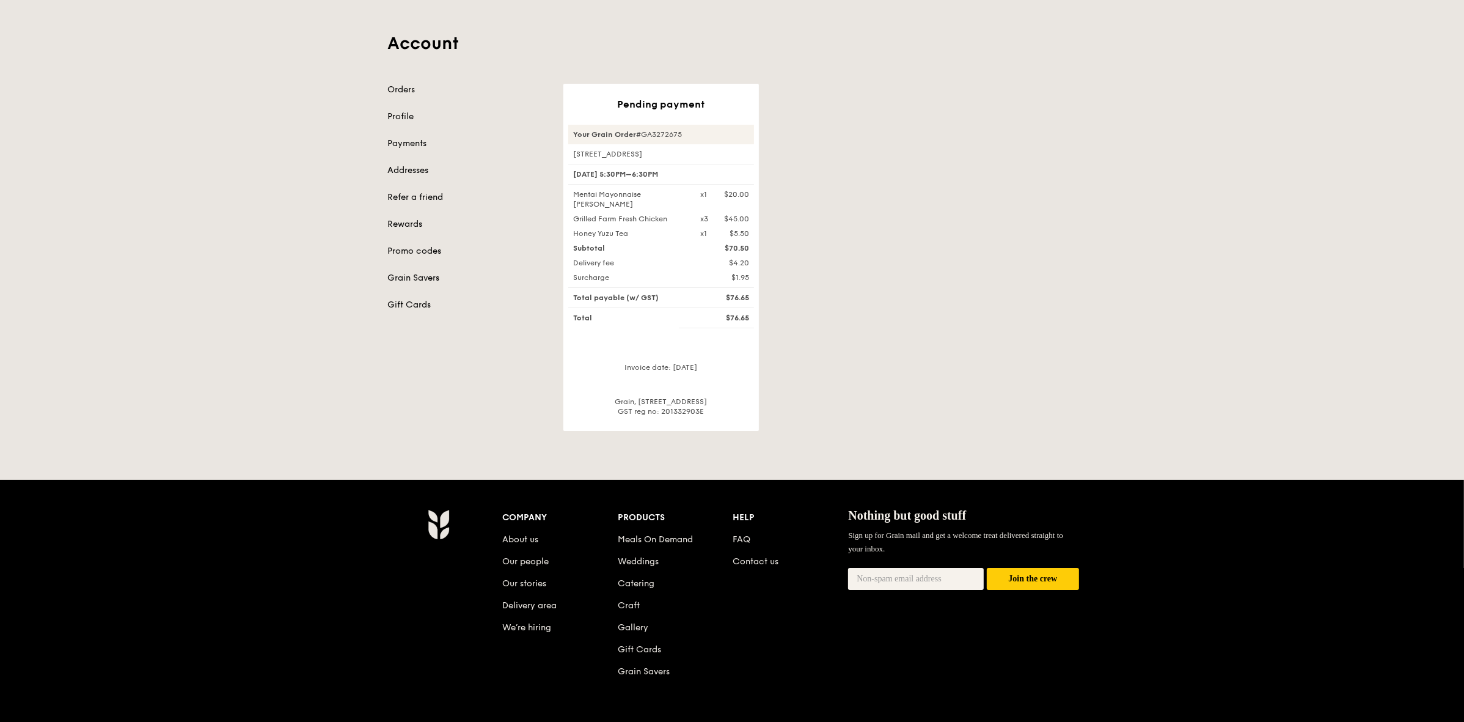
scroll to position [76, 0]
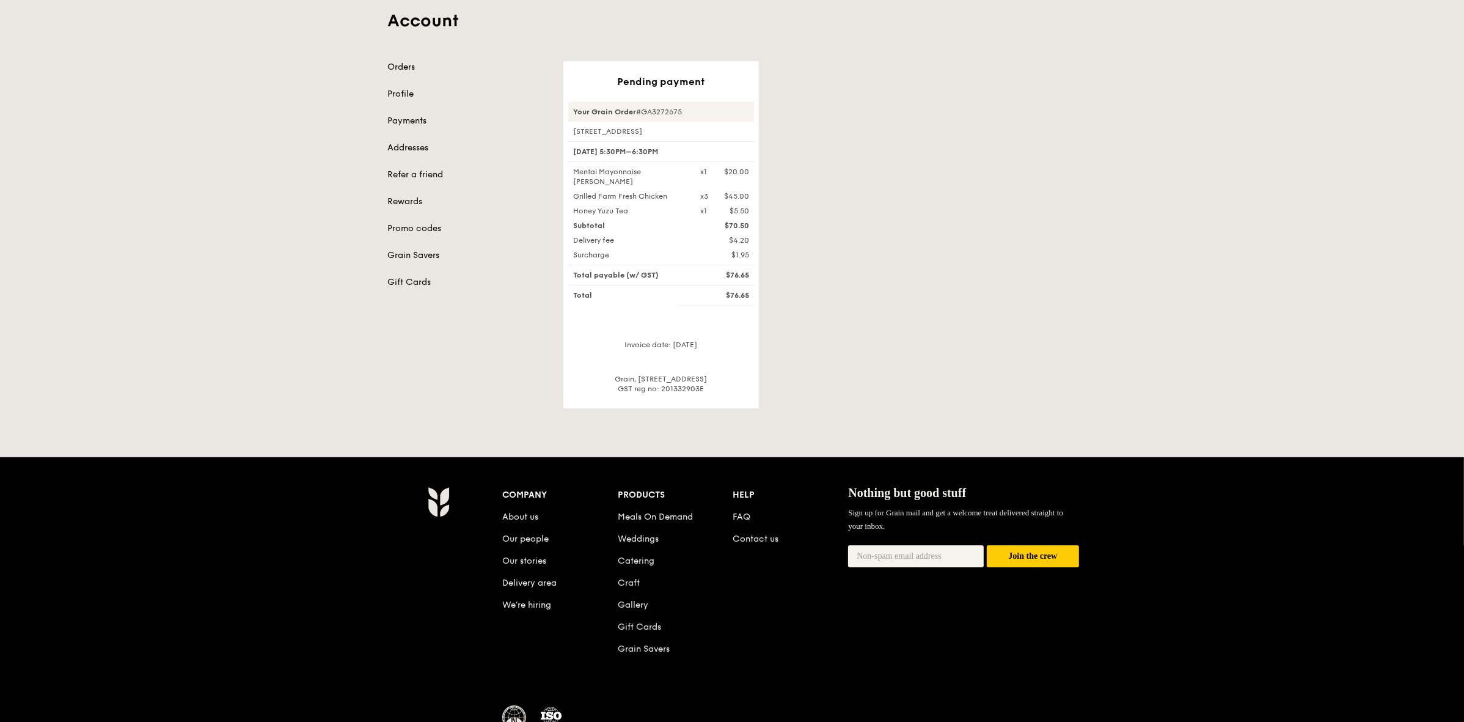
drag, startPoint x: 572, startPoint y: 196, endPoint x: 666, endPoint y: 199, distance: 94.2
click at [666, 199] on div "Grilled Farm Fresh Chicken" at bounding box center [629, 196] width 127 height 10
copy div "Grilled Farm Fresh Chicke"
drag, startPoint x: 605, startPoint y: 177, endPoint x: 573, endPoint y: 178, distance: 31.8
click at [573, 178] on div "Mentai Mayonnaise [PERSON_NAME]" at bounding box center [629, 177] width 127 height 20
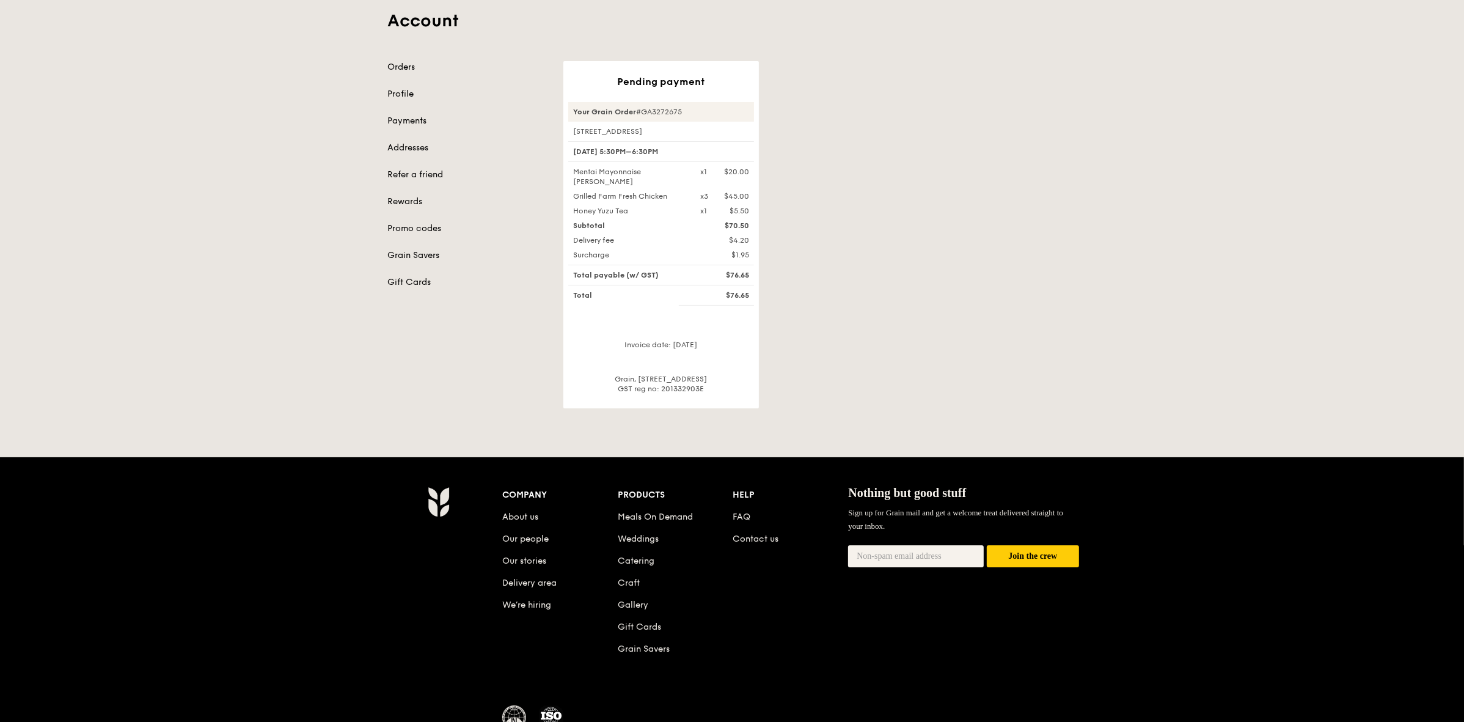
click at [573, 176] on div "Mentai Mayonnaise [PERSON_NAME]" at bounding box center [629, 177] width 127 height 20
drag, startPoint x: 573, startPoint y: 174, endPoint x: 601, endPoint y: 187, distance: 30.9
click at [601, 186] on div "Mentai Mayonnaise [PERSON_NAME]" at bounding box center [629, 177] width 127 height 20
copy div "Mentai Mayonnaise [PERSON_NAME]"
click at [606, 208] on div "Honey Yuzu Tea" at bounding box center [629, 211] width 127 height 10
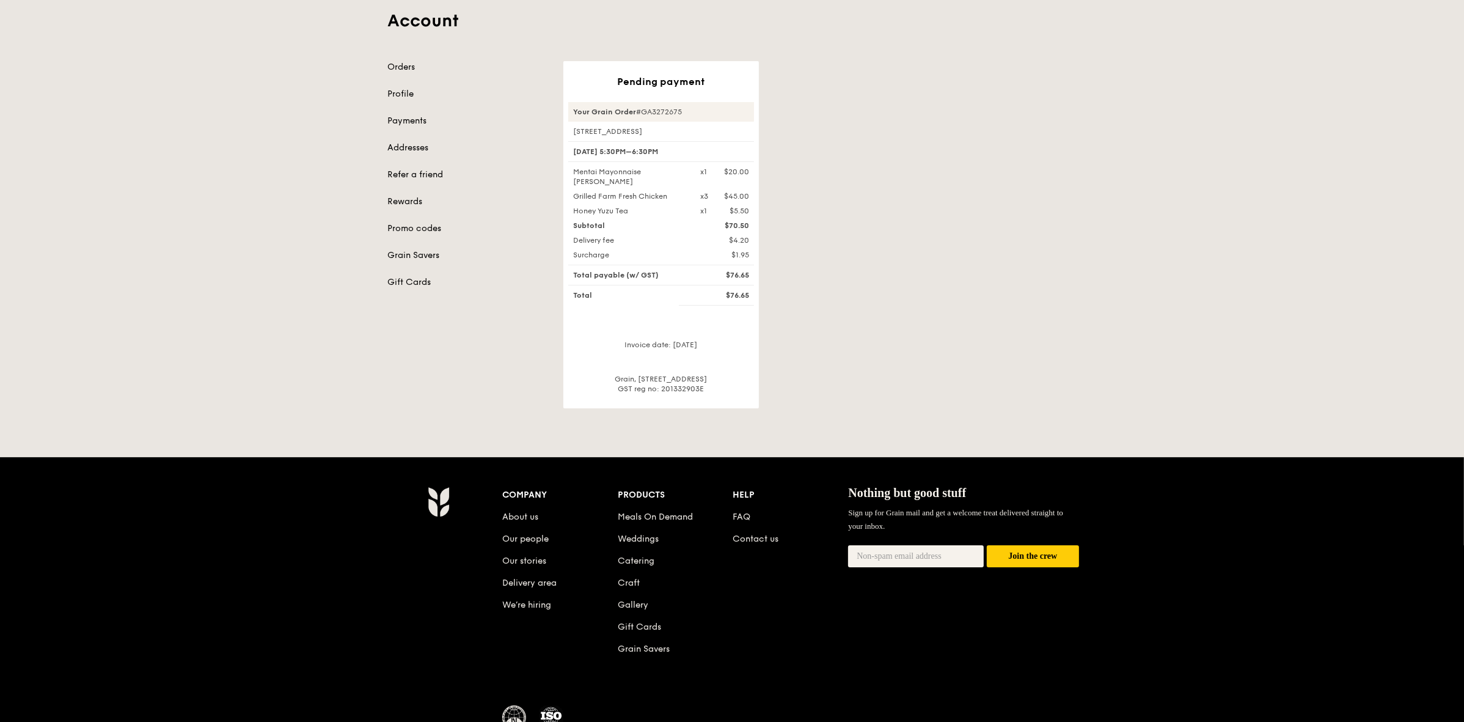
drag, startPoint x: 573, startPoint y: 208, endPoint x: 631, endPoint y: 210, distance: 58.7
click at [631, 210] on div "Honey Yuzu Tea" at bounding box center [629, 211] width 127 height 10
copy div "Honey Yuzu Tea"
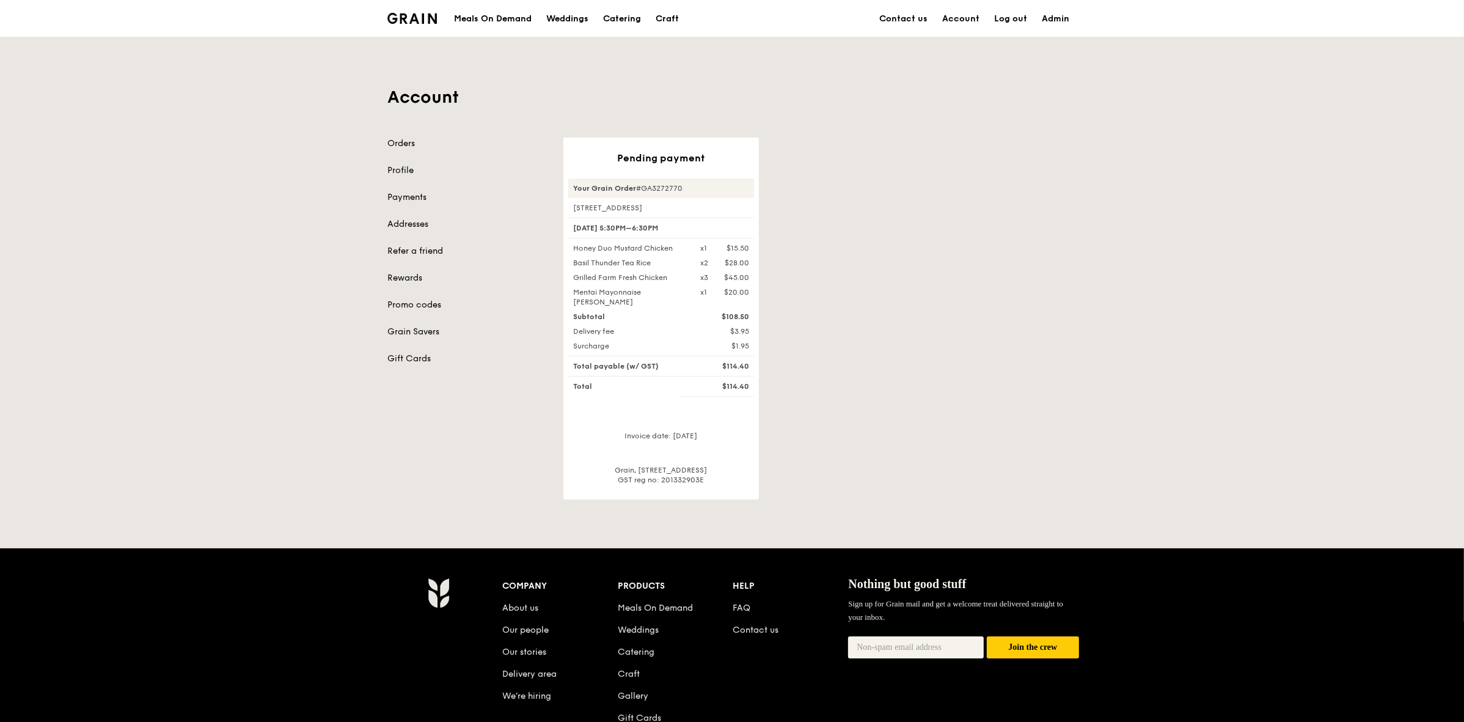
drag, startPoint x: 572, startPoint y: 275, endPoint x: 677, endPoint y: 279, distance: 105.2
click at [677, 279] on div "Grilled Farm Fresh Chicken" at bounding box center [629, 278] width 127 height 10
copy div "Grilled Farm Fresh Chicken"
click at [664, 247] on div "Honey Duo Mustard Chicken" at bounding box center [629, 248] width 127 height 10
drag, startPoint x: 658, startPoint y: 257, endPoint x: 572, endPoint y: 267, distance: 86.8
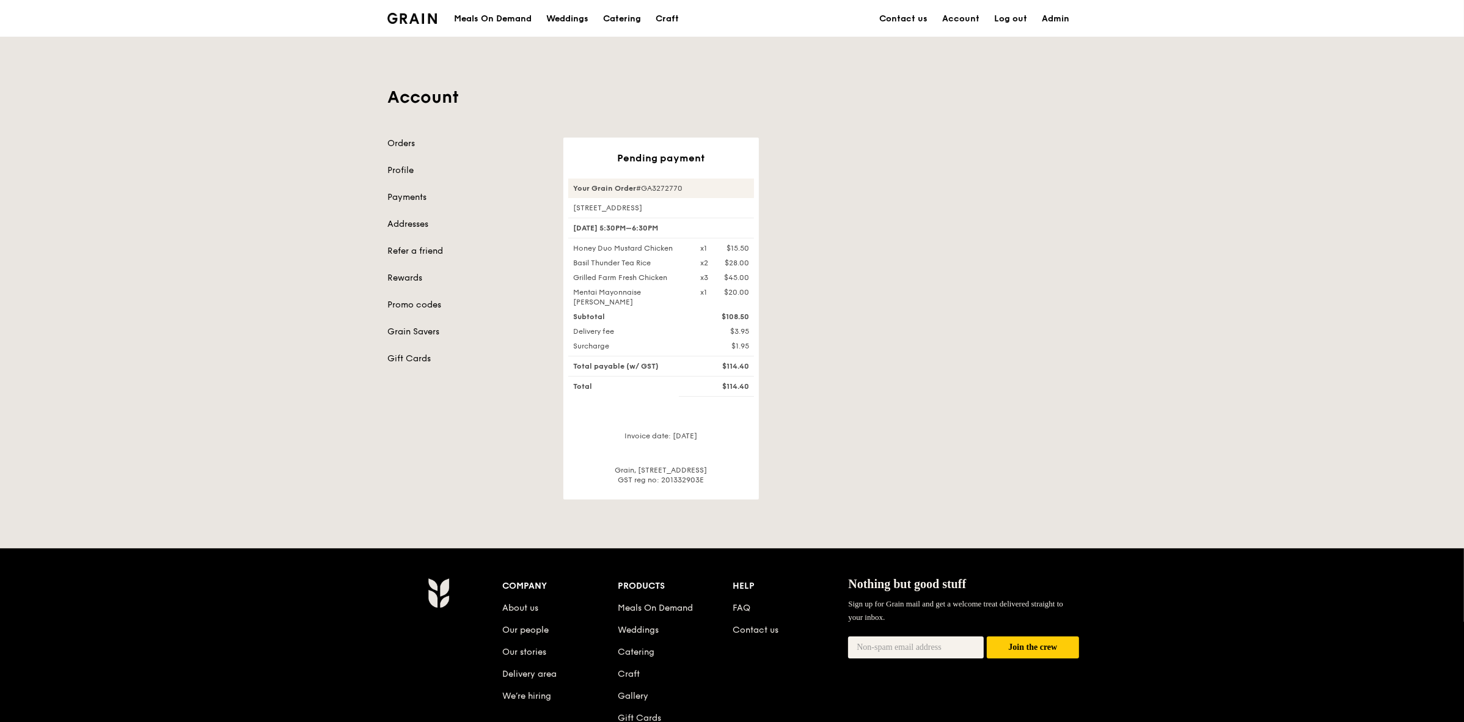
click at [572, 267] on div "Honey Duo Mustard Chicken x1 $15.50 Basil Thunder Tea Rice x2 $28.00 Grilled Fa…" at bounding box center [661, 275] width 186 height 64
copy div "Basil Thunder Tea Rice"
click at [658, 251] on div "Honey Duo Mustard Chicken" at bounding box center [629, 248] width 127 height 10
drag, startPoint x: 676, startPoint y: 246, endPoint x: 573, endPoint y: 246, distance: 103.3
click at [573, 246] on div "Honey Duo Mustard Chicken" at bounding box center [629, 248] width 127 height 10
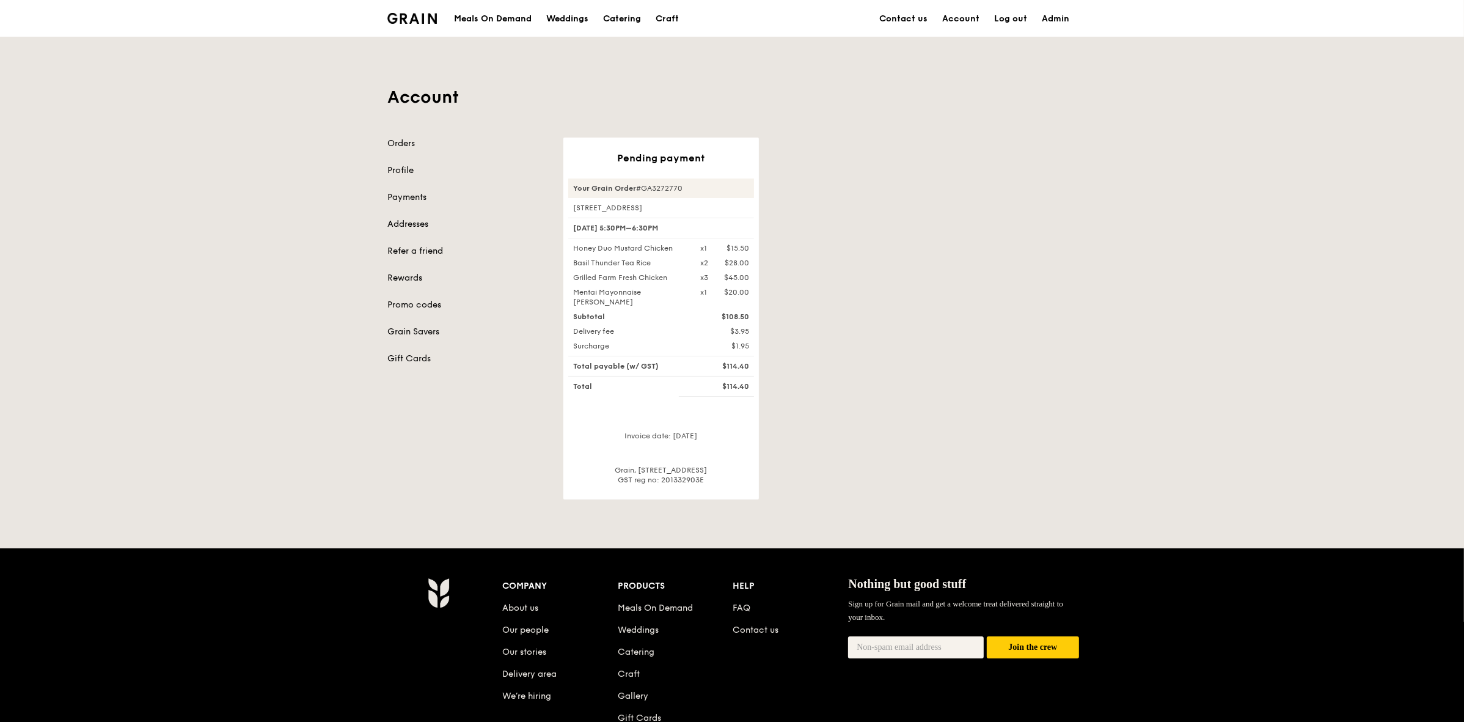
copy div "Honey Duo Mustard Chicken"
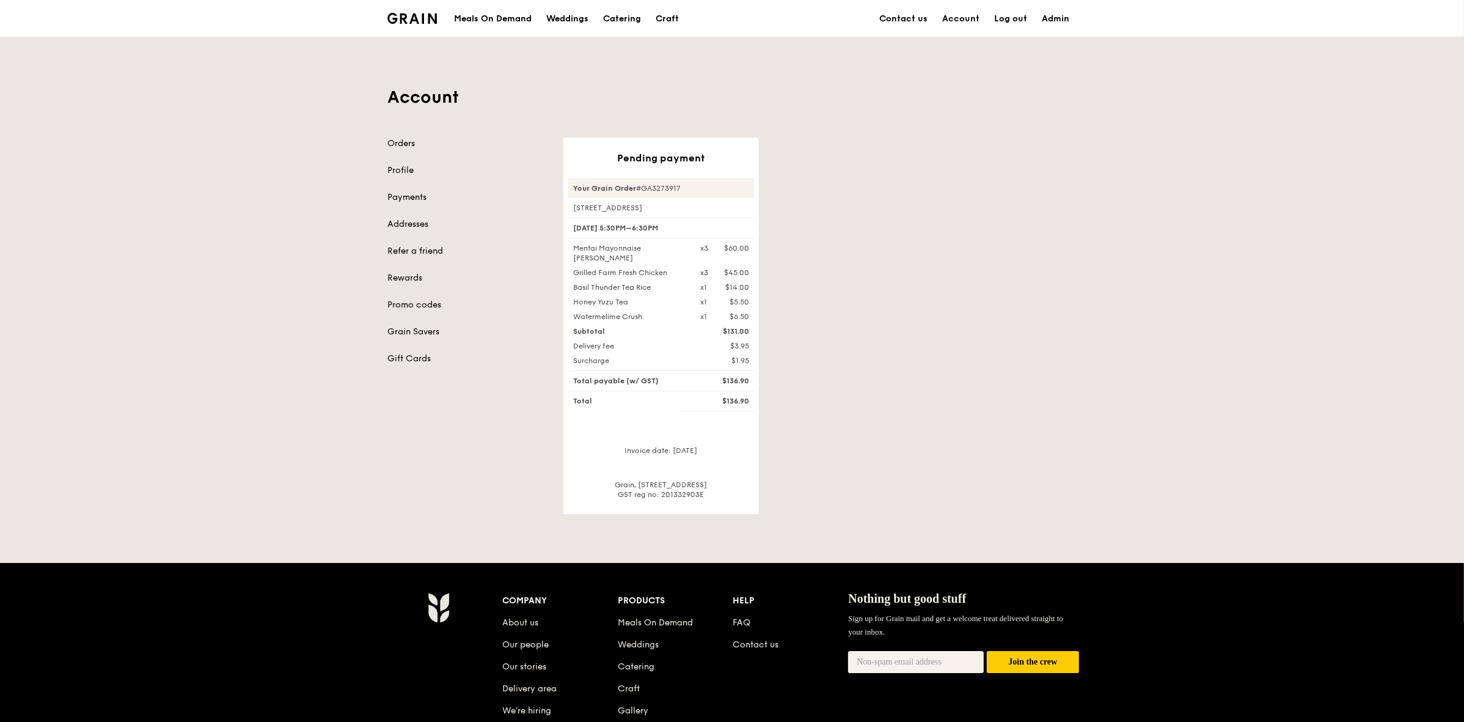
click at [618, 268] on div "Grilled Farm Fresh Chicken" at bounding box center [629, 273] width 127 height 10
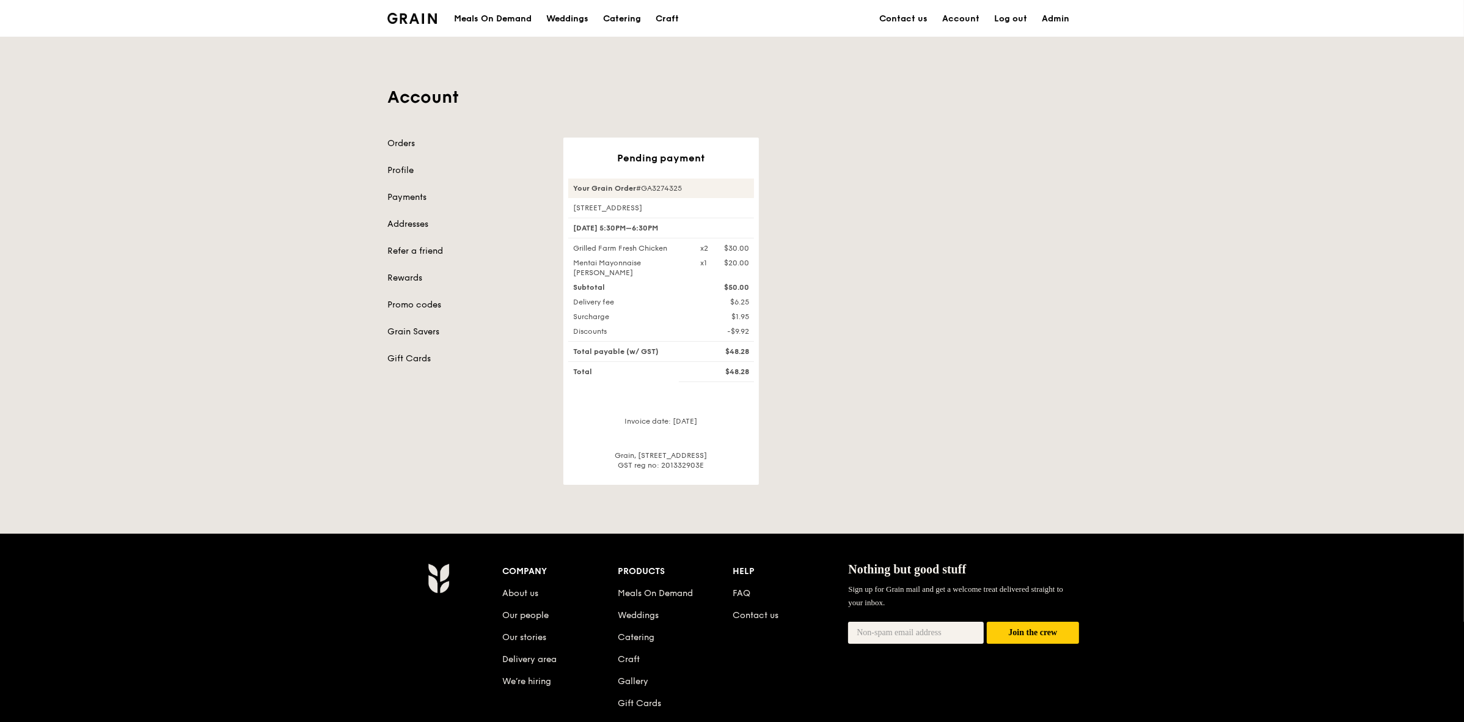
click at [663, 182] on div "Your Grain Order #GA3274325" at bounding box center [661, 188] width 186 height 20
copy div "GA3274325"
